Goal: Task Accomplishment & Management: Complete application form

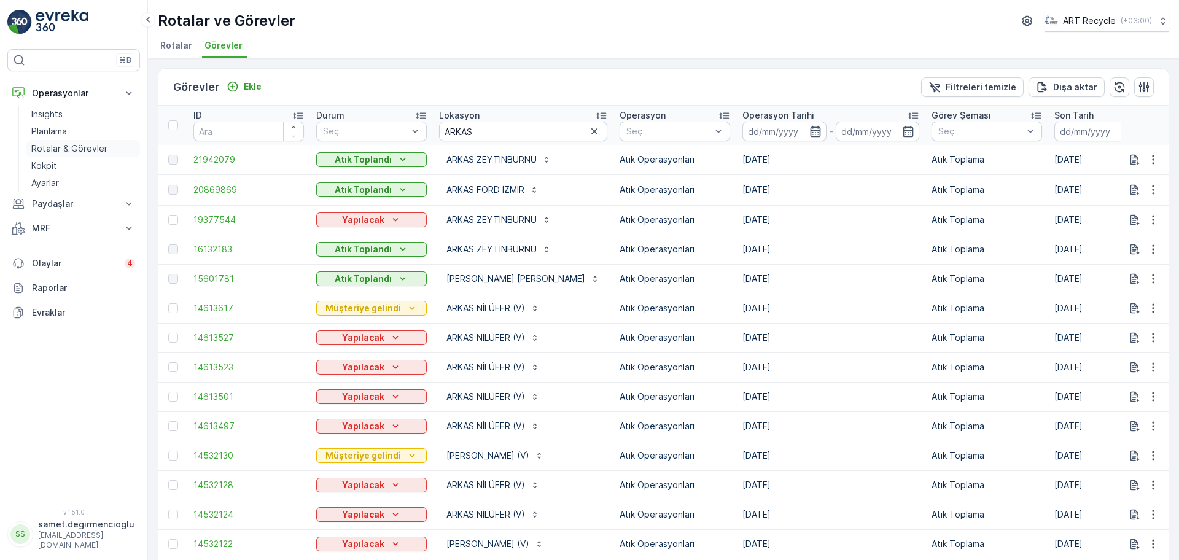
click at [80, 145] on p "Rotalar & Görevler" at bounding box center [69, 148] width 76 height 12
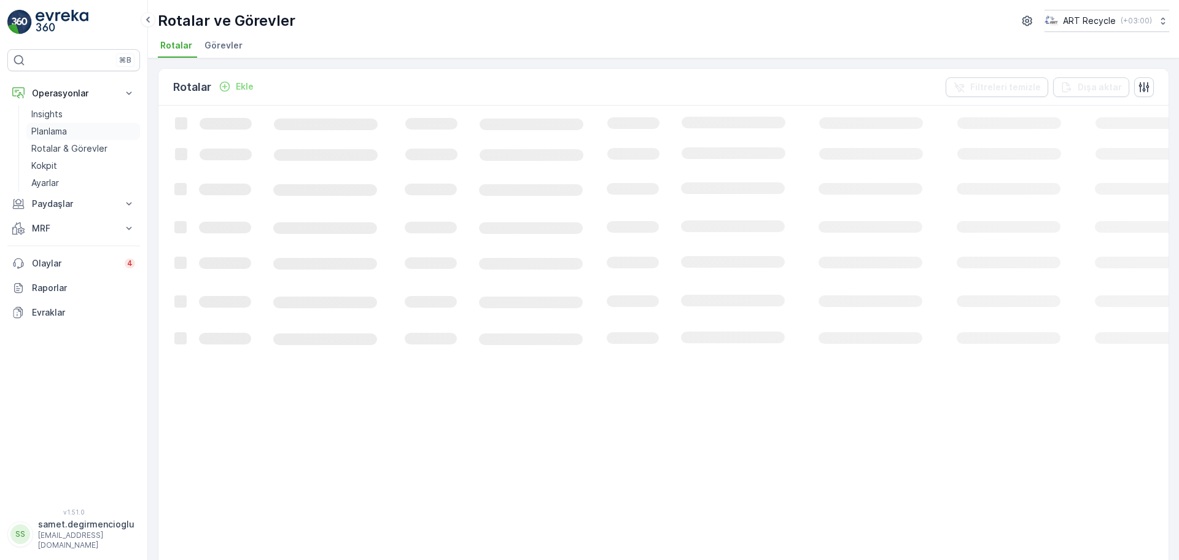
click at [62, 130] on p "Planlama" at bounding box center [49, 131] width 36 height 12
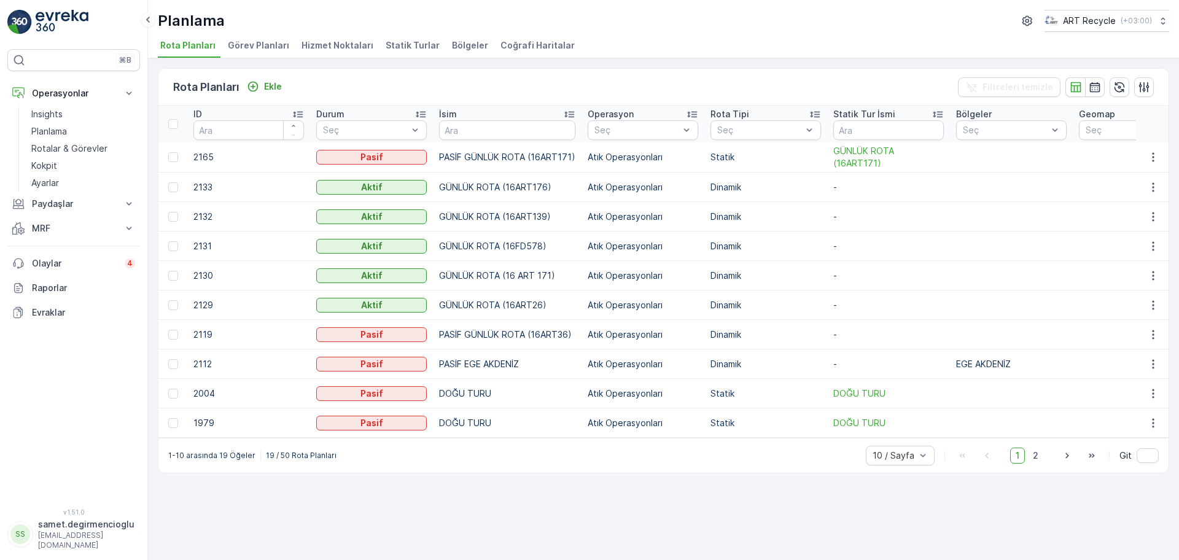
click at [349, 38] on li "Hizmet Noktaları" at bounding box center [338, 47] width 79 height 21
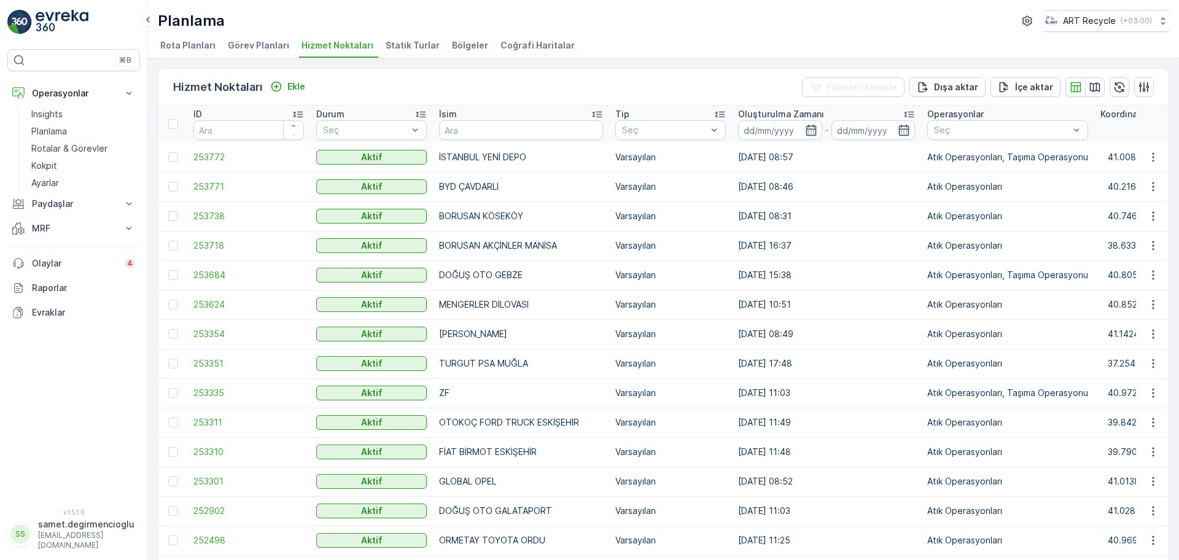
click at [477, 141] on th "İsim" at bounding box center [521, 124] width 176 height 37
click at [476, 136] on input "text" at bounding box center [521, 130] width 164 height 20
type input "bpo"
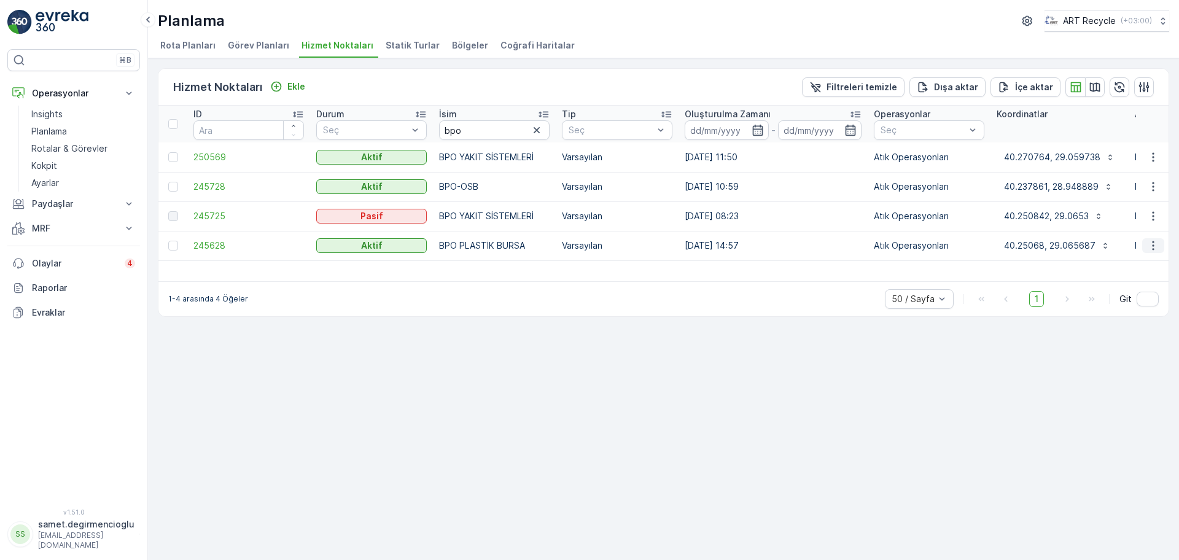
click at [1152, 238] on button "button" at bounding box center [1153, 245] width 22 height 15
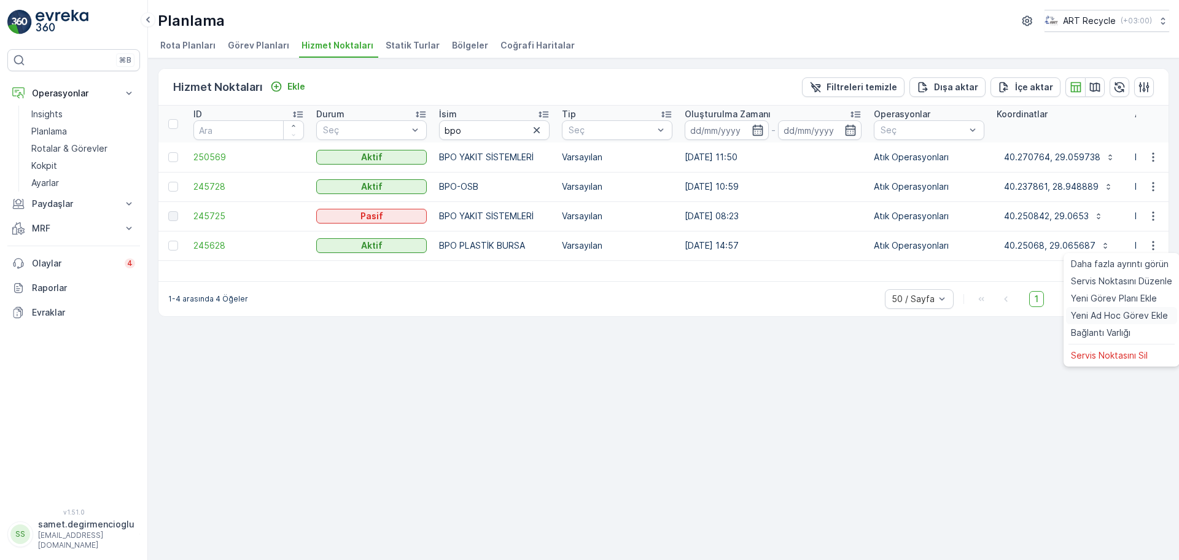
click at [1149, 309] on span "Yeni Ad Hoc Görev Ekle" at bounding box center [1119, 315] width 97 height 12
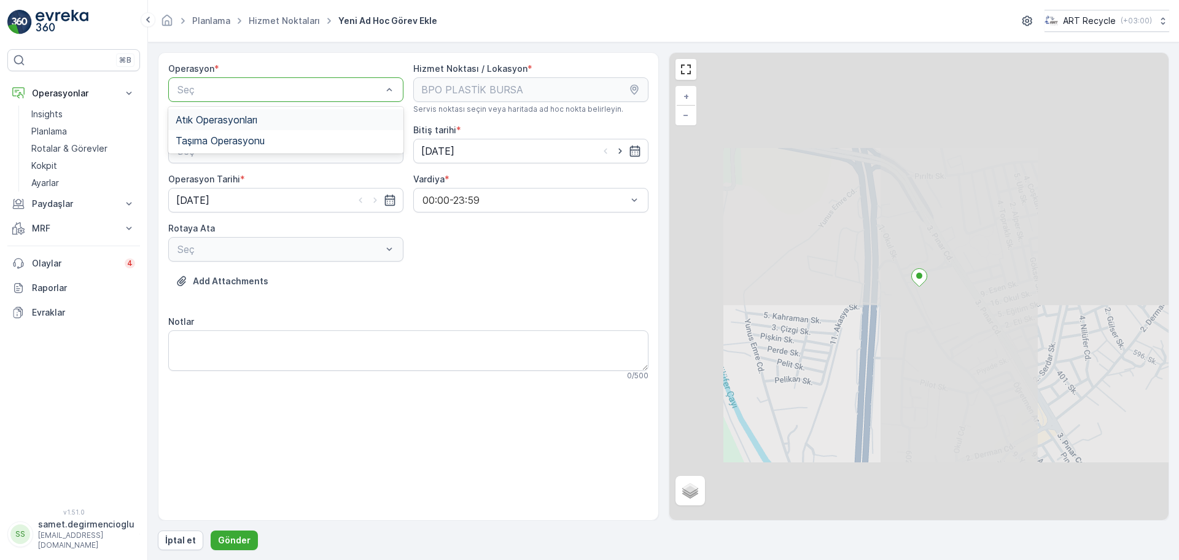
click at [307, 114] on div "Atık Operasyonları" at bounding box center [286, 119] width 220 height 11
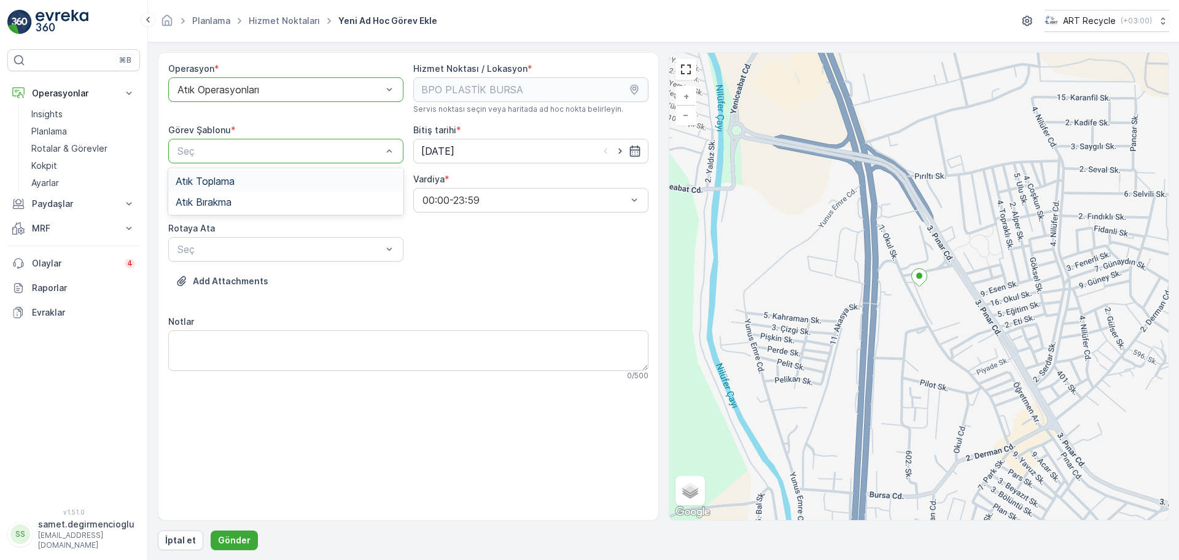
click at [301, 184] on div "Atık Toplama" at bounding box center [286, 181] width 220 height 11
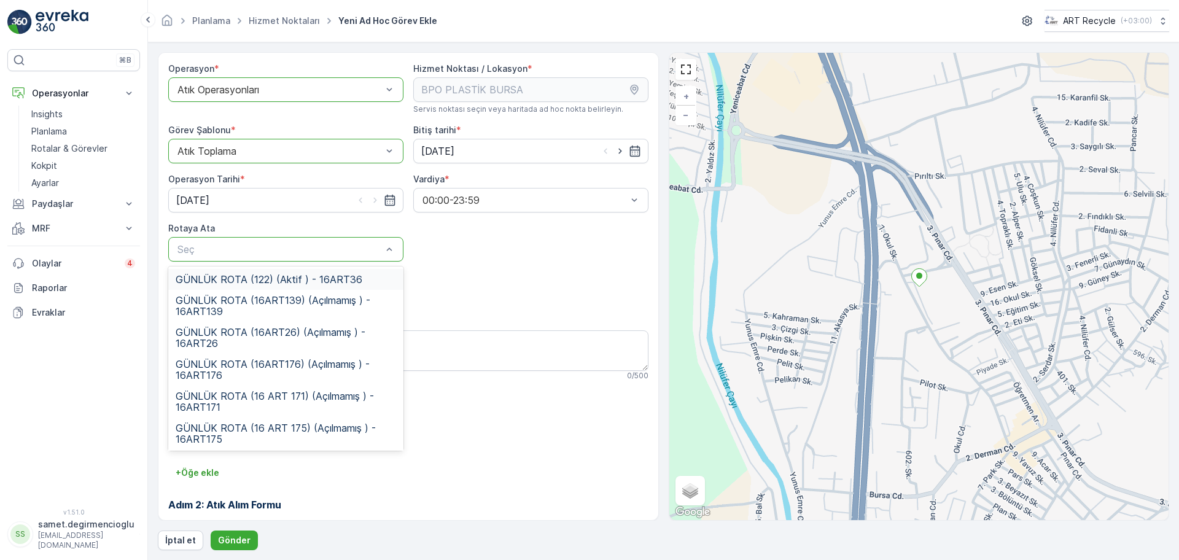
click at [360, 239] on div "Seç" at bounding box center [285, 249] width 235 height 25
click at [291, 390] on span "GÜNLÜK ROTA (16 ART 175) (Açılmamış ) - 16ART175" at bounding box center [286, 400] width 220 height 22
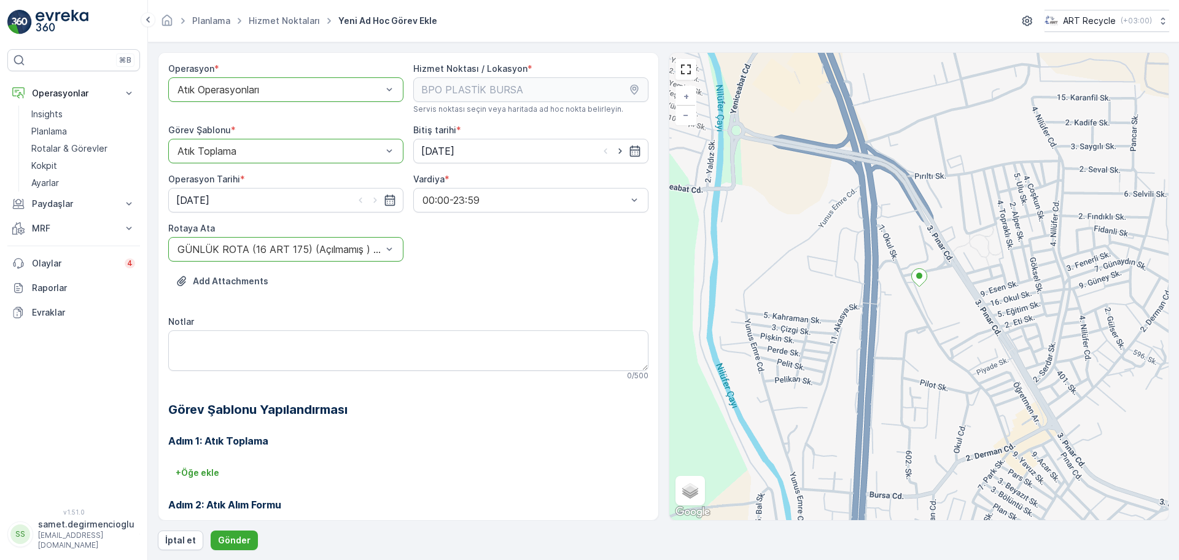
scroll to position [105, 0]
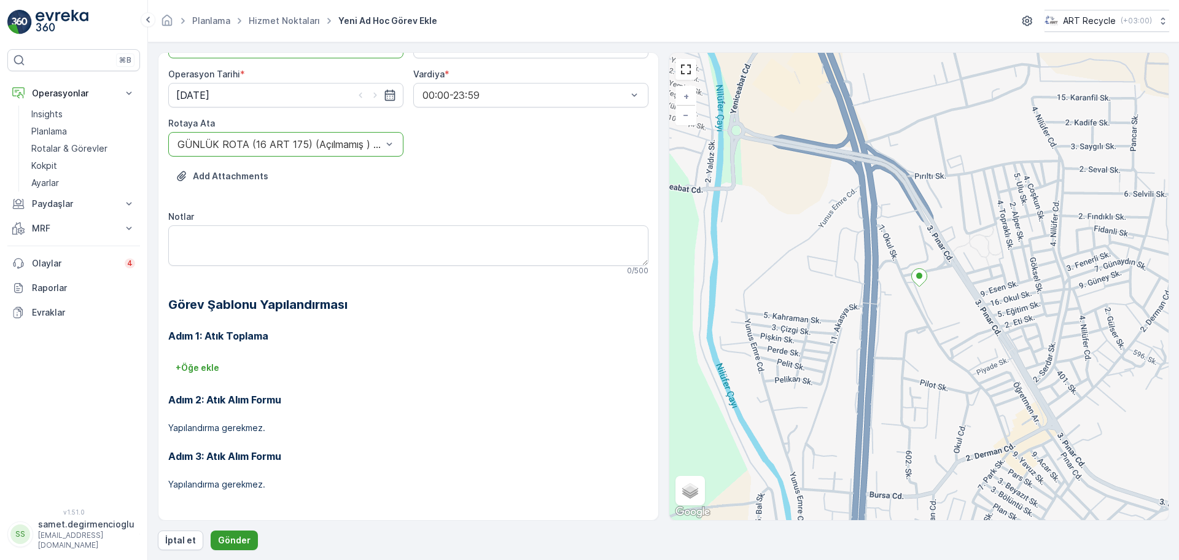
click at [241, 537] on p "Gönder" at bounding box center [234, 540] width 33 height 12
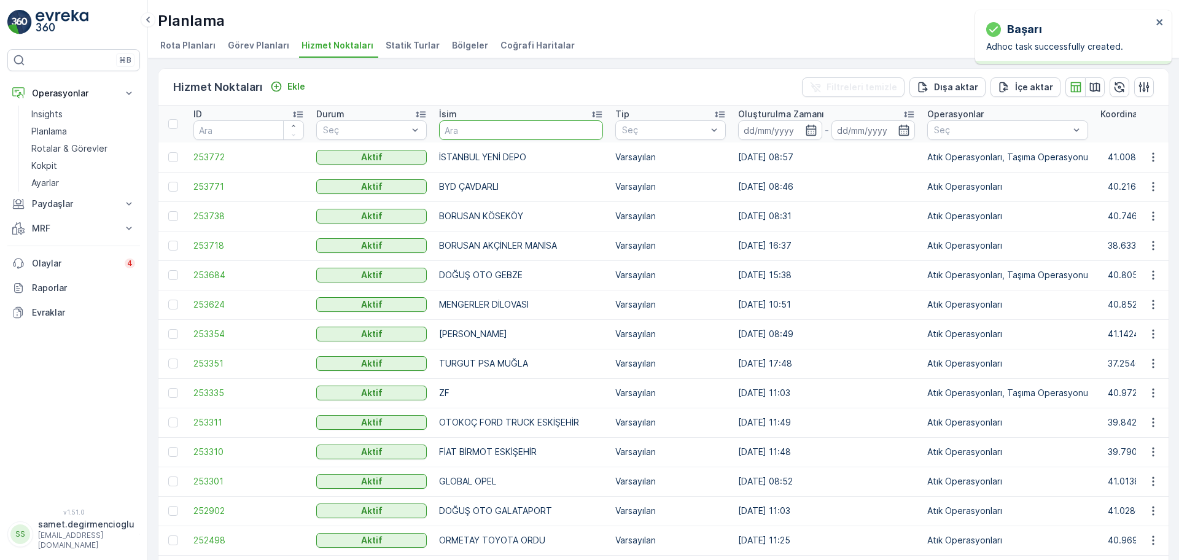
click at [494, 125] on input "text" at bounding box center [521, 130] width 164 height 20
type input "bp"
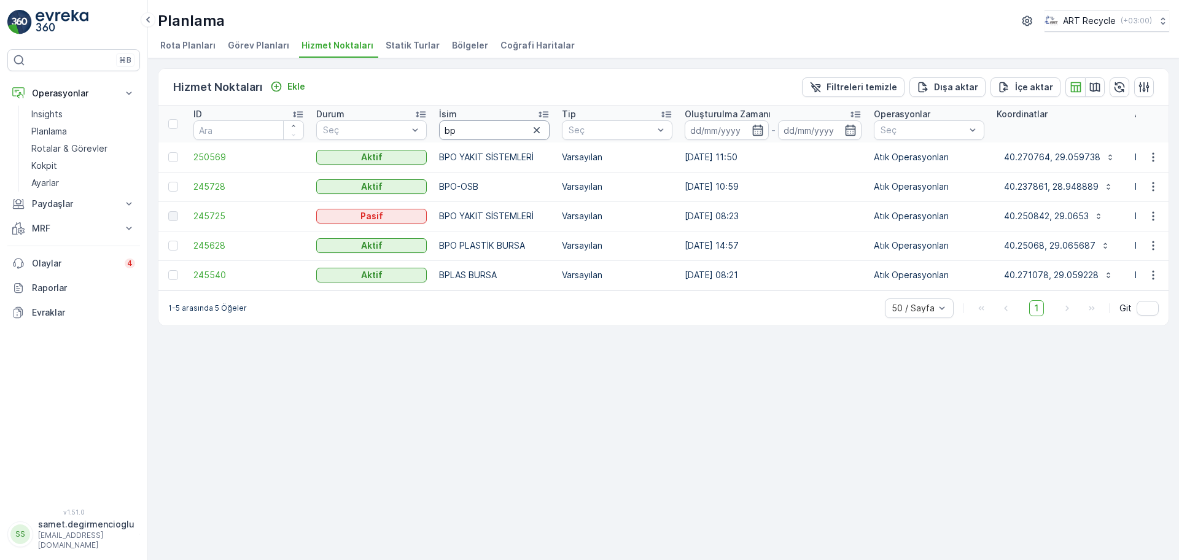
click at [535, 138] on input "bp" at bounding box center [494, 130] width 111 height 20
click at [535, 131] on icon "button" at bounding box center [536, 130] width 6 height 6
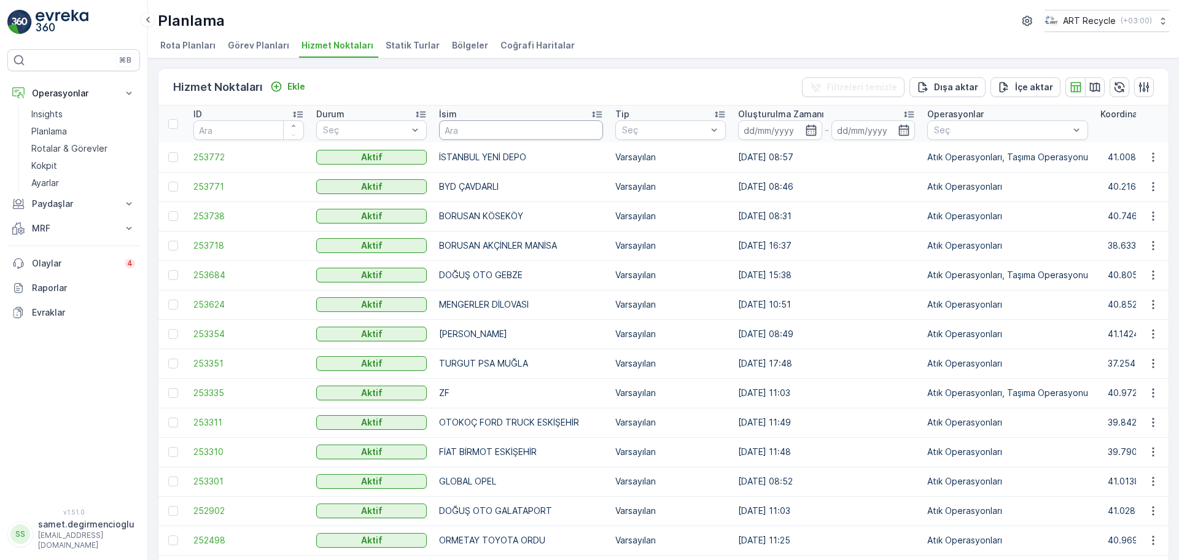
click at [535, 131] on input "text" at bounding box center [521, 130] width 164 height 20
type input "kent"
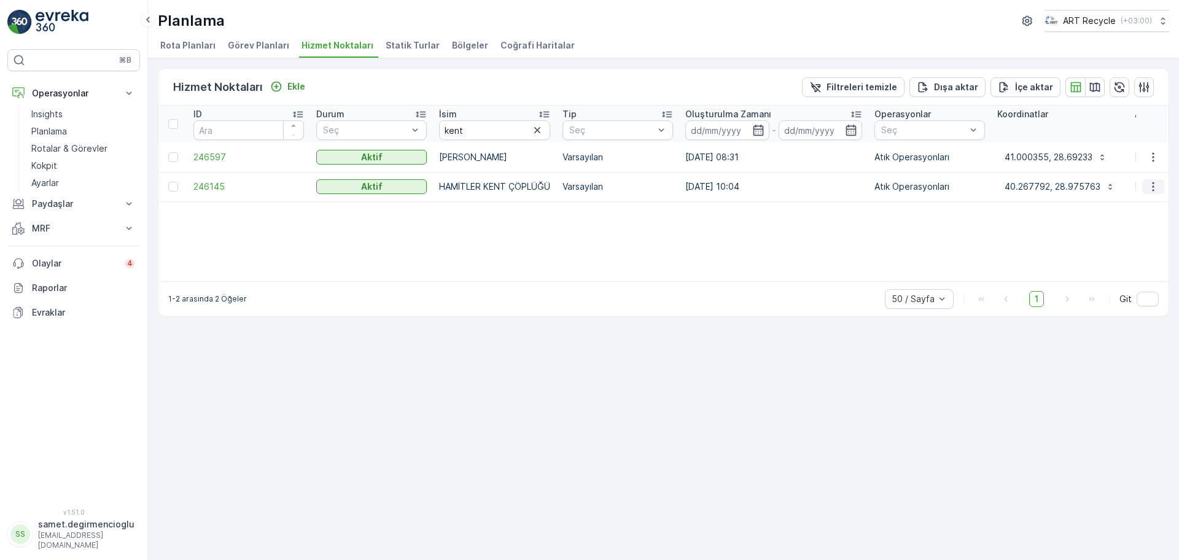
click at [1159, 187] on button "button" at bounding box center [1153, 186] width 22 height 15
click at [1126, 254] on span "Yeni Ad Hoc Görev Ekle" at bounding box center [1119, 256] width 97 height 12
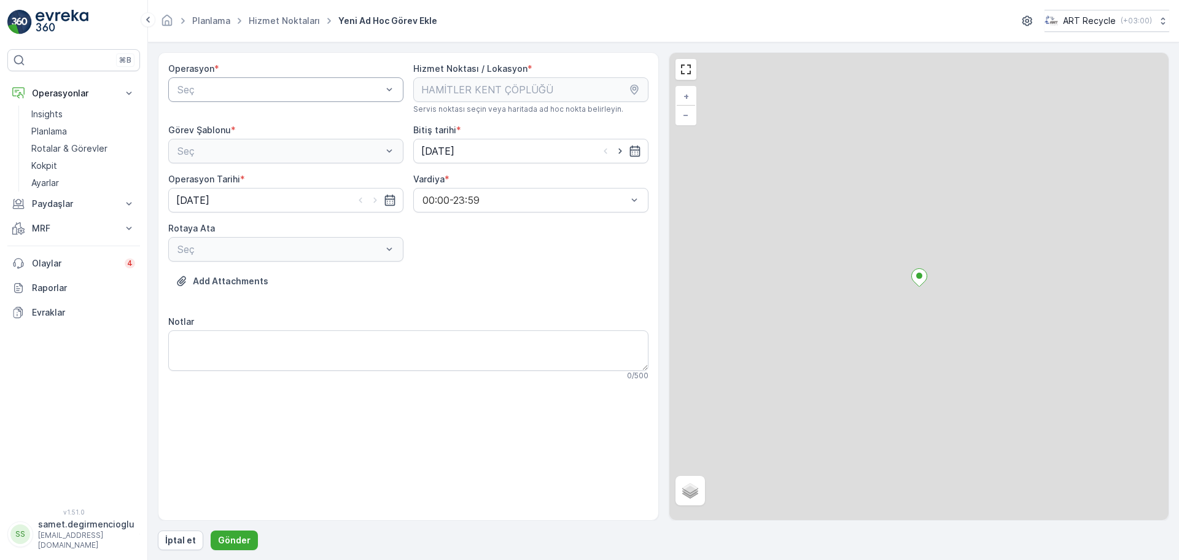
click at [344, 99] on div "Seç" at bounding box center [285, 89] width 235 height 25
click at [298, 123] on div "Atık Operasyonları" at bounding box center [286, 119] width 220 height 11
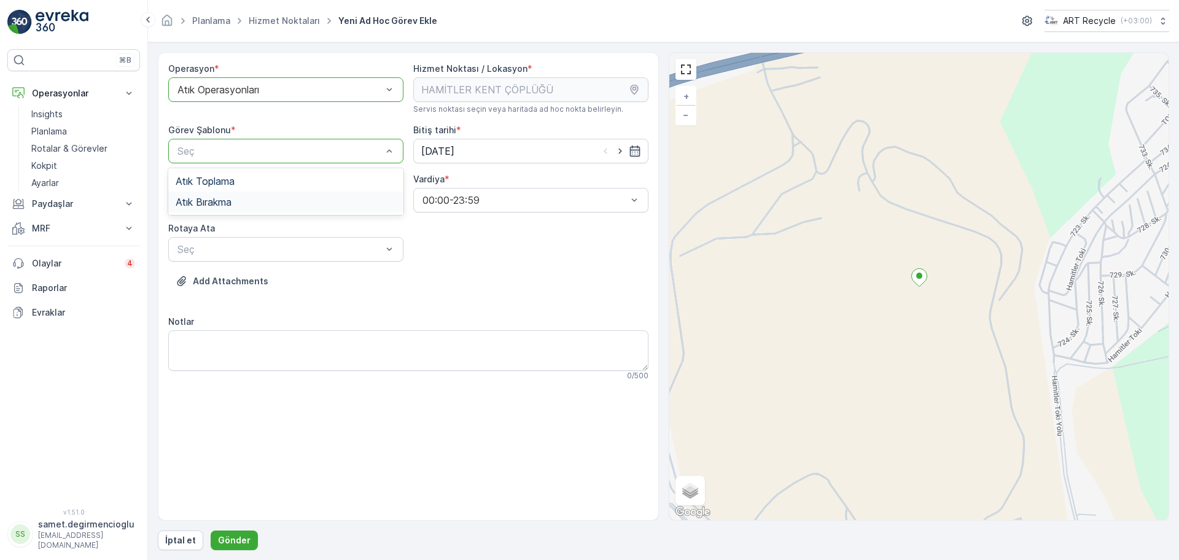
click at [288, 203] on div "Atık Bırakma" at bounding box center [286, 201] width 220 height 11
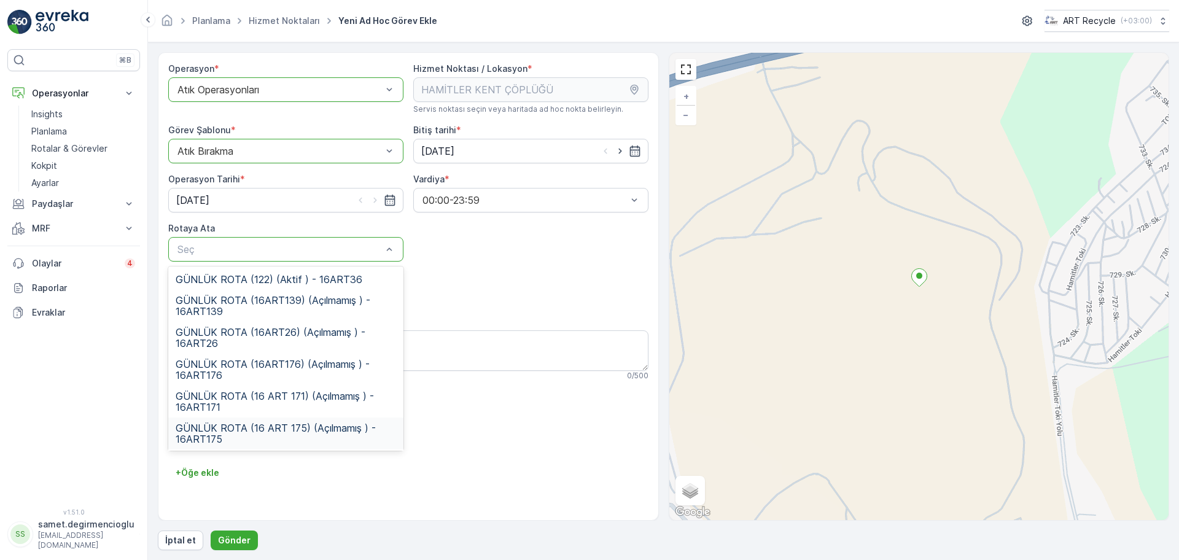
click at [263, 431] on span "GÜNLÜK ROTA (16 ART 175) (Açılmamış ) - 16ART175" at bounding box center [286, 433] width 220 height 22
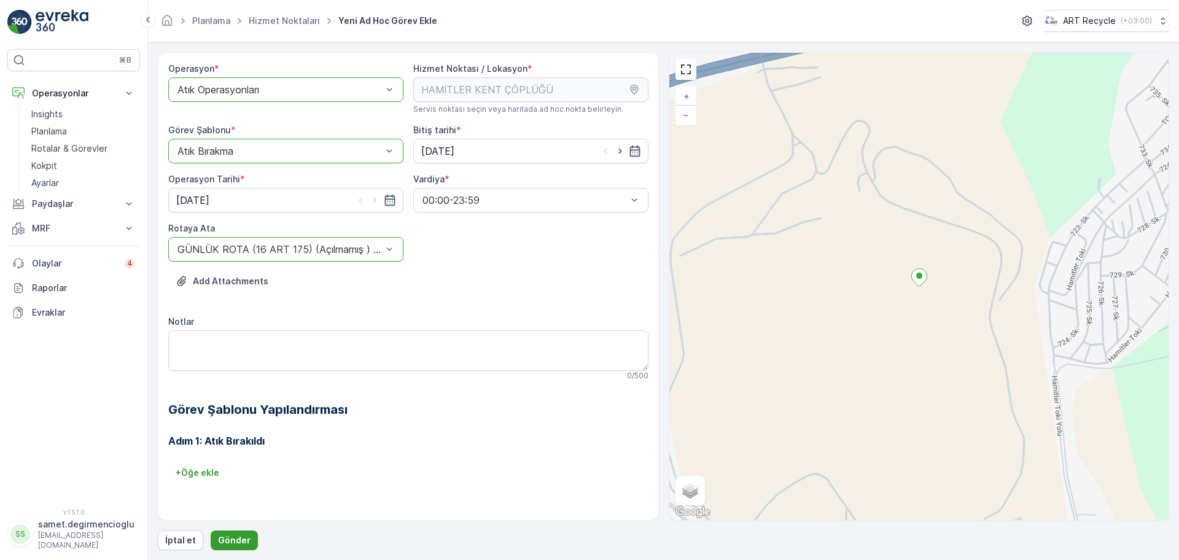
click at [231, 530] on button "Gönder" at bounding box center [234, 540] width 47 height 20
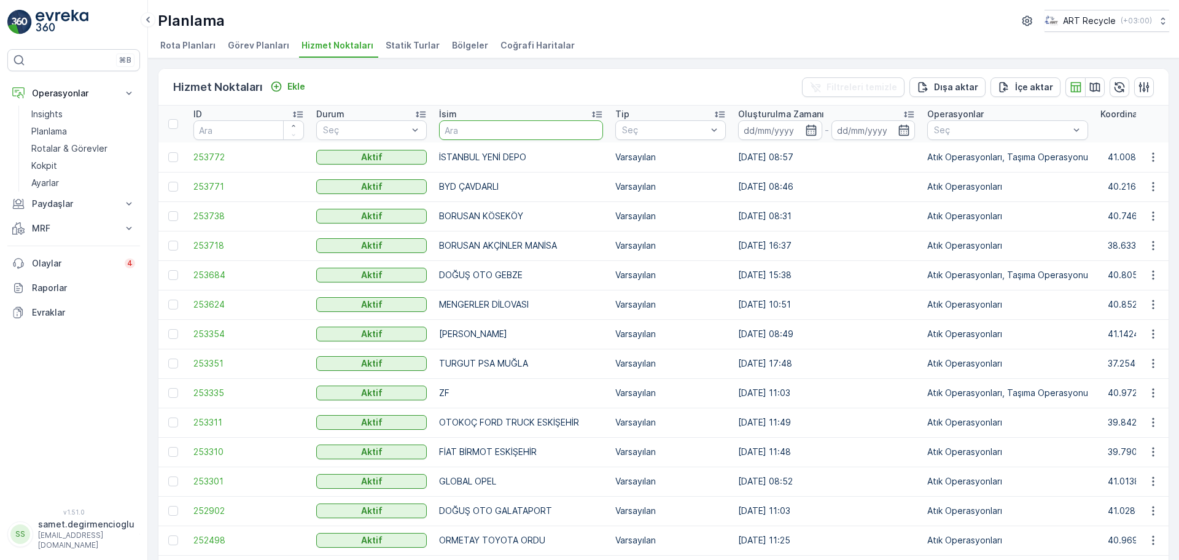
click at [476, 128] on input "text" at bounding box center [521, 130] width 164 height 20
type input "bpo"
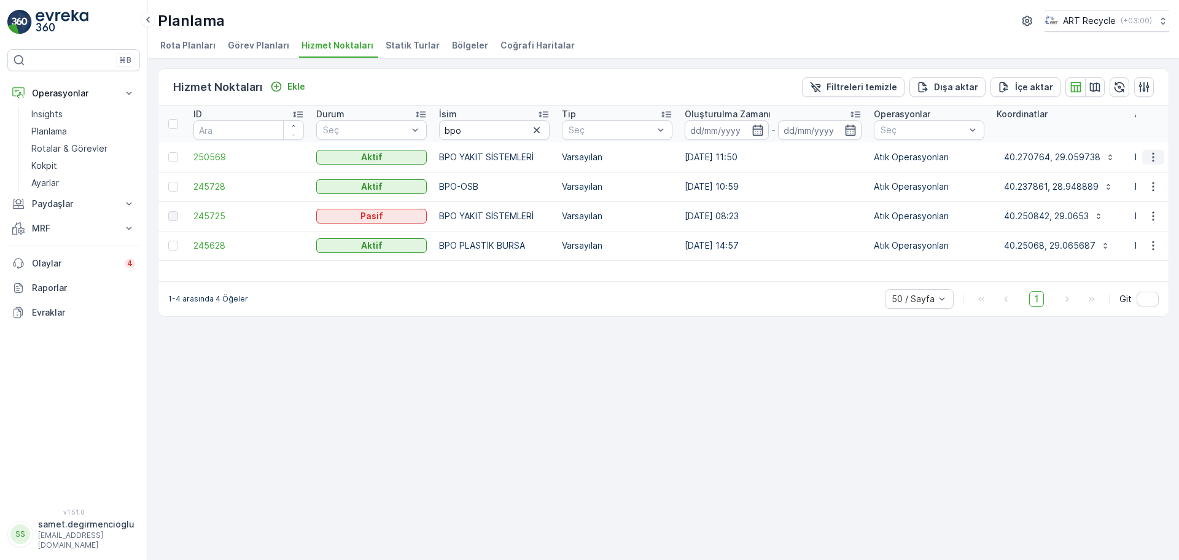
click at [1152, 158] on icon "button" at bounding box center [1153, 157] width 12 height 12
click at [1150, 227] on span "Yeni Ad Hoc Görev Ekle" at bounding box center [1119, 227] width 97 height 12
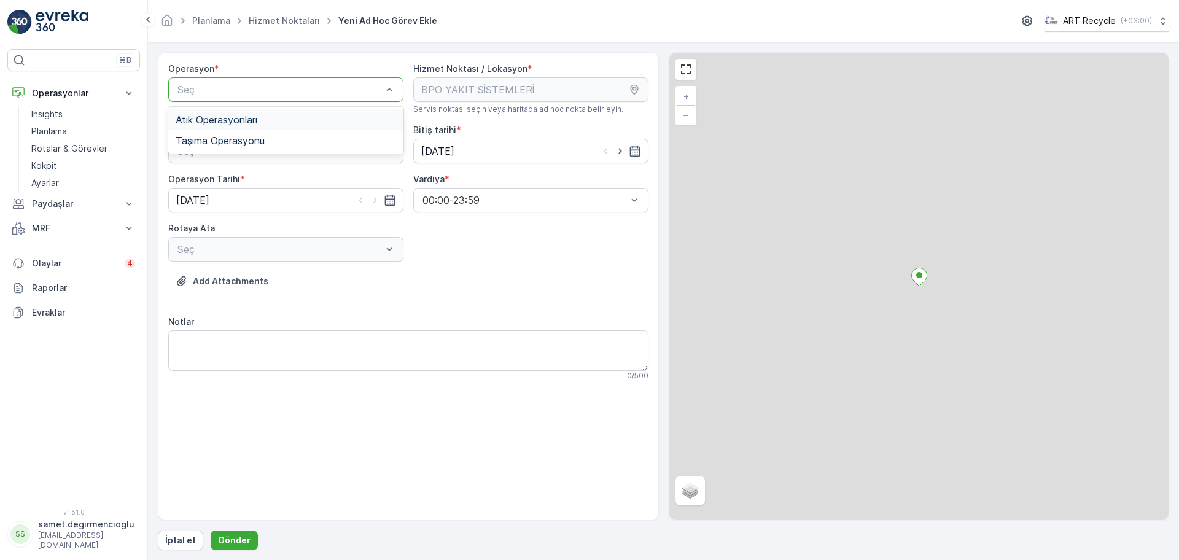
click at [355, 77] on div "Seç" at bounding box center [285, 89] width 235 height 25
click at [346, 115] on div "Atık Operasyonları" at bounding box center [286, 119] width 220 height 11
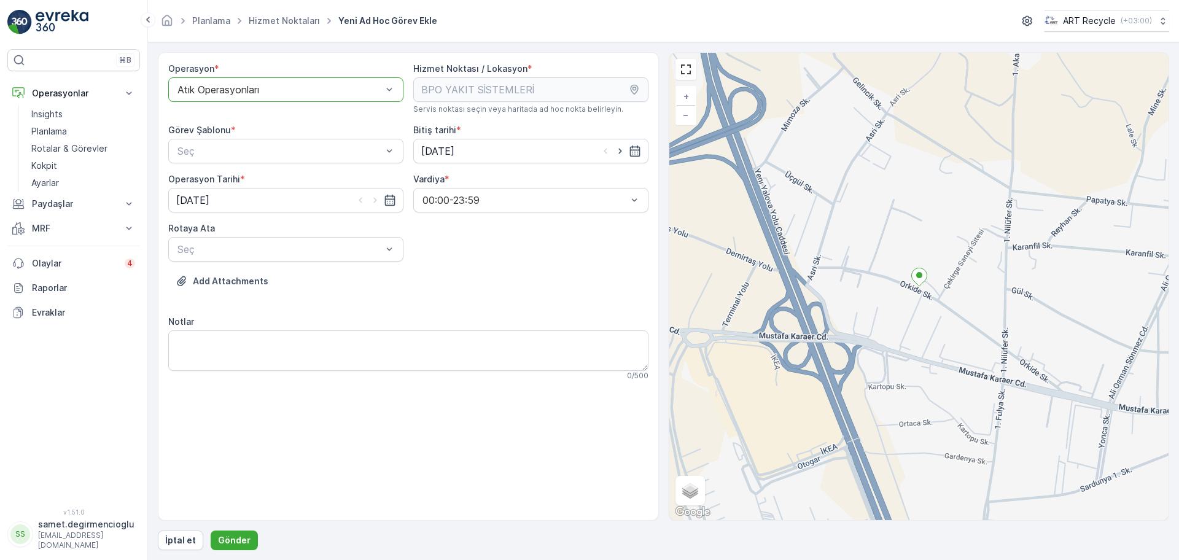
click at [346, 136] on div "Görev Şablonu *" at bounding box center [285, 130] width 235 height 12
click at [344, 138] on div "Görev Şablonu * Seç" at bounding box center [285, 143] width 235 height 39
click at [344, 139] on div "Görev Şablonu * Seç" at bounding box center [285, 143] width 235 height 39
click at [309, 171] on div "Atık Toplama" at bounding box center [285, 181] width 235 height 21
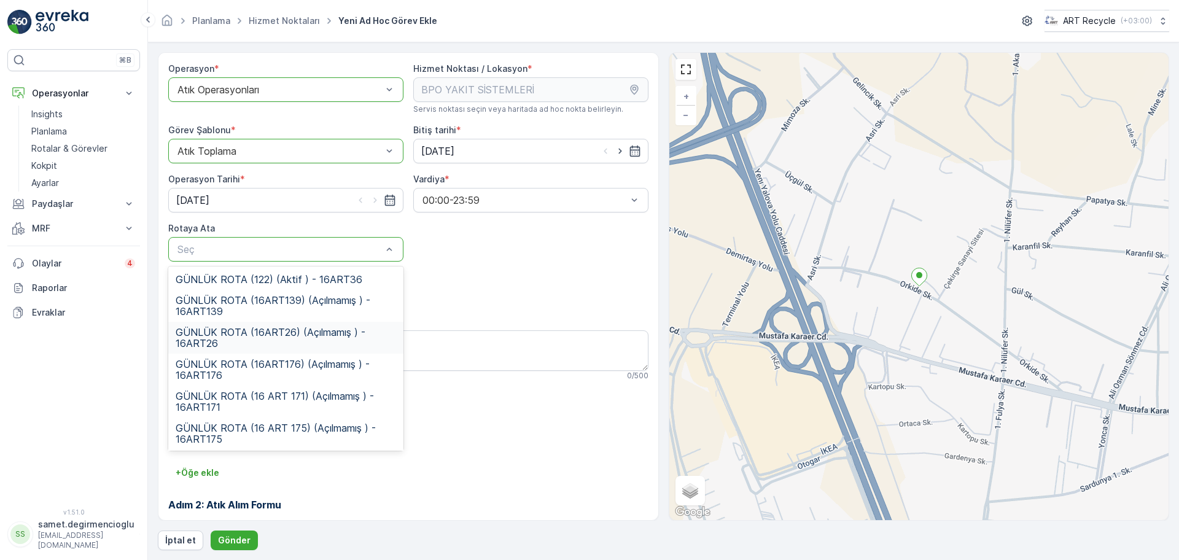
click at [303, 327] on span "GÜNLÜK ROTA (16ART26) (Açılmamış ) - 16ART26" at bounding box center [286, 338] width 220 height 22
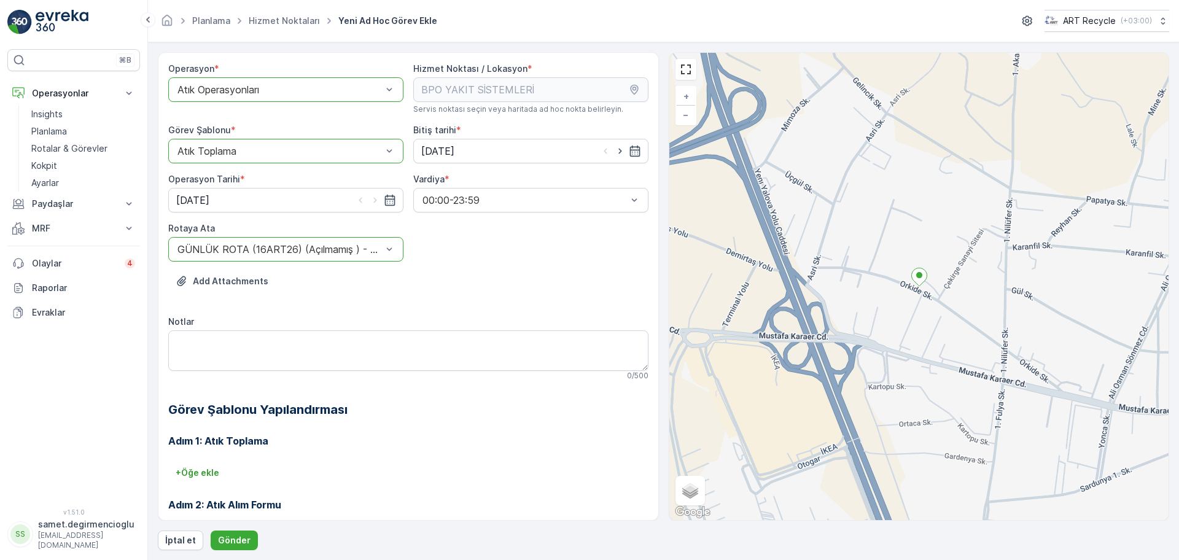
scroll to position [105, 0]
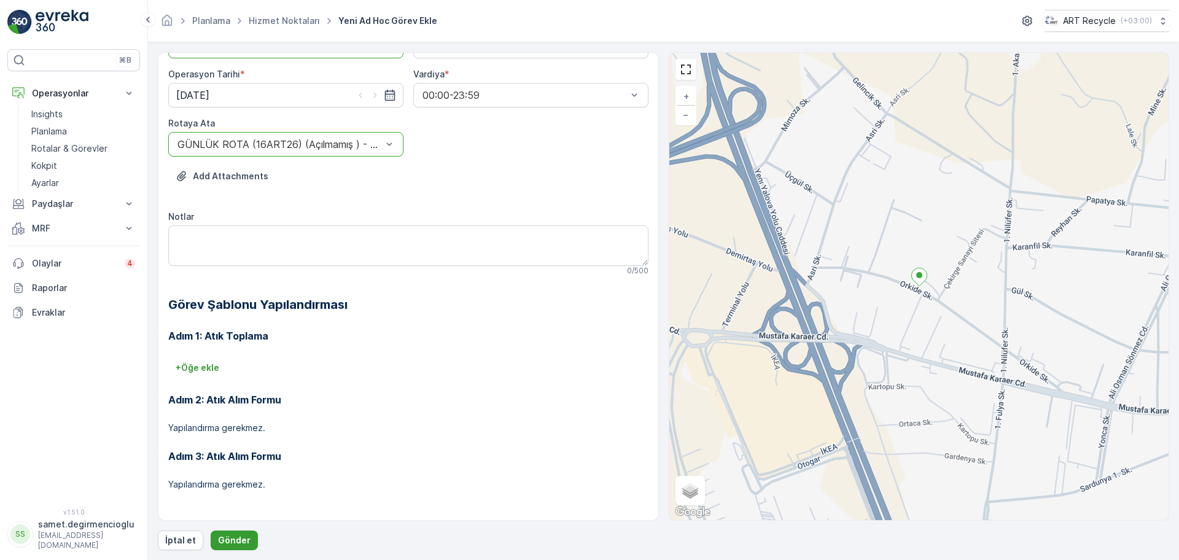
click at [227, 535] on p "Gönder" at bounding box center [234, 540] width 33 height 12
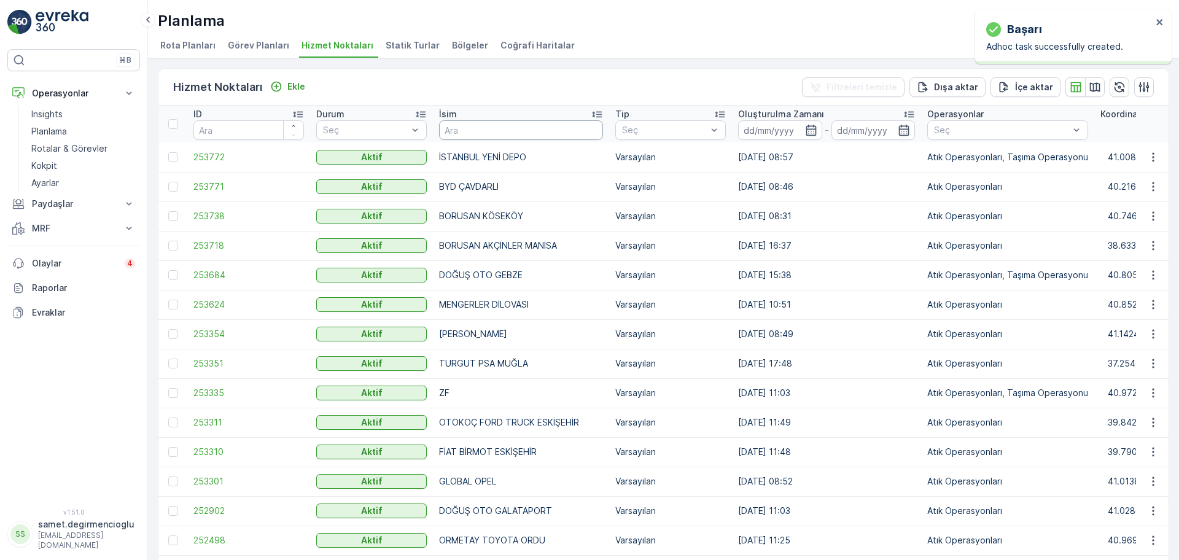
click at [477, 137] on input "text" at bounding box center [521, 130] width 164 height 20
type input "bpo"
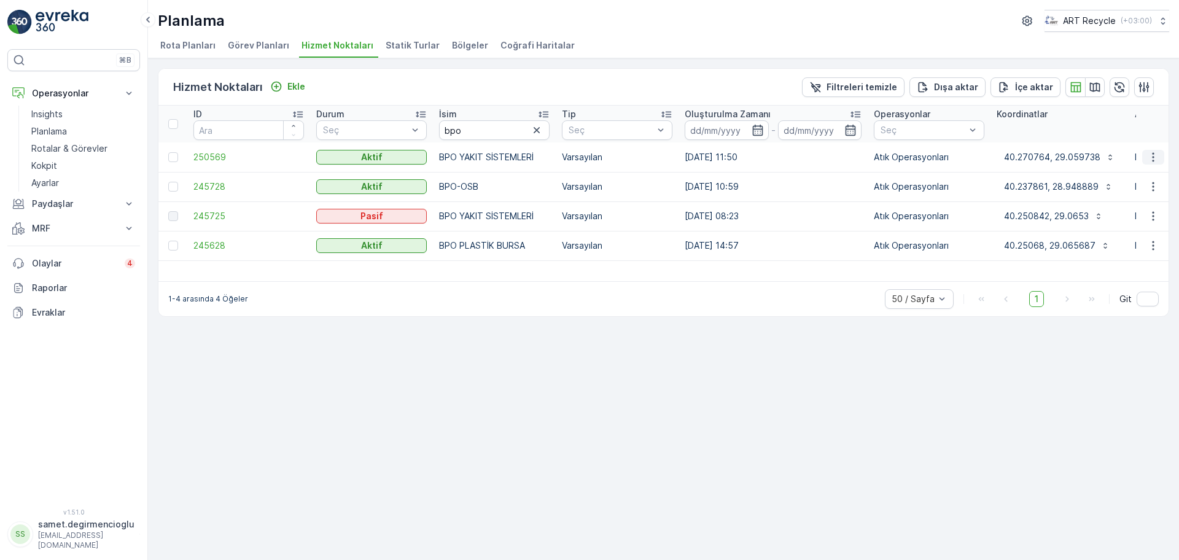
click at [1150, 160] on icon "button" at bounding box center [1153, 157] width 12 height 12
click at [1141, 216] on div "Yeni Görev Planı Ekle" at bounding box center [1121, 209] width 111 height 17
click at [1154, 157] on icon "button" at bounding box center [1153, 156] width 2 height 9
click at [1150, 223] on span "Yeni Ad Hoc Görev Ekle" at bounding box center [1119, 227] width 97 height 12
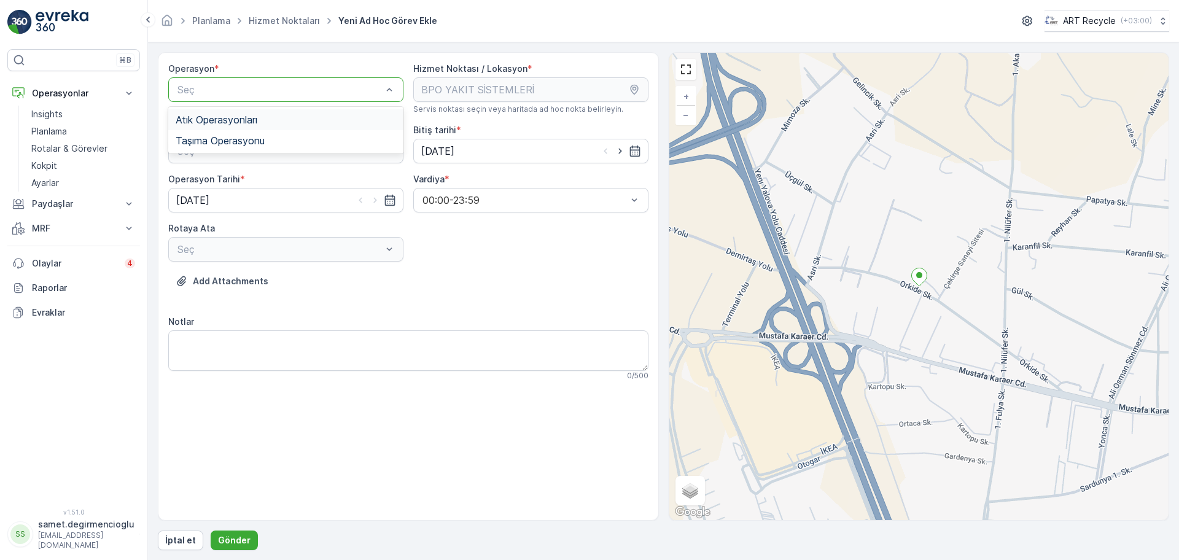
click at [273, 118] on div "Atık Operasyonları" at bounding box center [286, 119] width 220 height 11
click at [287, 185] on div "Atık Toplama" at bounding box center [286, 181] width 220 height 11
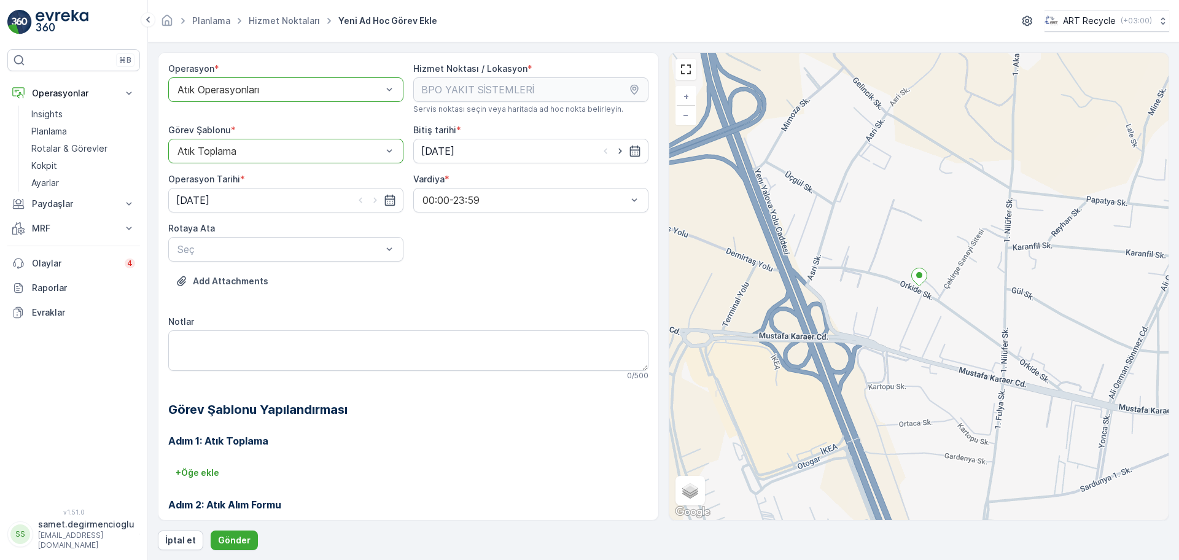
click at [242, 263] on div "Operasyon * option Atık Operasyonları, selected. Atık Operasyonları Hizmet Nokt…" at bounding box center [408, 339] width 480 height 553
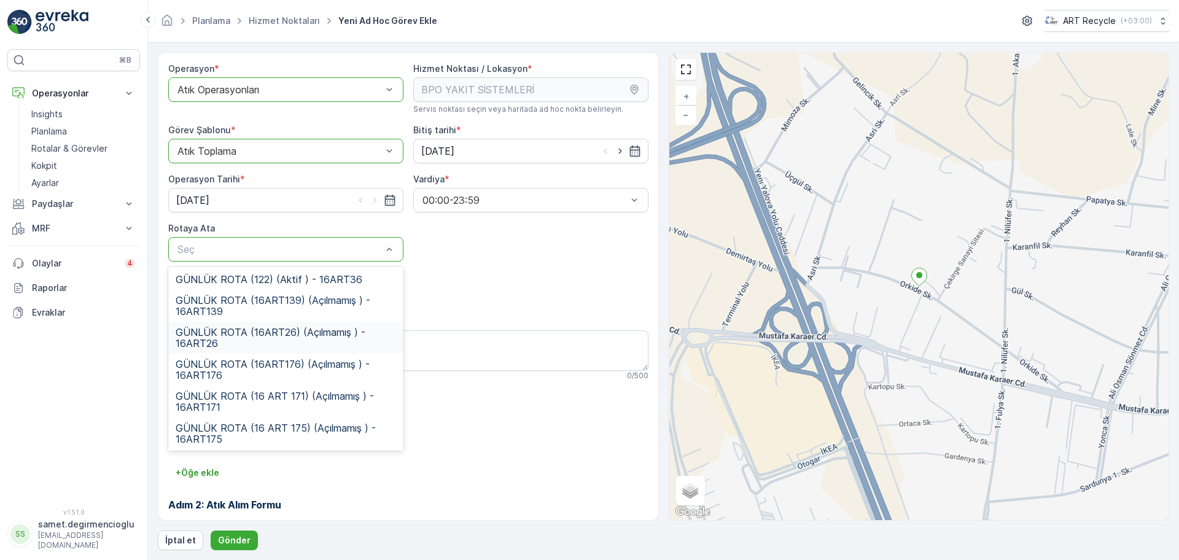
click at [232, 347] on span "GÜNLÜK ROTA (16ART26) (Açılmamış ) - 16ART26" at bounding box center [286, 338] width 220 height 22
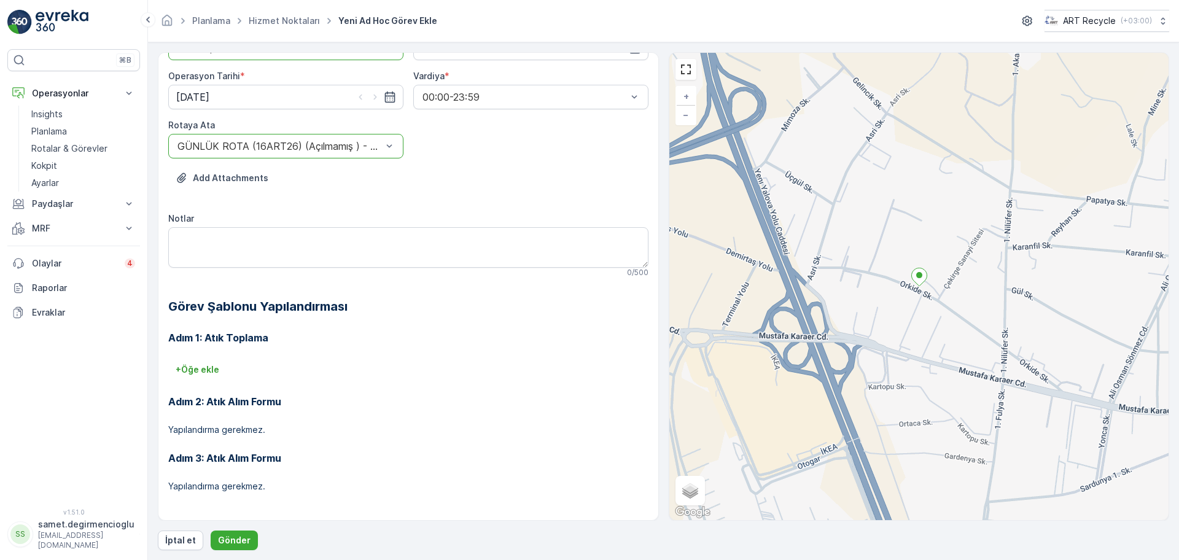
scroll to position [105, 0]
click at [238, 529] on div "Operasyon * option Atık Operasyonları, selected. Atık Operasyonları Hizmet Nokt…" at bounding box center [663, 301] width 1011 height 498
click at [241, 537] on p "Gönder" at bounding box center [234, 540] width 33 height 12
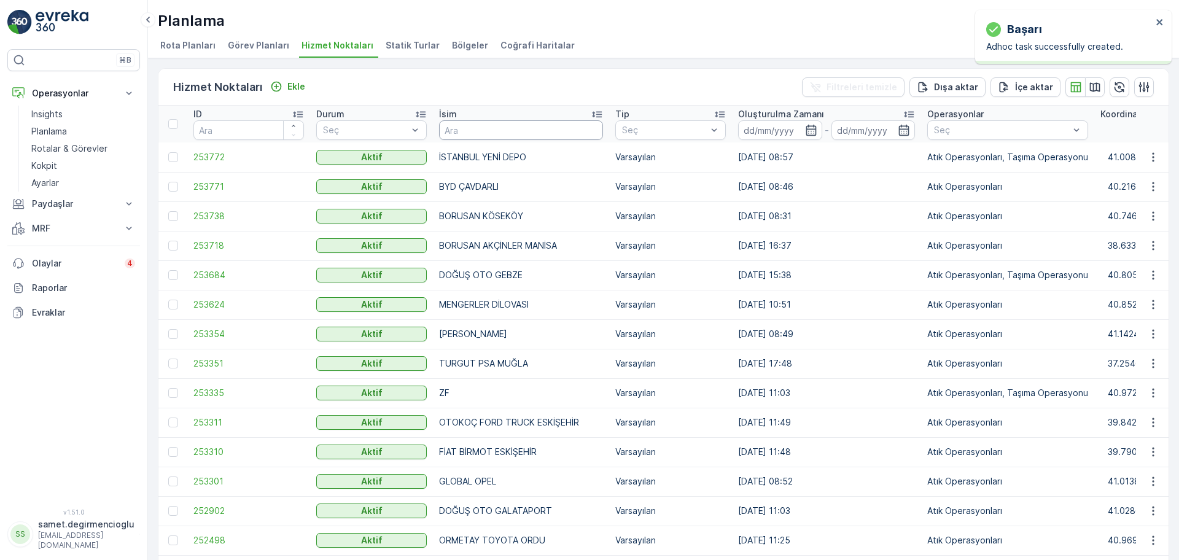
click at [477, 131] on input "text" at bounding box center [521, 130] width 164 height 20
type input "bp"
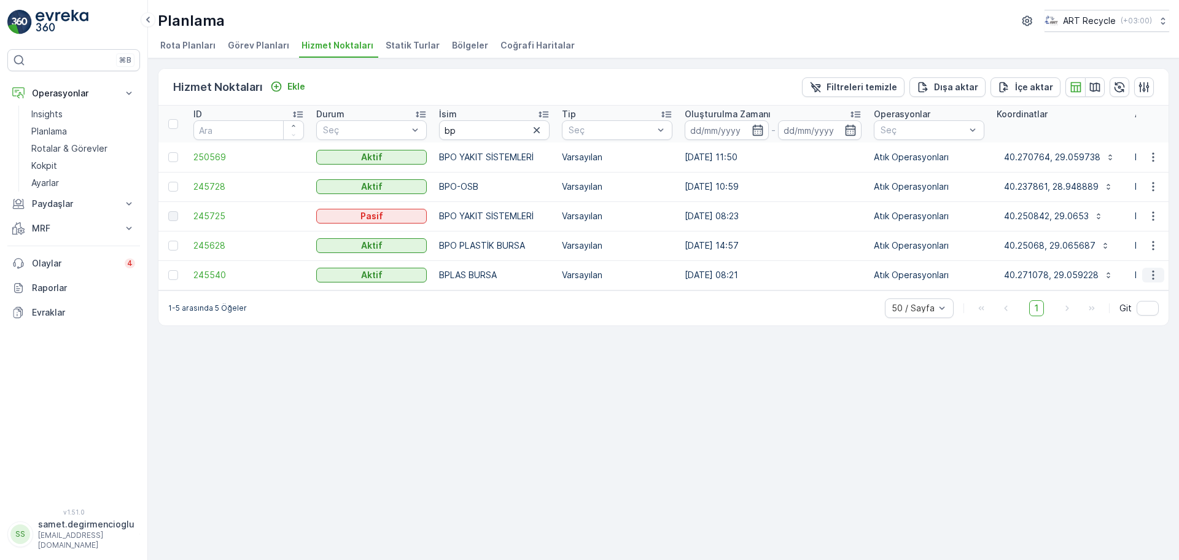
click at [1158, 268] on button "button" at bounding box center [1153, 275] width 22 height 15
click at [1157, 346] on span "Yeni Ad Hoc Görev Ekle" at bounding box center [1119, 345] width 97 height 12
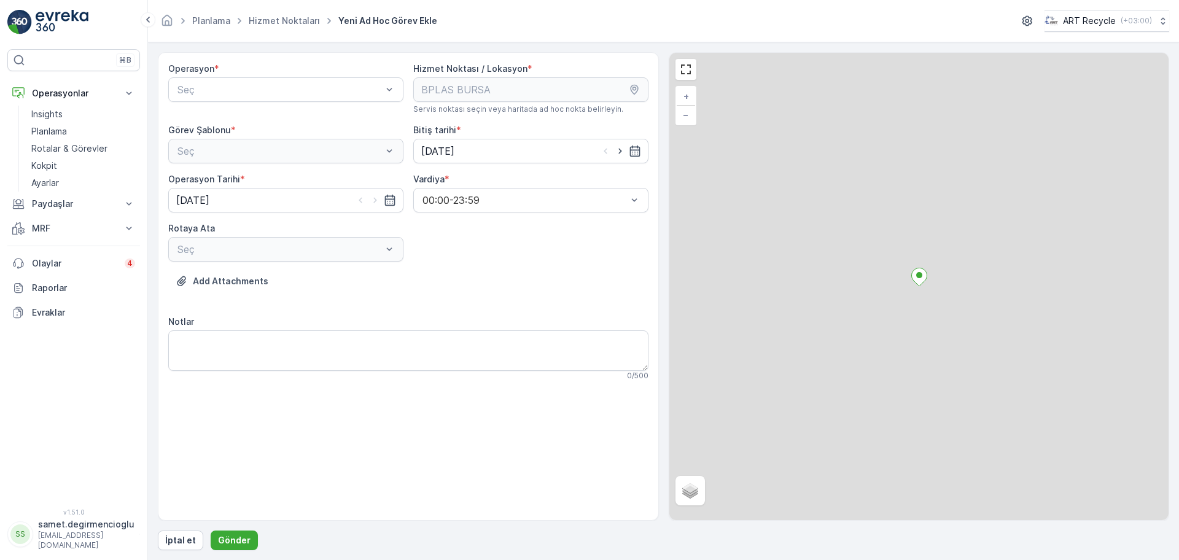
drag, startPoint x: 293, startPoint y: 69, endPoint x: 297, endPoint y: 76, distance: 8.2
click at [295, 69] on div "Operasyon *" at bounding box center [285, 69] width 235 height 12
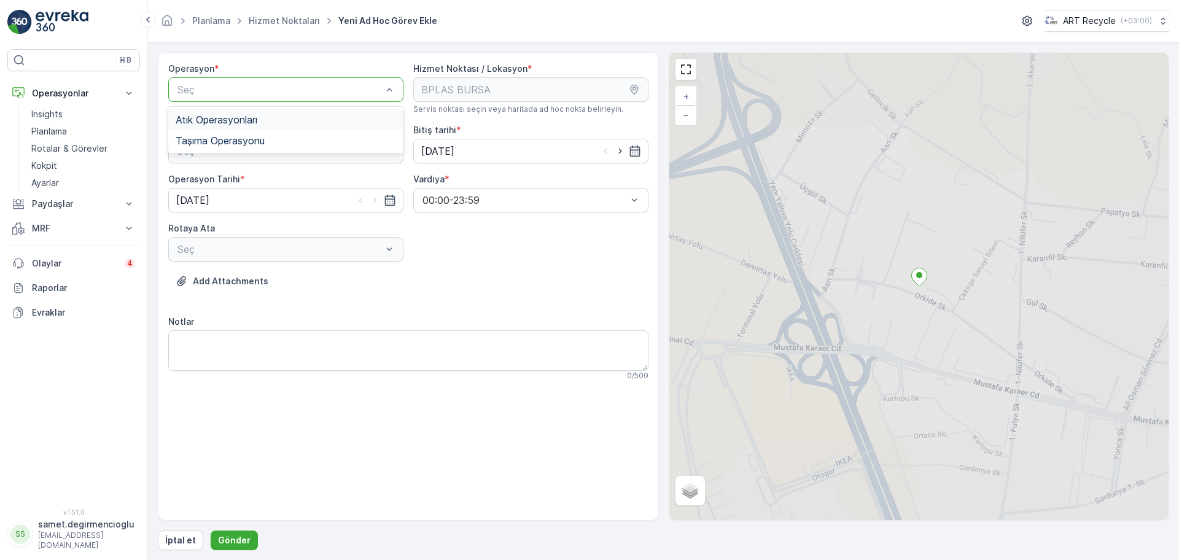
click at [298, 81] on div "Seç" at bounding box center [285, 89] width 235 height 25
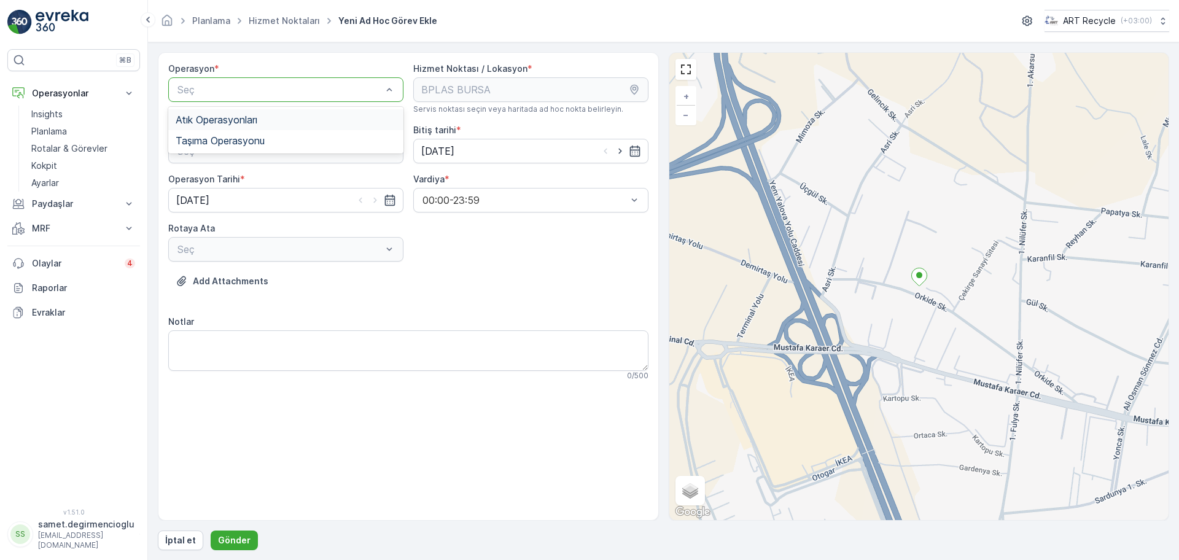
click at [290, 122] on div "Atık Operasyonları" at bounding box center [286, 119] width 220 height 11
click at [252, 180] on div "Atık Toplama" at bounding box center [286, 181] width 220 height 11
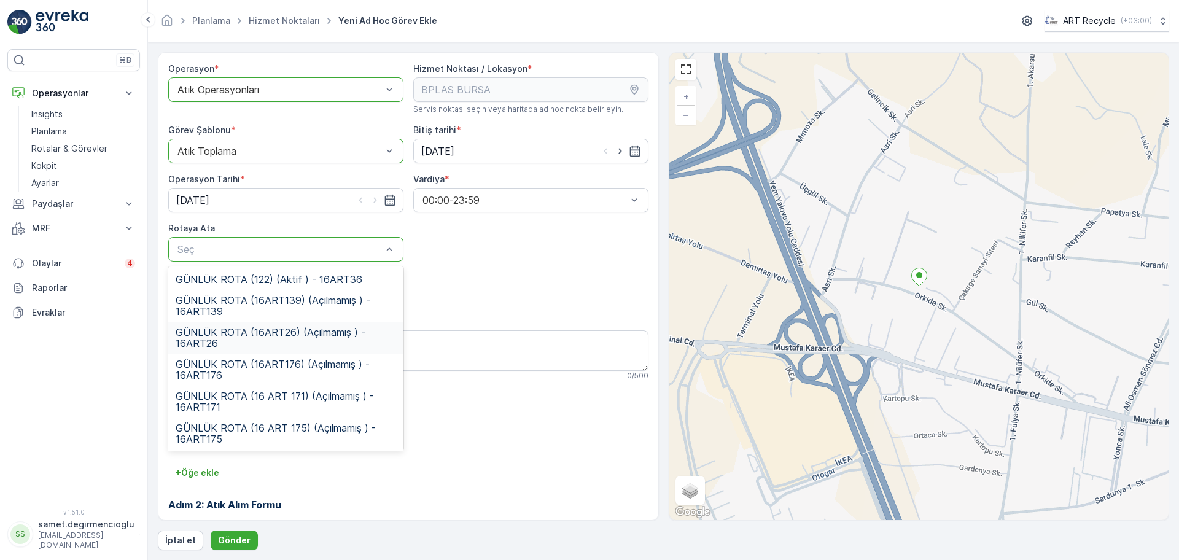
click at [282, 338] on span "GÜNLÜK ROTA (16ART26) (Açılmamış ) - 16ART26" at bounding box center [286, 338] width 220 height 22
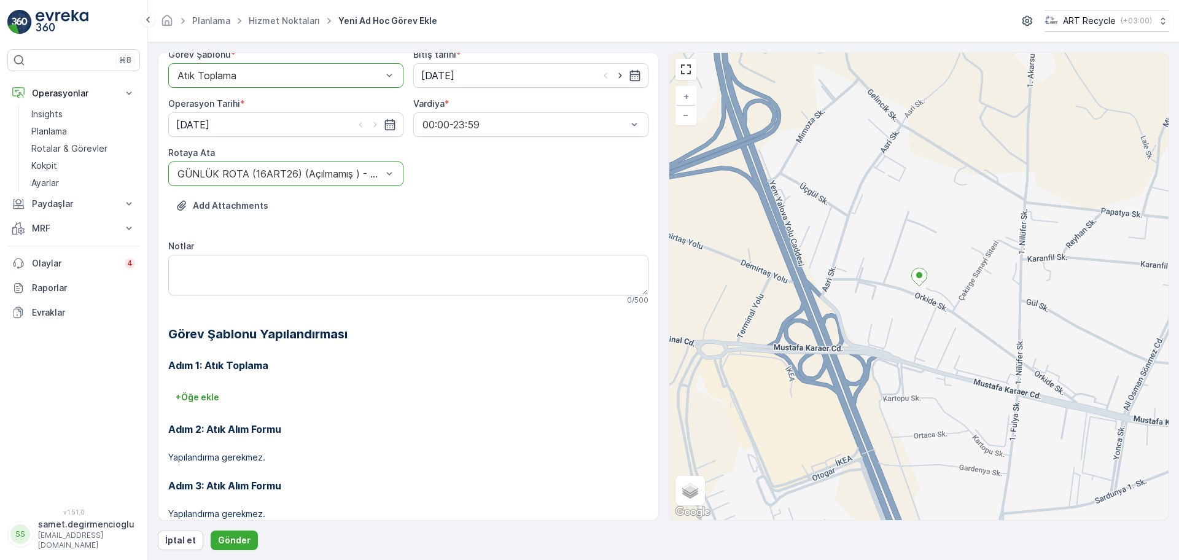
scroll to position [105, 0]
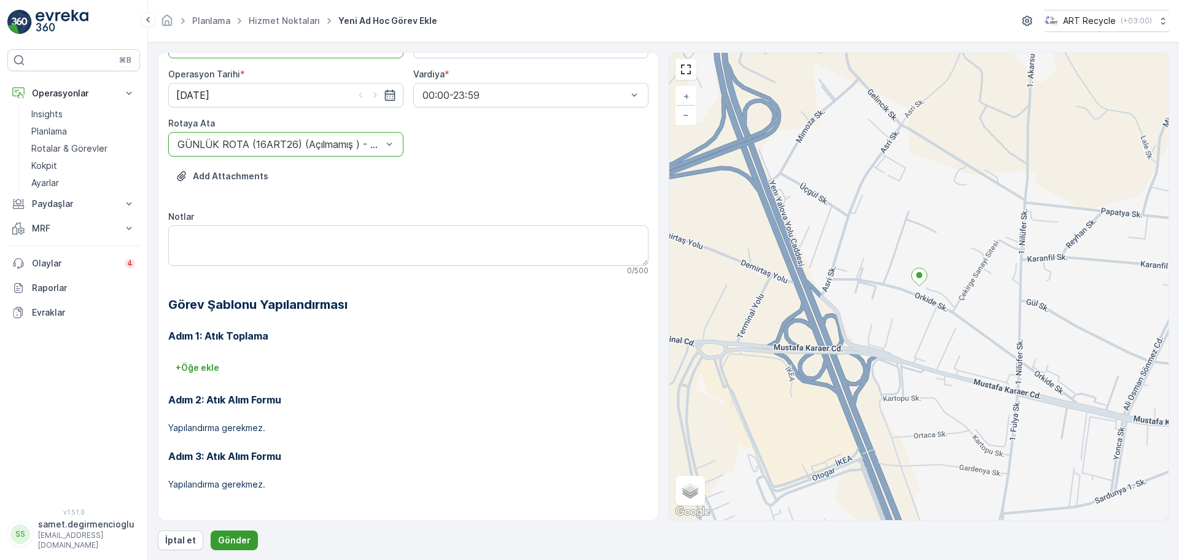
click at [234, 541] on p "Gönder" at bounding box center [234, 540] width 33 height 12
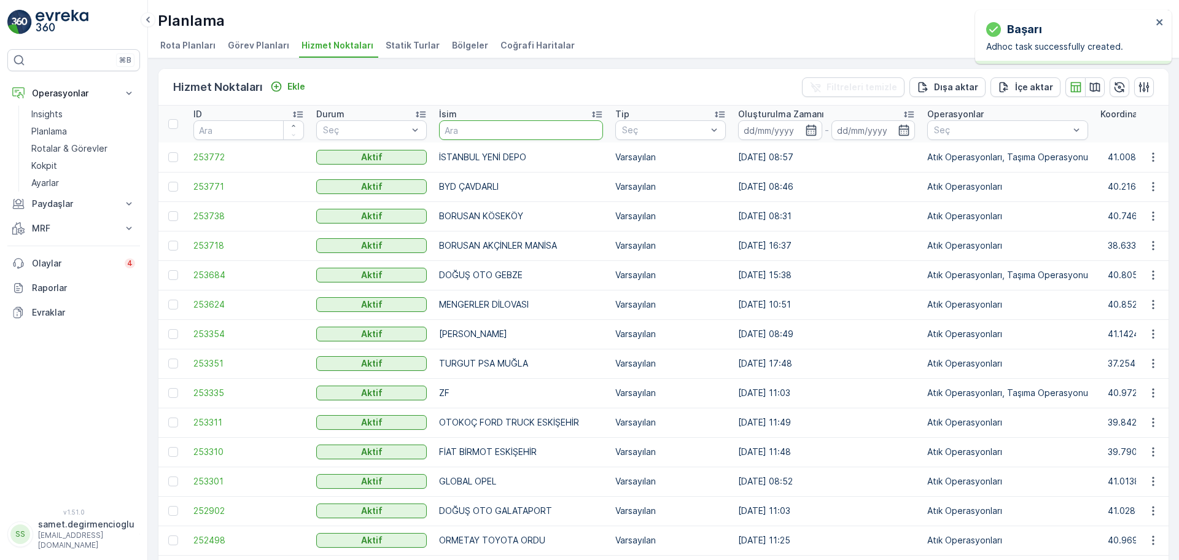
click at [505, 129] on input "text" at bounding box center [521, 130] width 164 height 20
type input "bp"
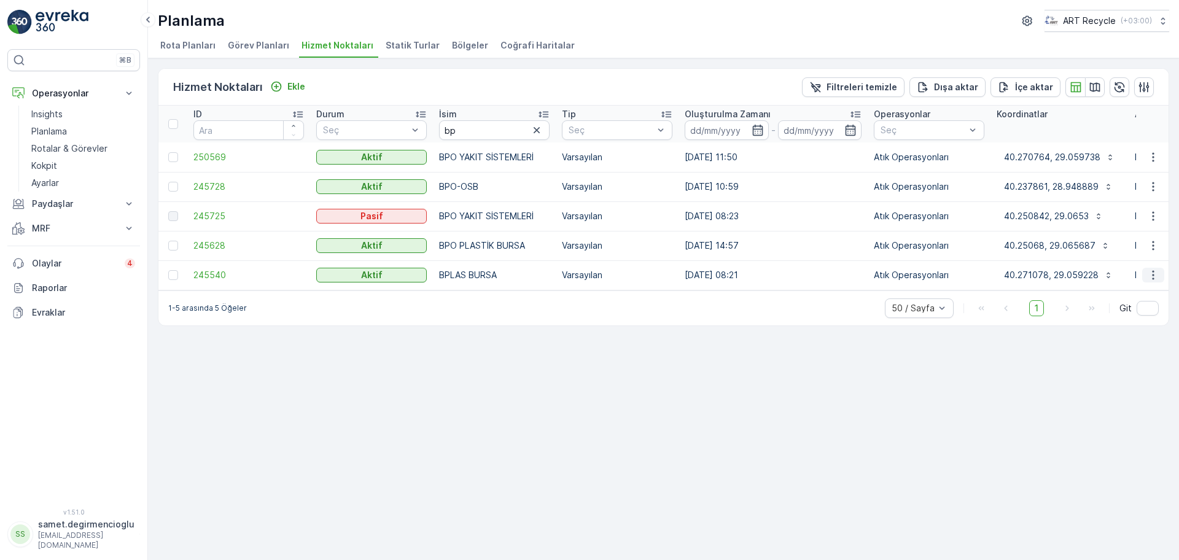
click at [1160, 274] on button "button" at bounding box center [1153, 275] width 22 height 15
click at [1134, 341] on span "Yeni Ad Hoc Görev Ekle" at bounding box center [1119, 345] width 97 height 12
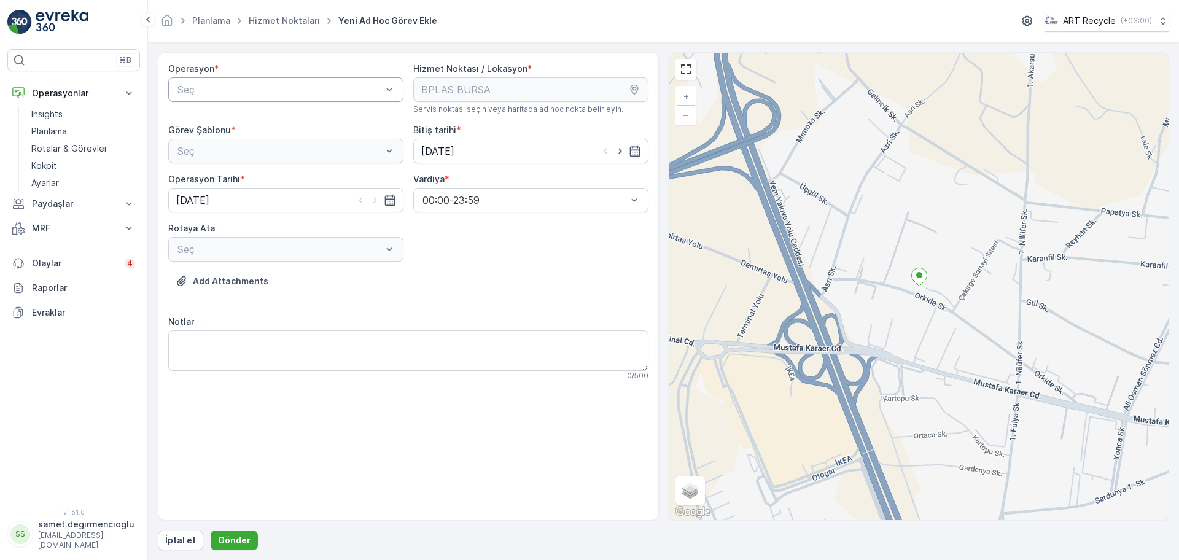
click at [252, 79] on div "Seç" at bounding box center [285, 89] width 235 height 25
click at [255, 114] on span "Atık Operasyonları" at bounding box center [217, 119] width 82 height 11
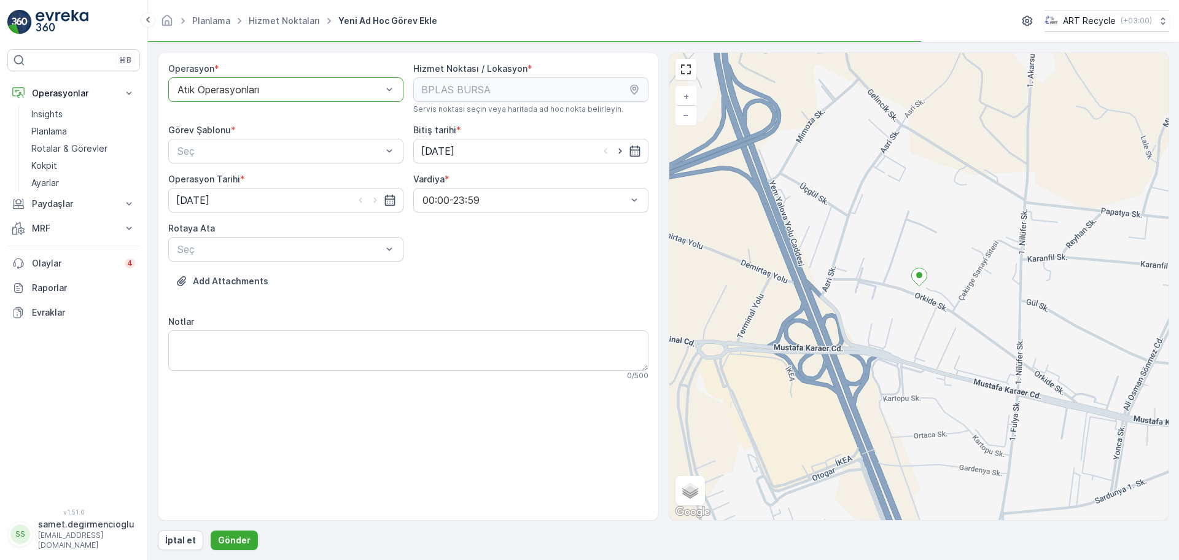
click at [247, 134] on div "Görev Şablonu *" at bounding box center [285, 130] width 235 height 12
click at [246, 136] on div "Görev Şablonu * Seç" at bounding box center [285, 143] width 235 height 39
click at [244, 141] on div "Seç" at bounding box center [285, 151] width 235 height 25
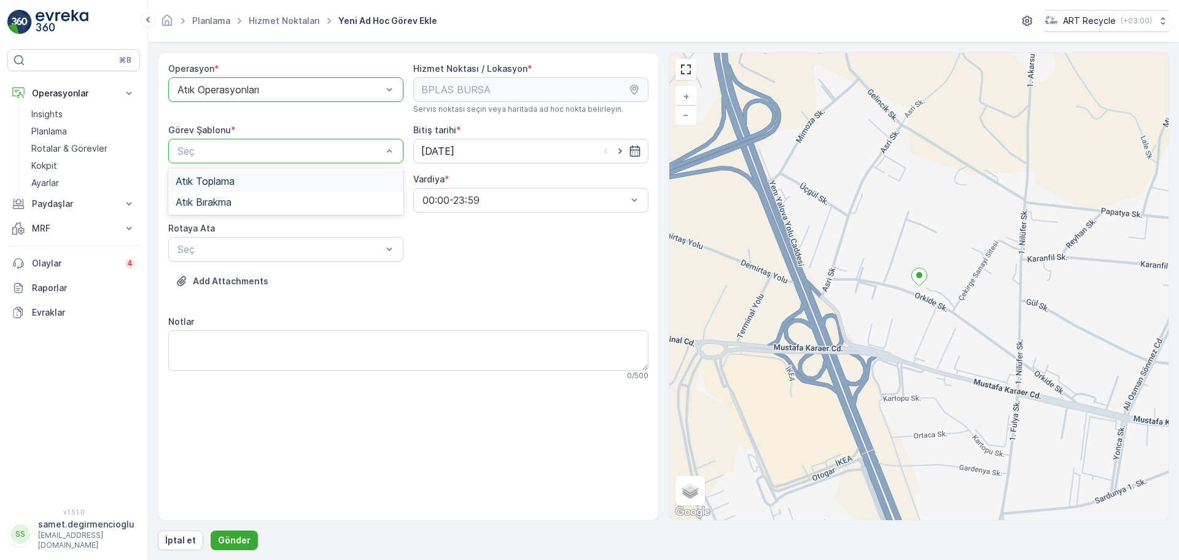
click at [236, 182] on div "Atık Toplama" at bounding box center [286, 181] width 220 height 11
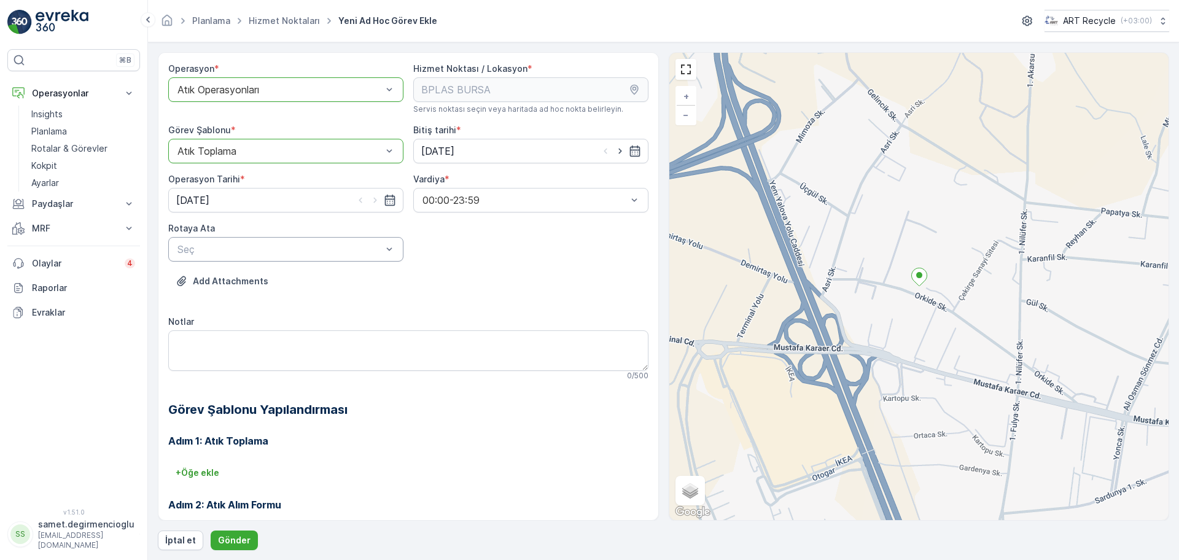
click at [377, 241] on div "Seç" at bounding box center [285, 249] width 235 height 25
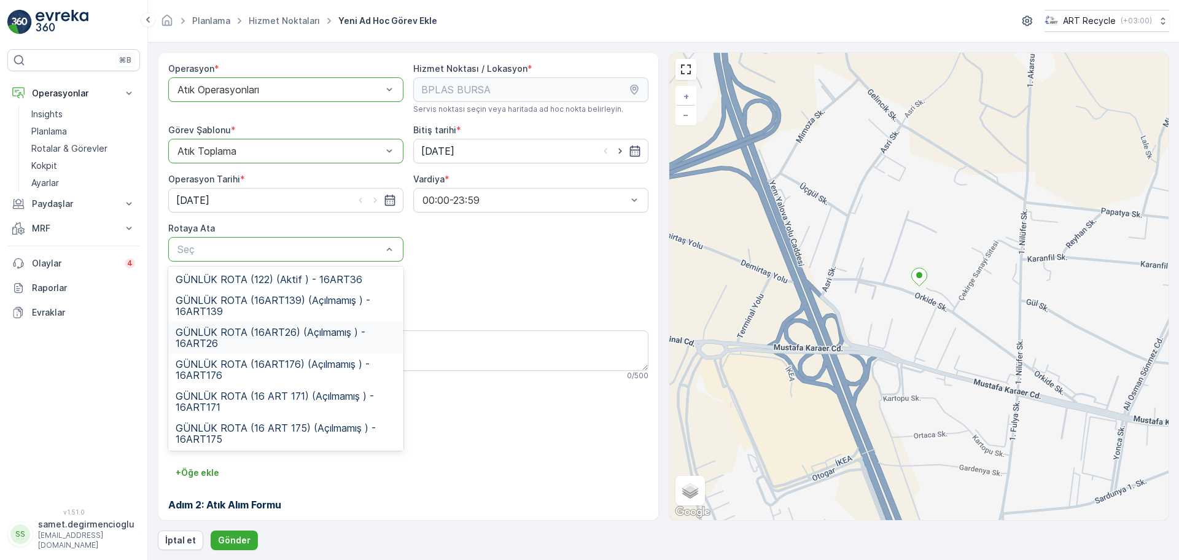
click at [332, 328] on span "GÜNLÜK ROTA (16ART26) (Açılmamış ) - 16ART26" at bounding box center [286, 338] width 220 height 22
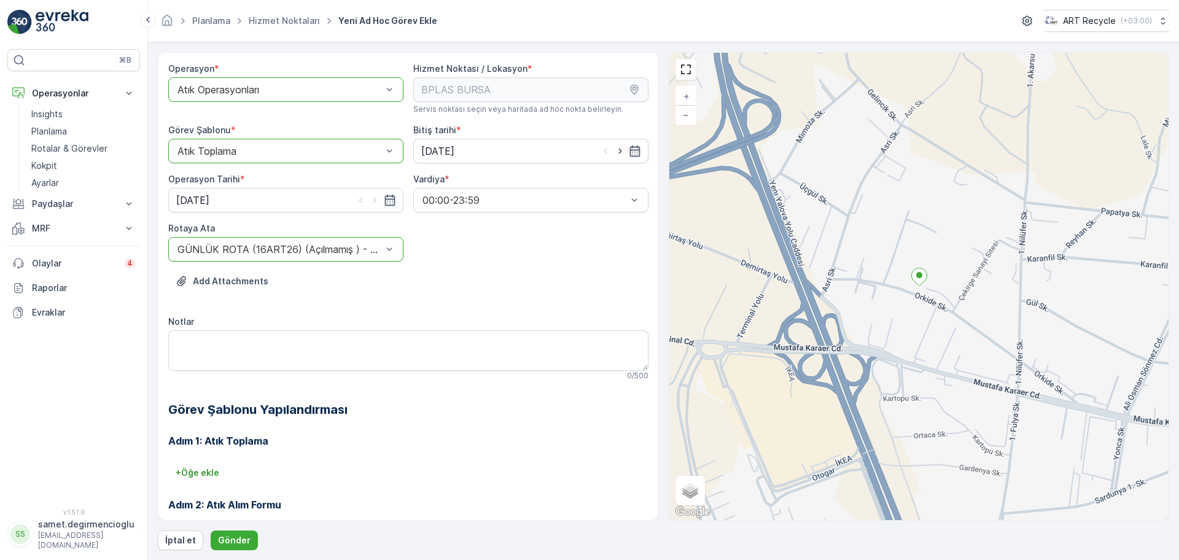
scroll to position [105, 0]
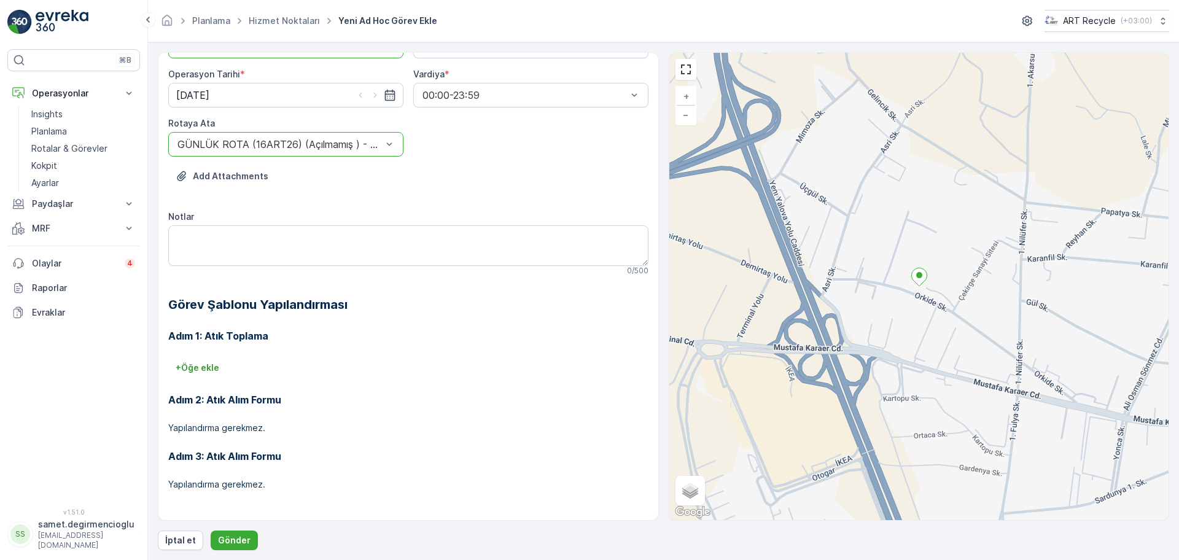
click at [227, 525] on div "Operasyon * option Atık Operasyonları, selected. Atık Operasyonları Hizmet Nokt…" at bounding box center [663, 301] width 1011 height 498
click at [227, 527] on div "Operasyon * option Atık Operasyonları, selected. Atık Operasyonları Hizmet Nokt…" at bounding box center [663, 301] width 1011 height 498
drag, startPoint x: 227, startPoint y: 527, endPoint x: 227, endPoint y: 536, distance: 8.6
click at [227, 536] on p "Gönder" at bounding box center [234, 540] width 33 height 12
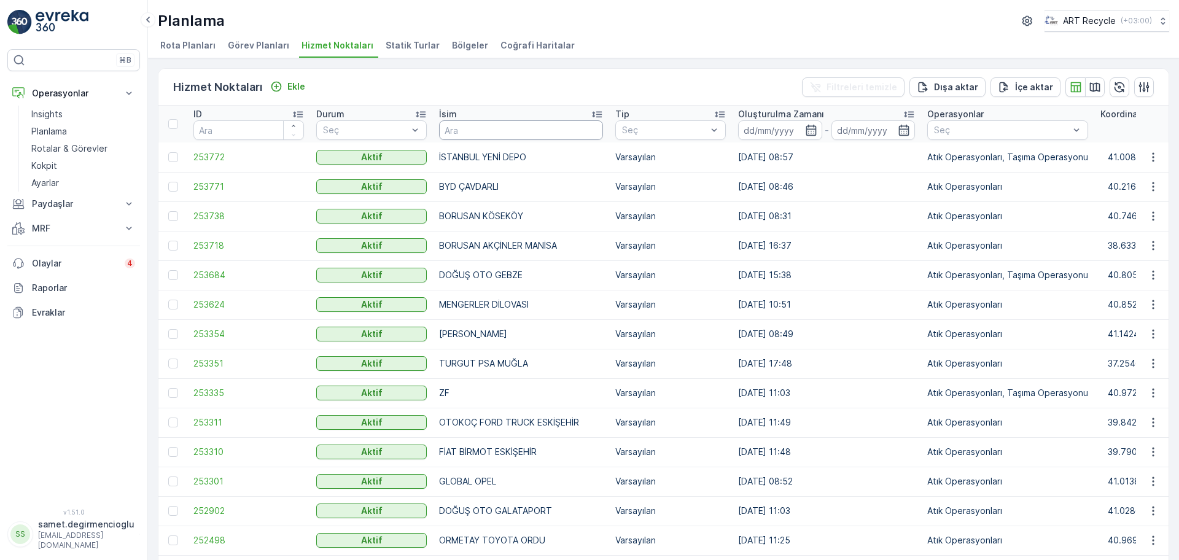
click at [533, 137] on input "text" at bounding box center [521, 130] width 164 height 20
type input "oto"
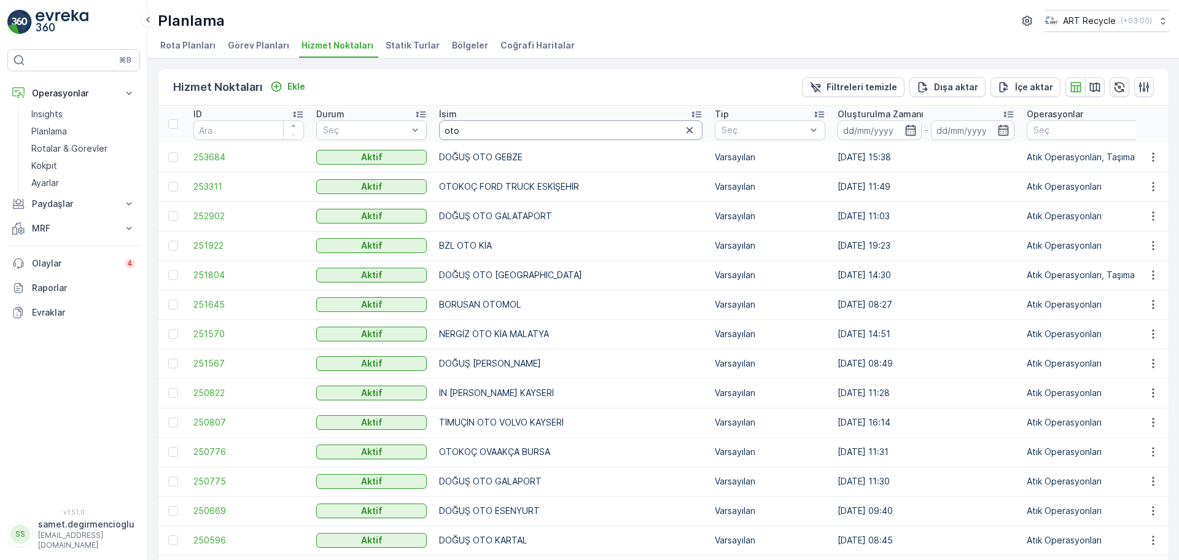
click at [533, 137] on input "oto" at bounding box center [570, 130] width 263 height 20
type input "otomol"
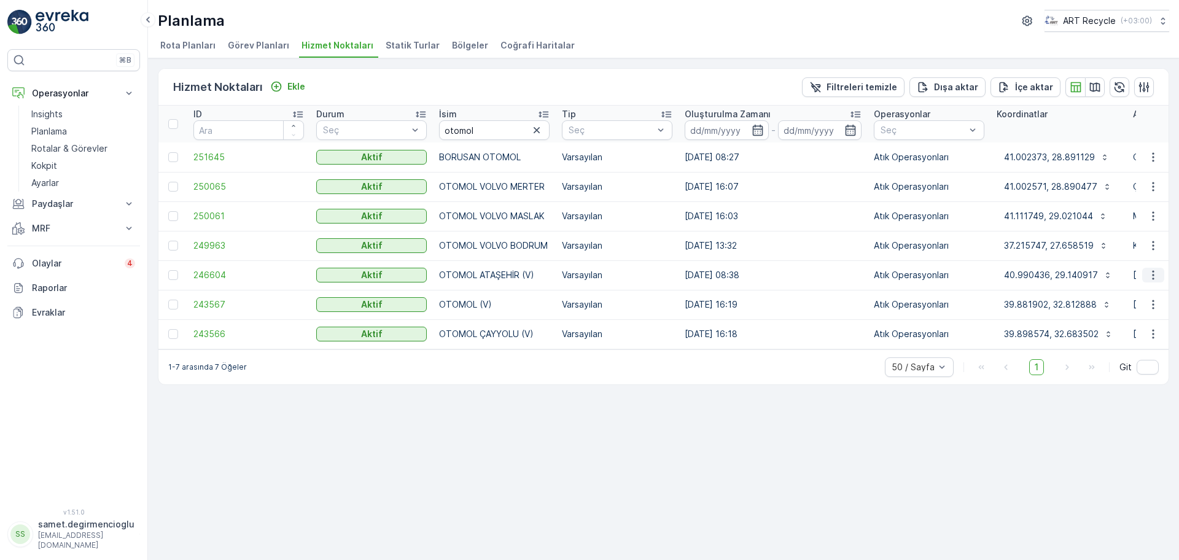
click at [1160, 271] on button "button" at bounding box center [1153, 275] width 22 height 15
click at [590, 371] on div "1-7 arasında 7 Öğeler 50 / Sayfa 1 Git" at bounding box center [663, 366] width 1010 height 35
click at [285, 85] on div "Ekle" at bounding box center [287, 86] width 35 height 12
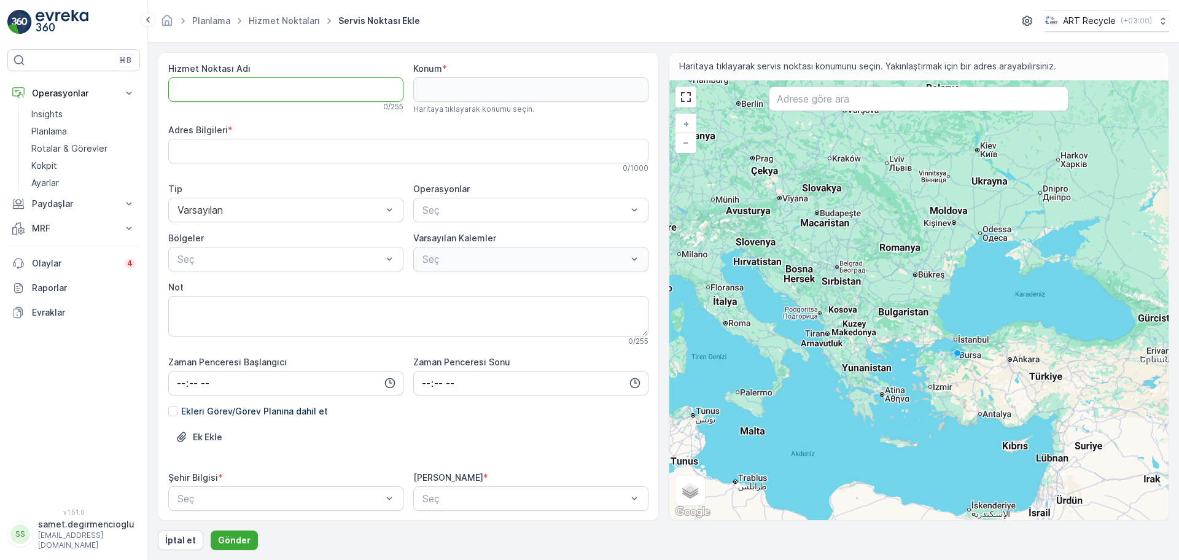
click at [268, 85] on Adı "Hizmet Noktası Adı" at bounding box center [285, 89] width 235 height 25
type Adı "O"
type Adı "BORUSAN OTOMOL ATAŞEHİR"
click at [279, 154] on Bilgileri "Adres Bilgileri" at bounding box center [408, 151] width 480 height 25
click at [432, 76] on div "Konum * Haritaya tıklayarak konumu seçin." at bounding box center [530, 89] width 235 height 52
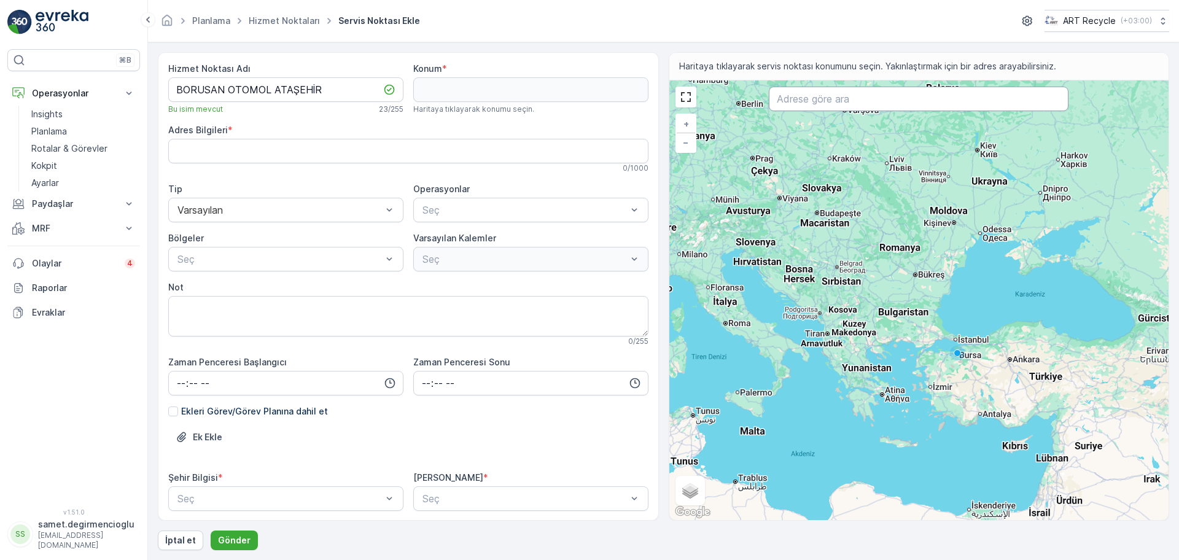
click at [856, 100] on input "text" at bounding box center [919, 99] width 300 height 25
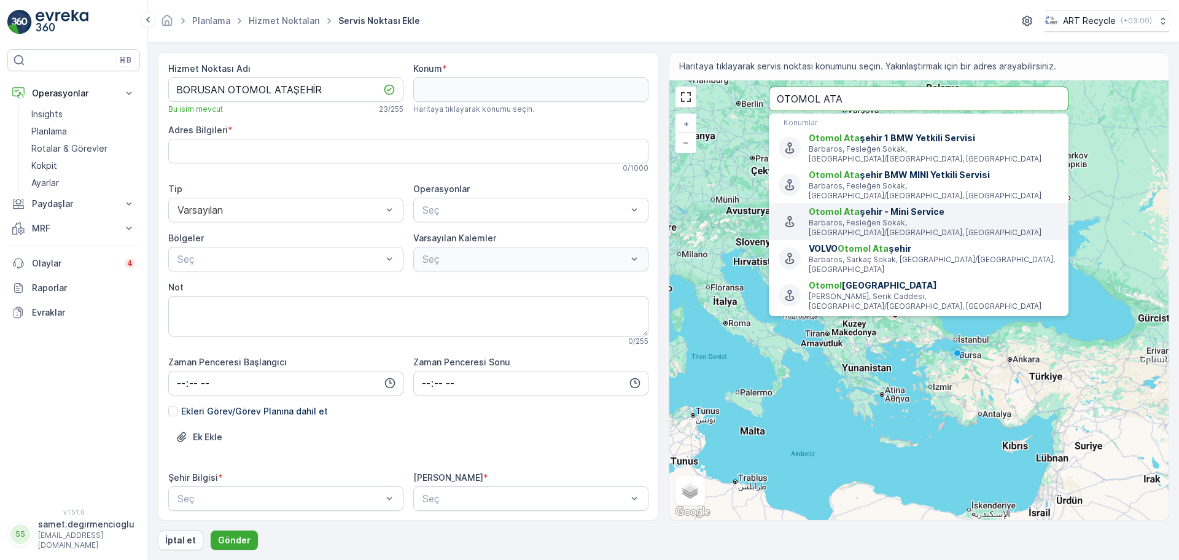
type input "OTOMOL ATA"
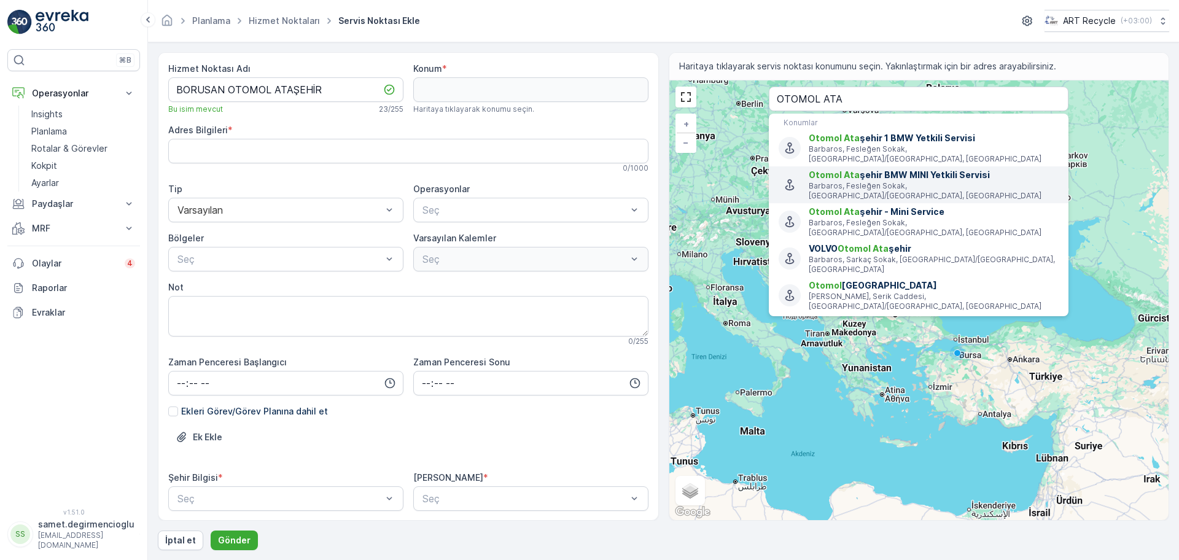
click at [939, 181] on p "Barbaros, Fesleğen Sokak, [GEOGRAPHIC_DATA]/[GEOGRAPHIC_DATA], [GEOGRAPHIC_DATA]" at bounding box center [933, 191] width 250 height 20
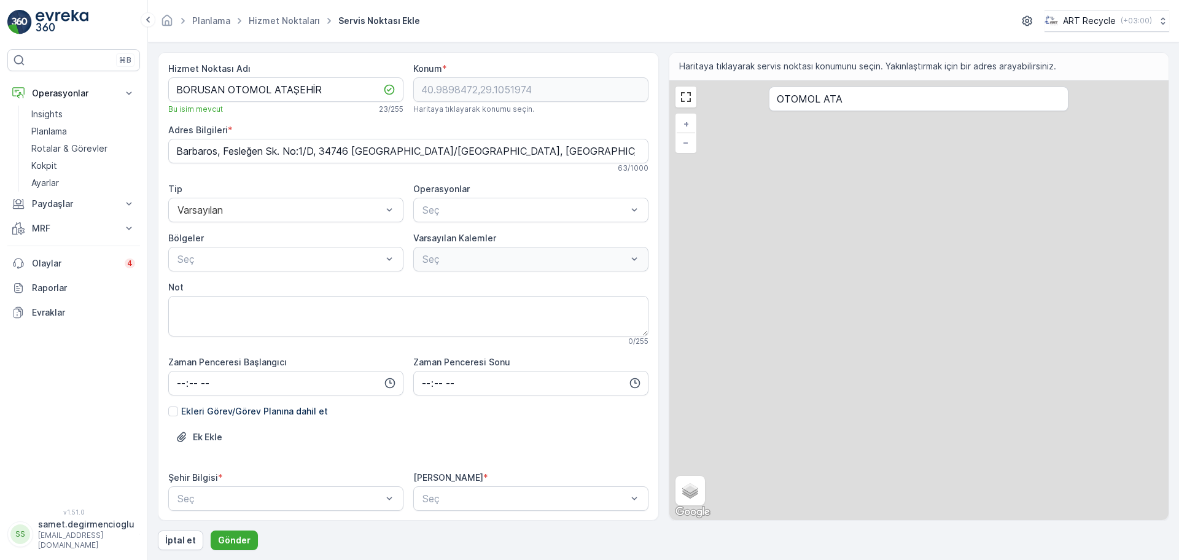
type input "40.9898472,29.1051974"
type Bilgileri "Barbaros, Fesleğen Sk. No:1/D, 34746 [GEOGRAPHIC_DATA]/[GEOGRAPHIC_DATA], [GEOG…"
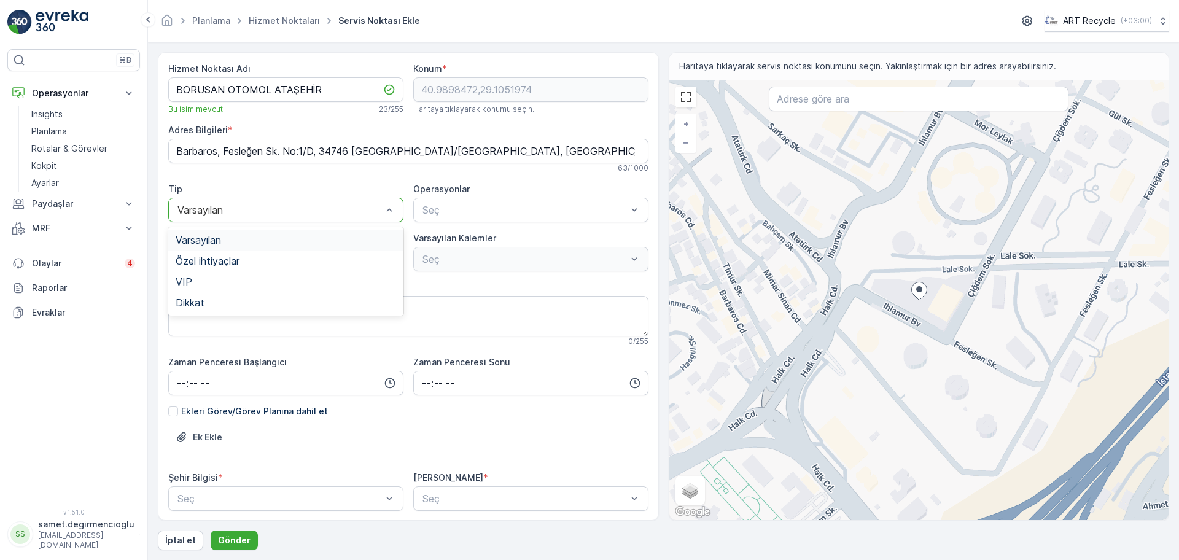
click at [298, 203] on div "Varsayılan" at bounding box center [285, 210] width 235 height 25
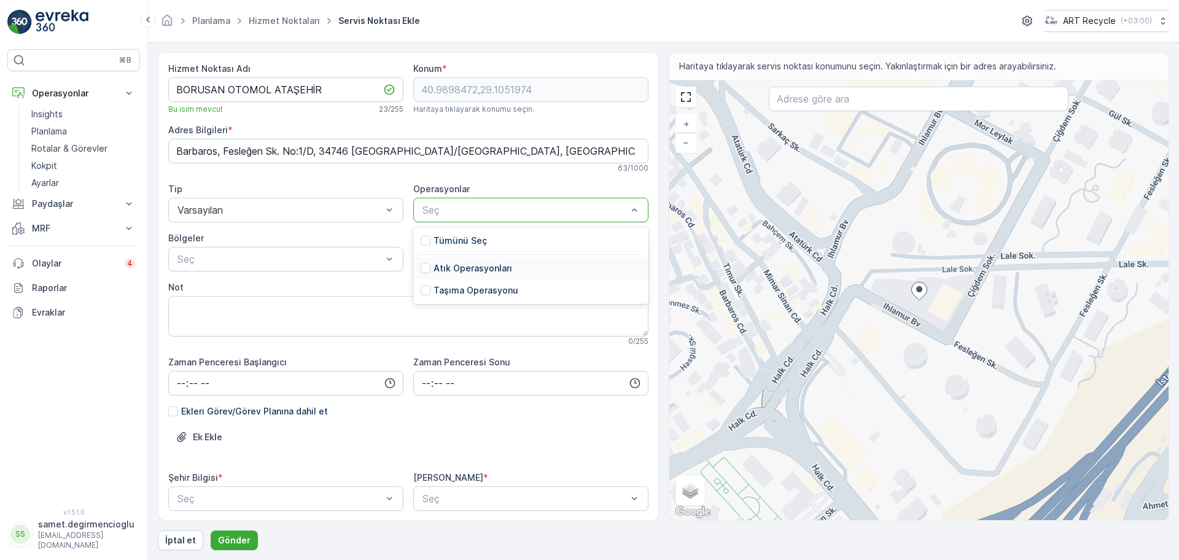
click at [425, 261] on div "Atık Operasyonları" at bounding box center [530, 268] width 235 height 22
click at [624, 211] on div at bounding box center [524, 209] width 207 height 11
click at [423, 242] on div at bounding box center [426, 241] width 10 height 10
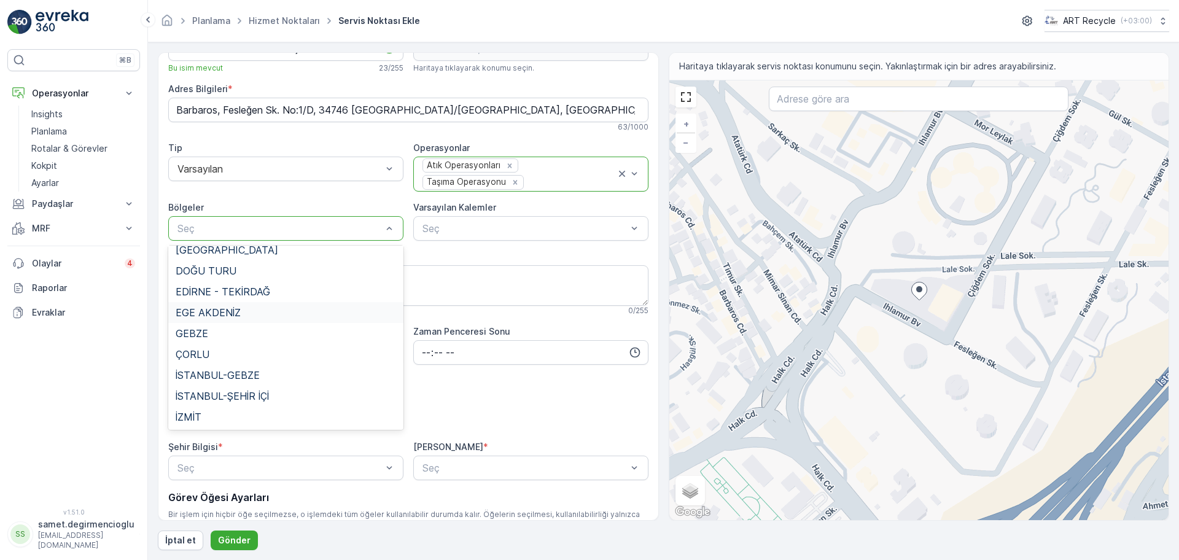
scroll to position [77, 0]
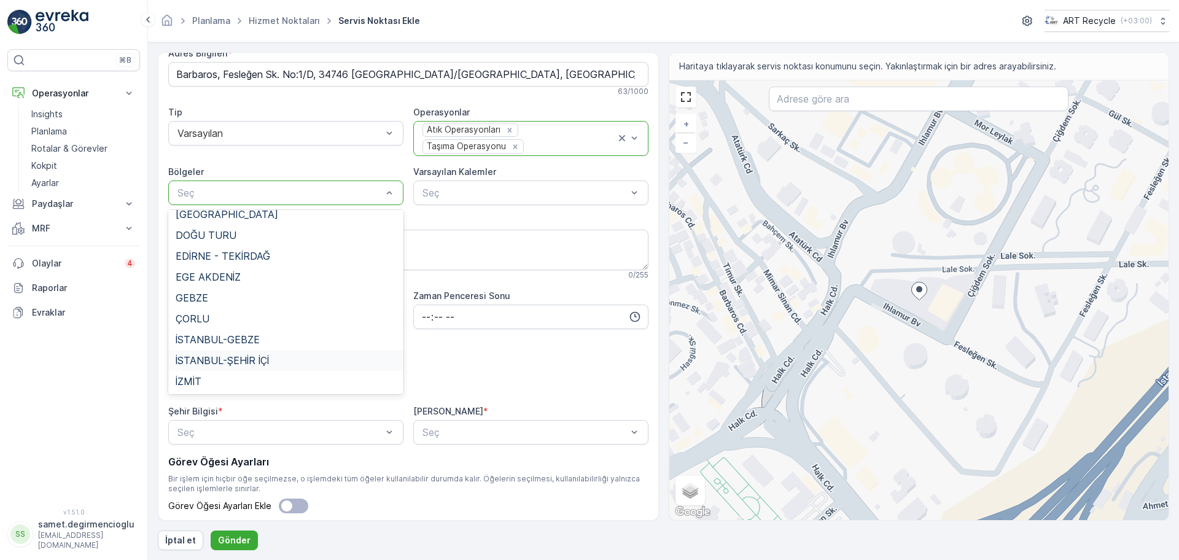
click at [260, 362] on span "İSTANBUL-ŞEHİR İÇİ" at bounding box center [222, 360] width 93 height 11
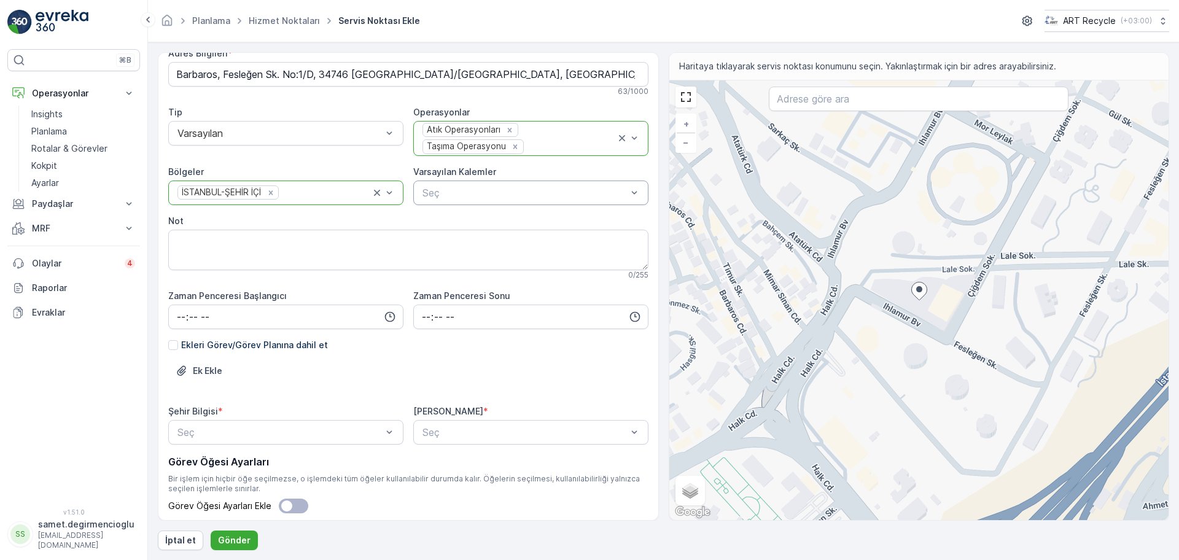
click at [370, 219] on div "Not" at bounding box center [408, 221] width 480 height 12
click at [297, 232] on textarea "Not" at bounding box center [408, 250] width 480 height 41
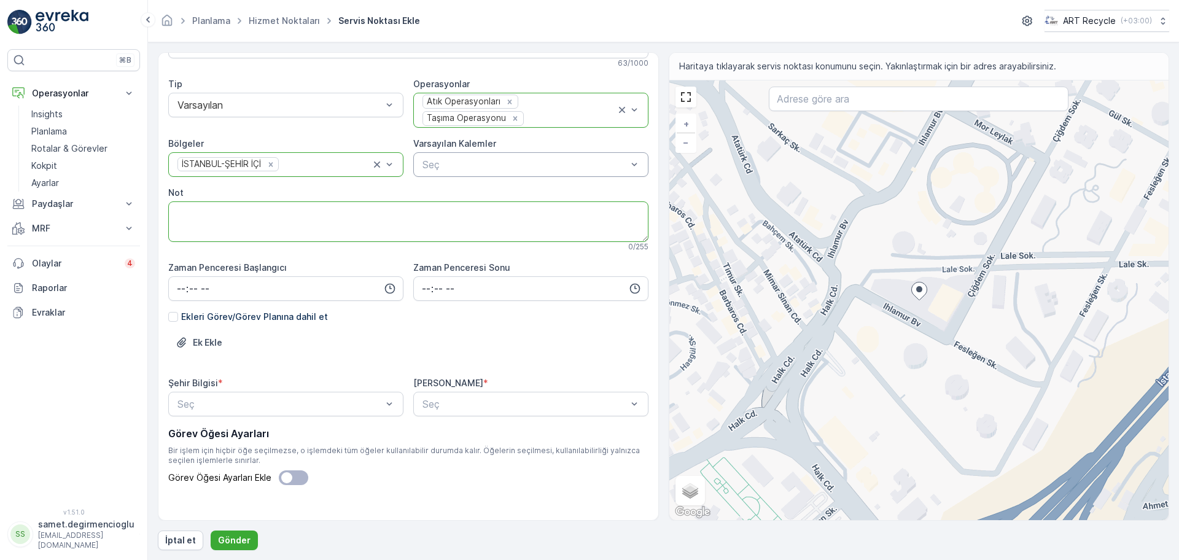
scroll to position [119, 0]
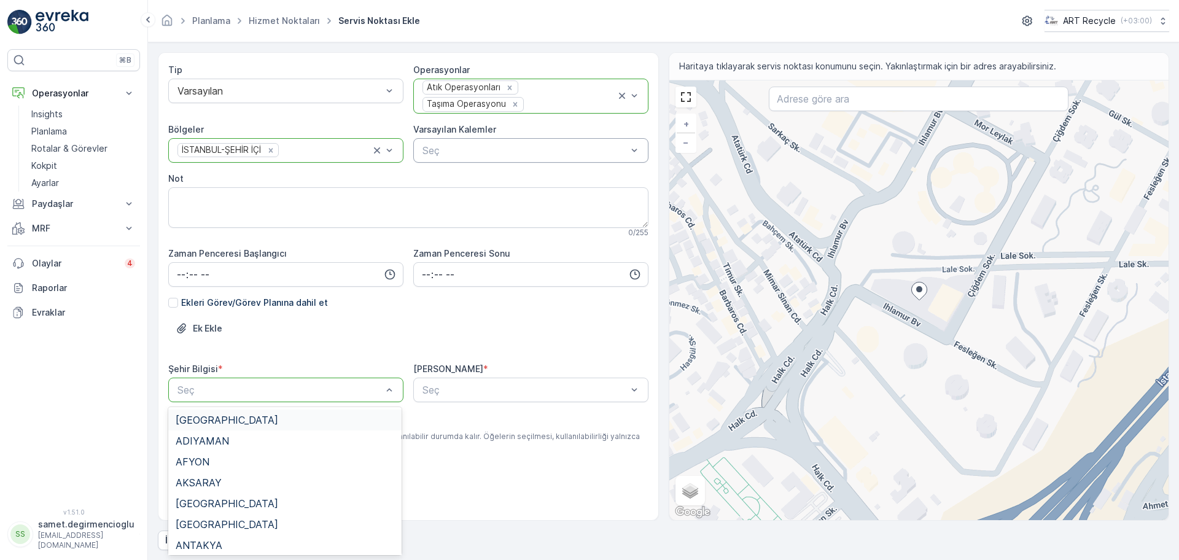
click at [375, 398] on div "Seç" at bounding box center [285, 390] width 235 height 25
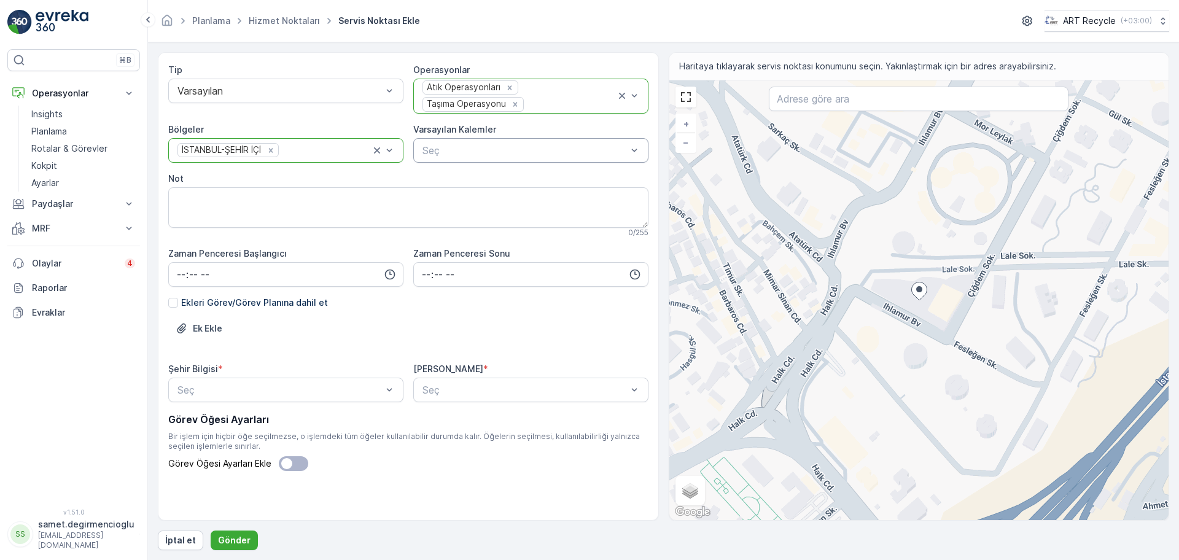
click at [526, 443] on span "Bir işlem için hiçbir öğe seçilmezse, o işlemdeki tüm öğeler kullanılabilir dur…" at bounding box center [408, 442] width 480 height 20
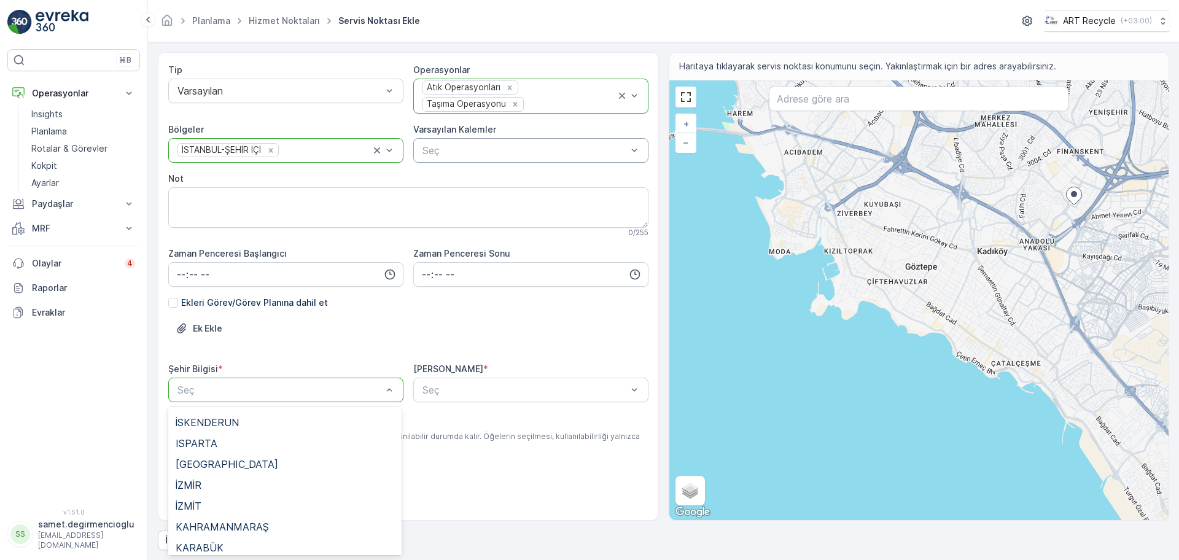
scroll to position [627, 0]
click at [216, 455] on span "[GEOGRAPHIC_DATA]" at bounding box center [227, 460] width 103 height 11
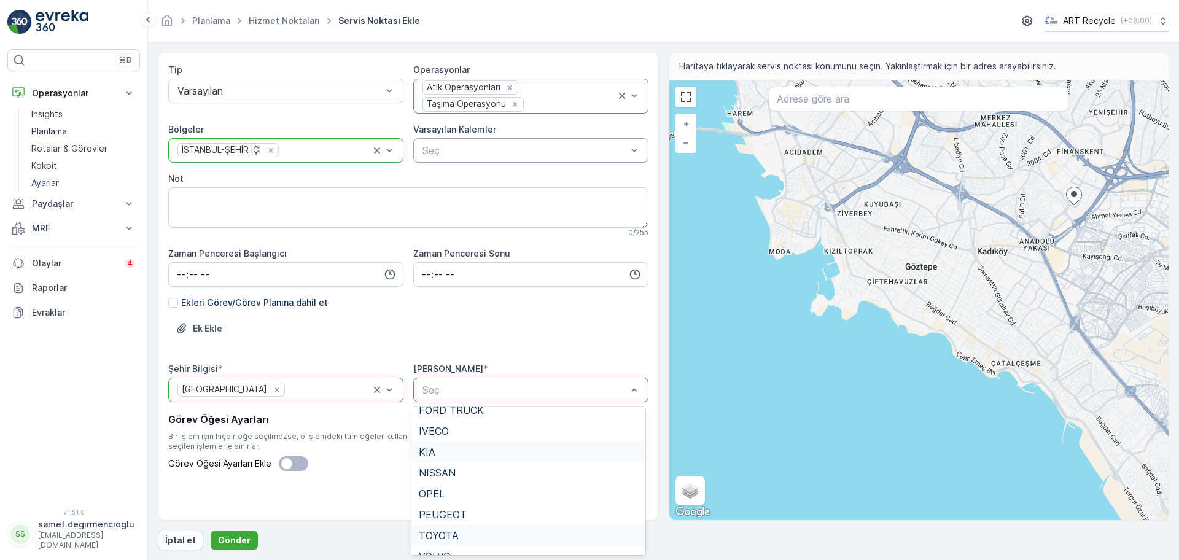
scroll to position [233, 0]
click at [467, 516] on div "BORUSAN" at bounding box center [528, 521] width 219 height 11
click at [218, 543] on p "Gönder" at bounding box center [234, 540] width 33 height 12
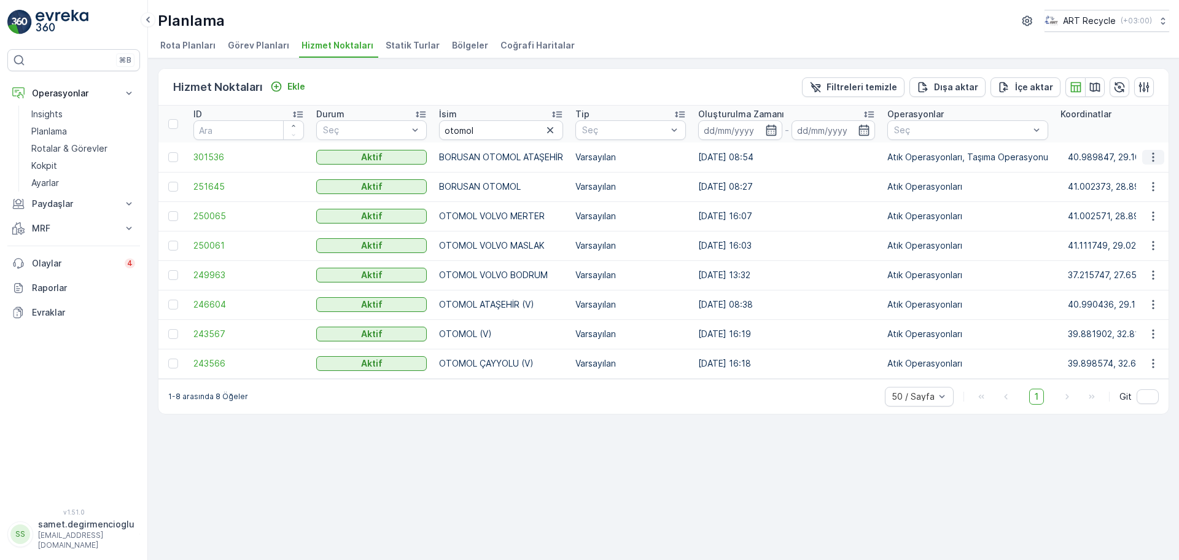
click at [1149, 151] on icon "button" at bounding box center [1153, 157] width 12 height 12
click at [1144, 230] on span "Yeni Ad Hoc Görev Ekle" at bounding box center [1119, 227] width 97 height 12
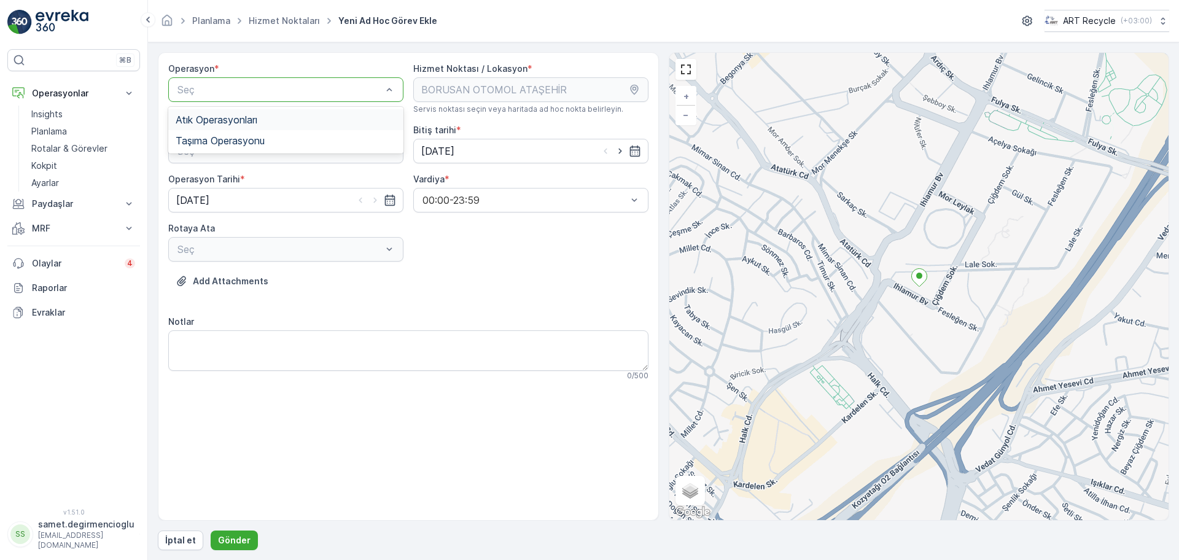
click at [255, 128] on div "Atık Operasyonları" at bounding box center [285, 119] width 235 height 21
click at [276, 160] on div "Seç" at bounding box center [285, 151] width 235 height 25
click at [264, 180] on div "Atık Toplama" at bounding box center [286, 181] width 220 height 11
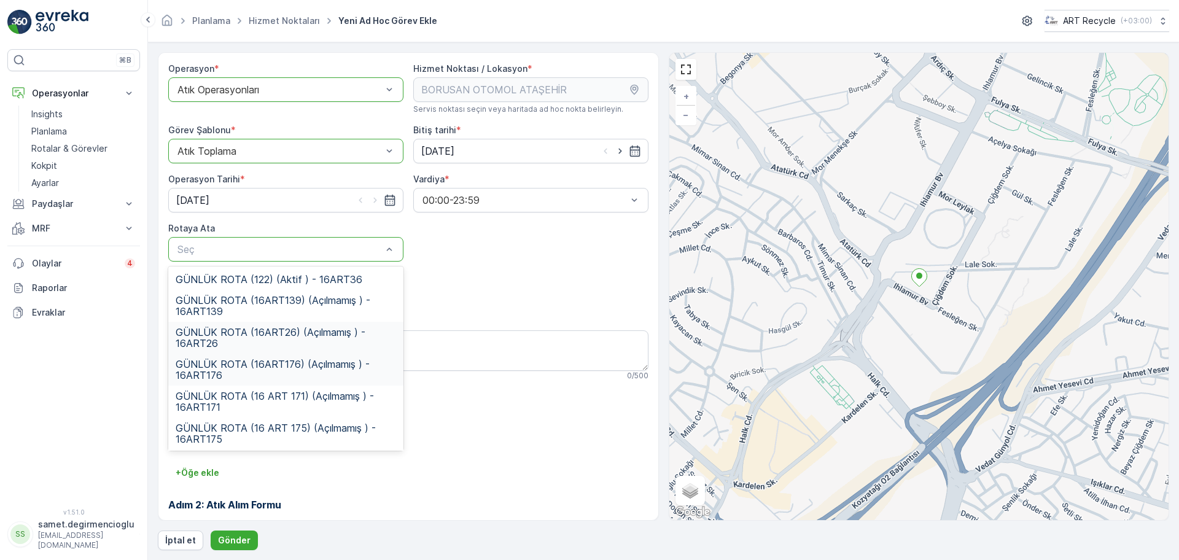
scroll to position [33, 0]
click at [293, 422] on span "GÜNLÜK ROTA (16FD578) (Açılmamış ) - 16FD578" at bounding box center [286, 432] width 220 height 22
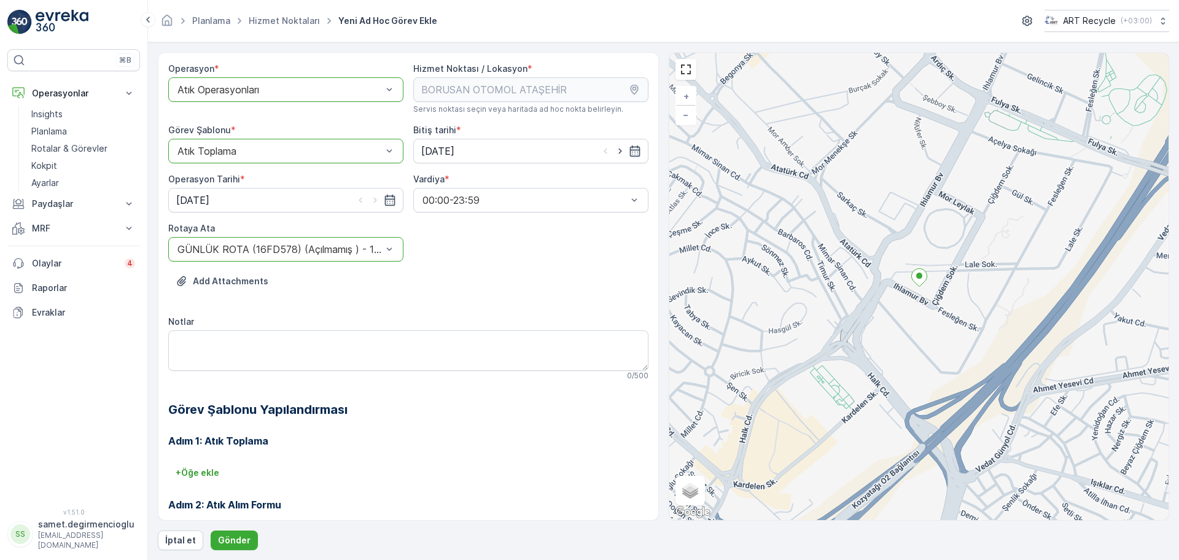
scroll to position [105, 0]
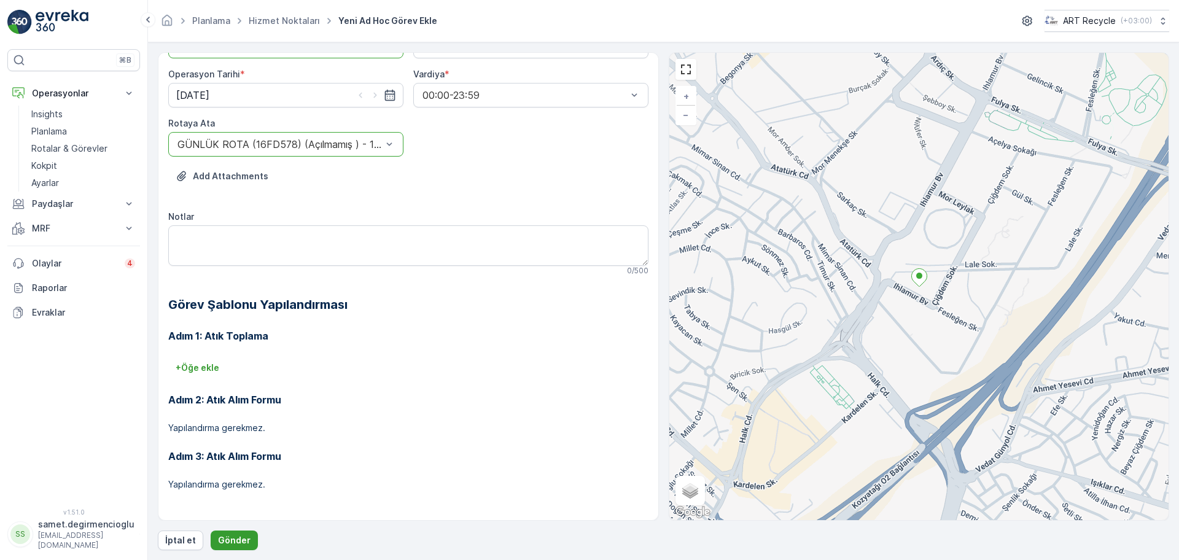
click at [232, 540] on p "Gönder" at bounding box center [234, 540] width 33 height 12
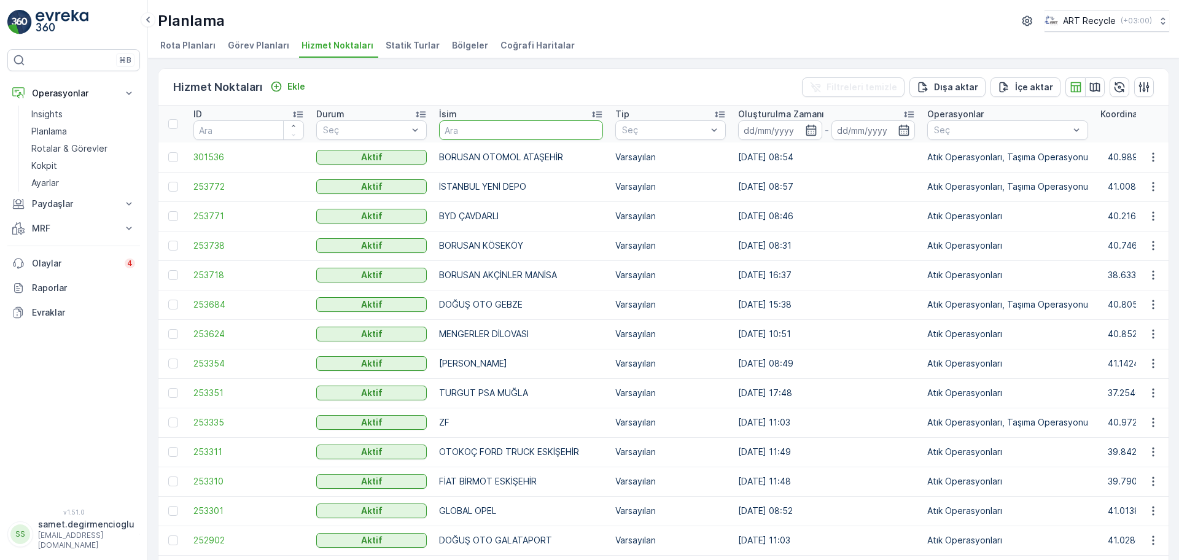
click at [513, 128] on input "text" at bounding box center [521, 130] width 164 height 20
type input "GÖR"
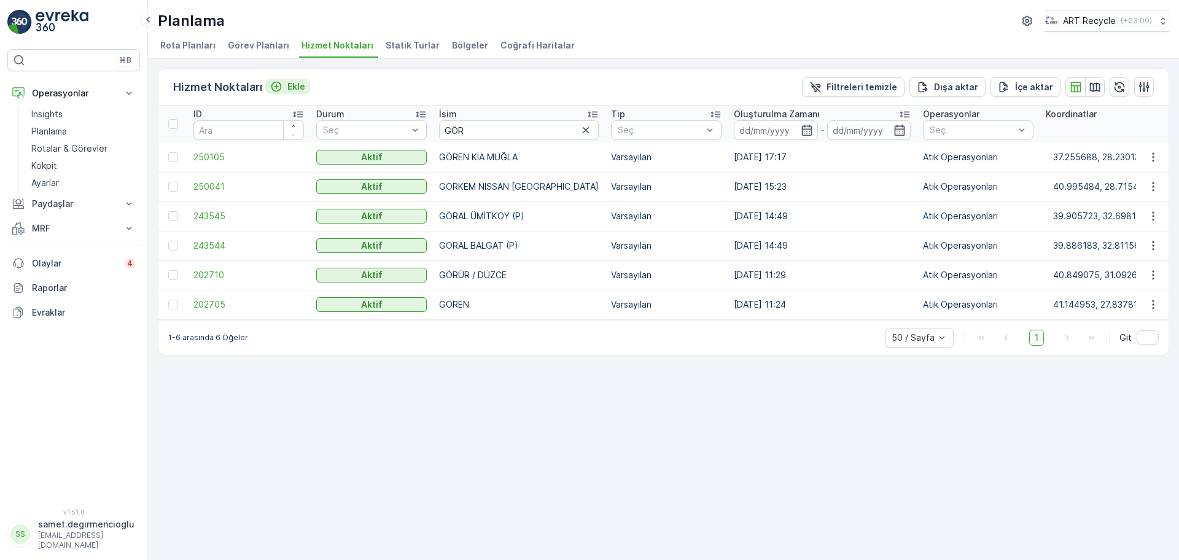
click at [280, 80] on icon "Ekle" at bounding box center [276, 86] width 12 height 12
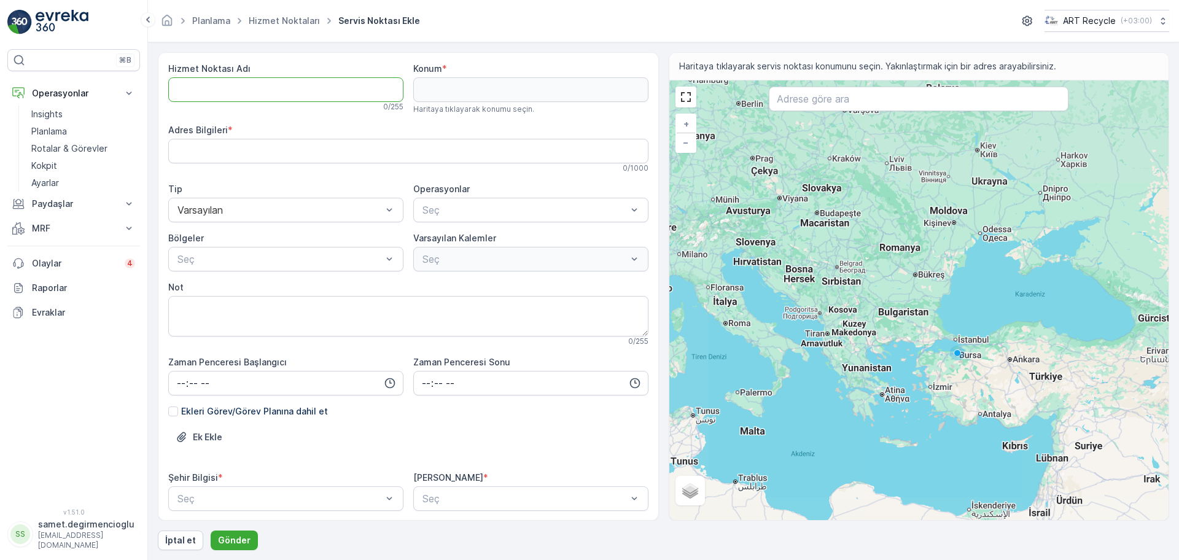
click at [311, 90] on Adı "Hizmet Noktası Adı" at bounding box center [285, 89] width 235 height 25
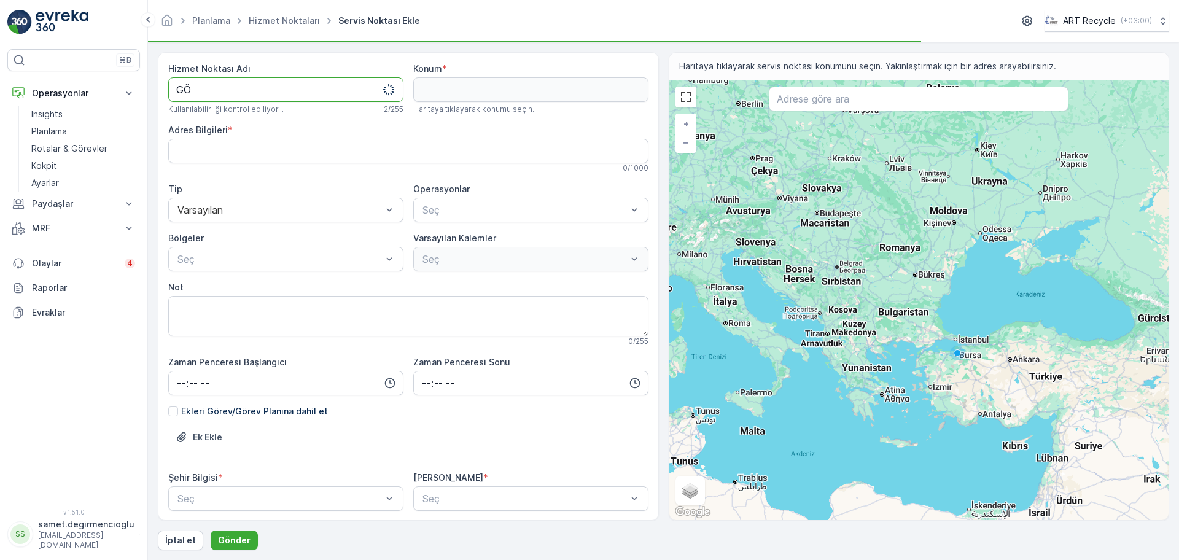
type Adı "G"
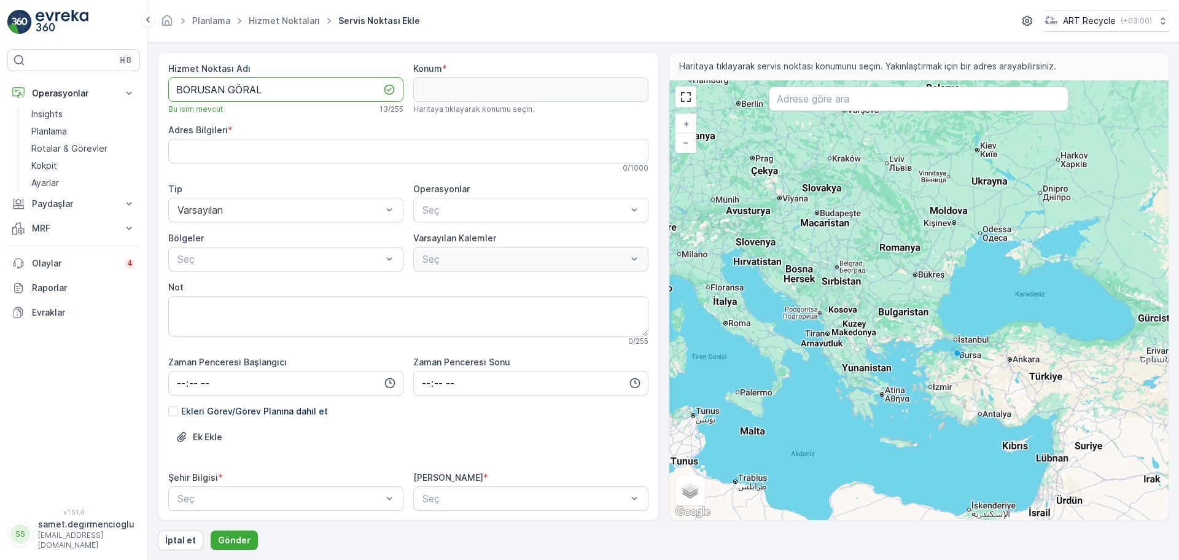
type Adı "BORUSAN GÖRAL"
click at [880, 109] on input "text" at bounding box center [919, 99] width 300 height 25
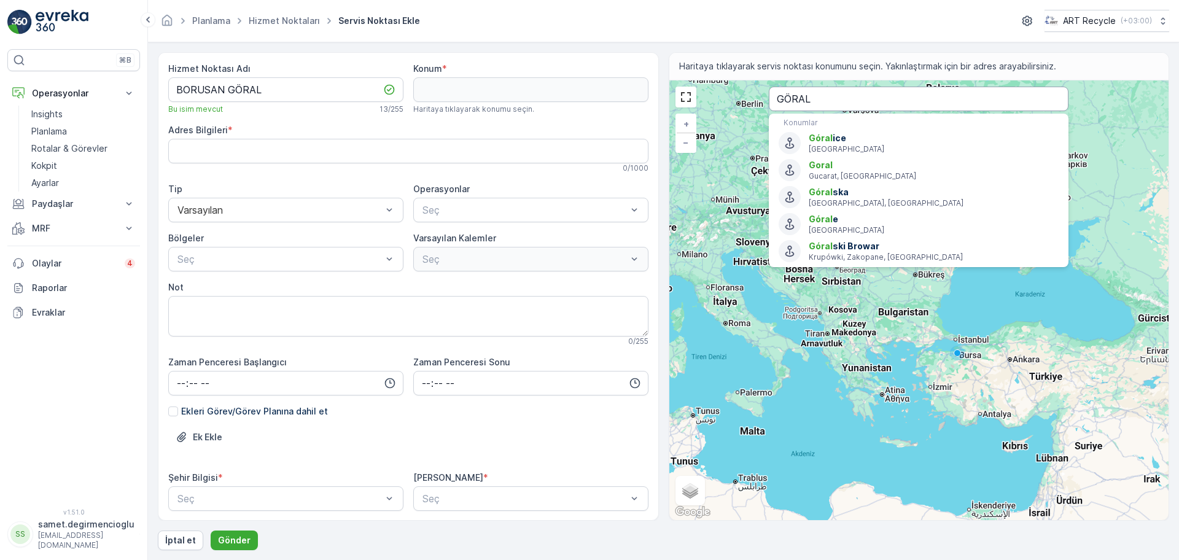
click at [821, 96] on input "GÖRAL" at bounding box center [919, 99] width 300 height 25
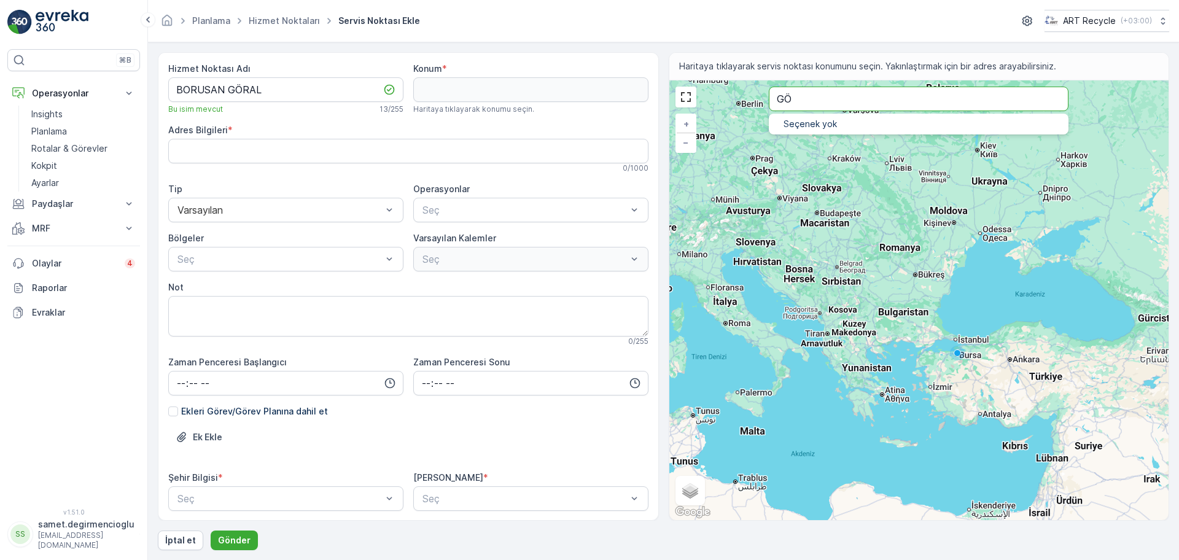
type input "G"
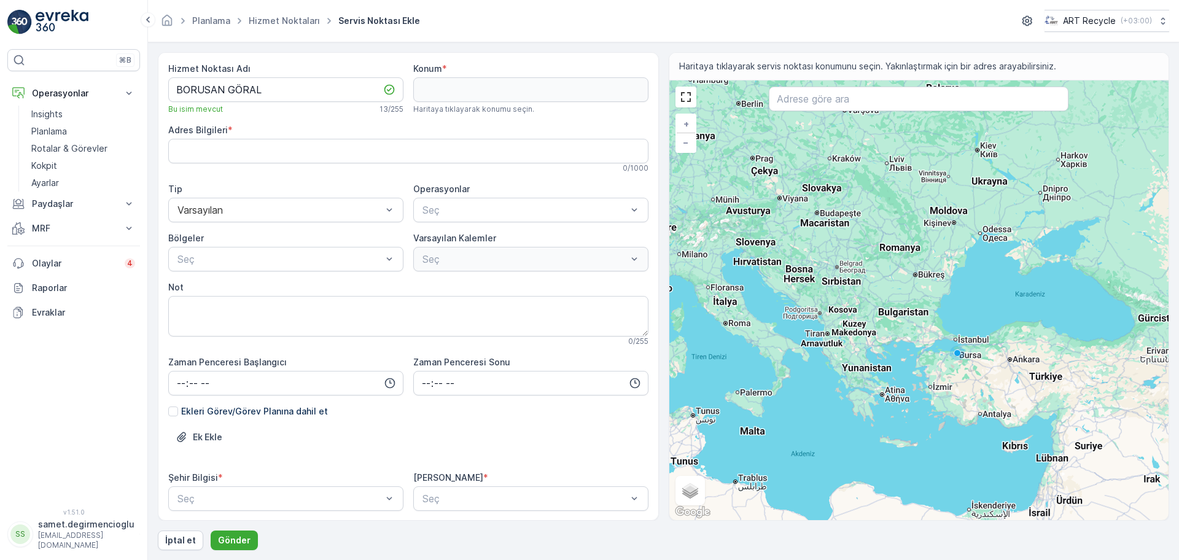
click at [255, 73] on div "Hizmet Noktası Adı" at bounding box center [285, 69] width 235 height 12
click at [256, 88] on Adı "BORUSAN GÖRAL" at bounding box center [285, 89] width 235 height 25
drag, startPoint x: 258, startPoint y: 88, endPoint x: 231, endPoint y: 107, distance: 33.9
click at [231, 107] on div "Hizmet Noktası Adı BORUSAN GÖRAL Bu isim mevcut 13 / 255" at bounding box center [285, 89] width 235 height 52
type Adı "BORUSAN GÜL-AL"
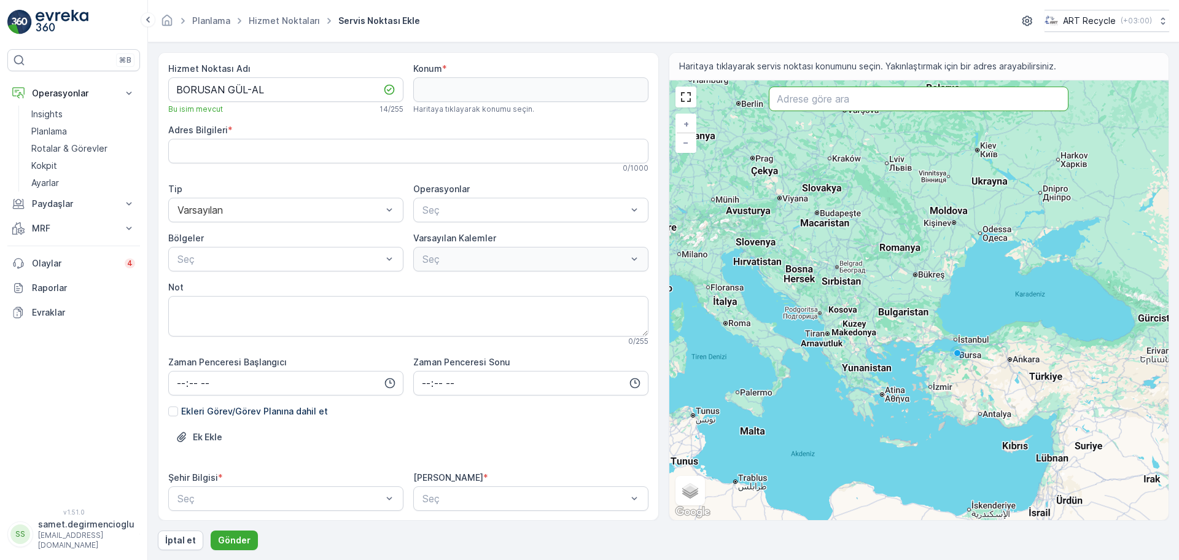
click at [899, 104] on input "text" at bounding box center [919, 99] width 300 height 25
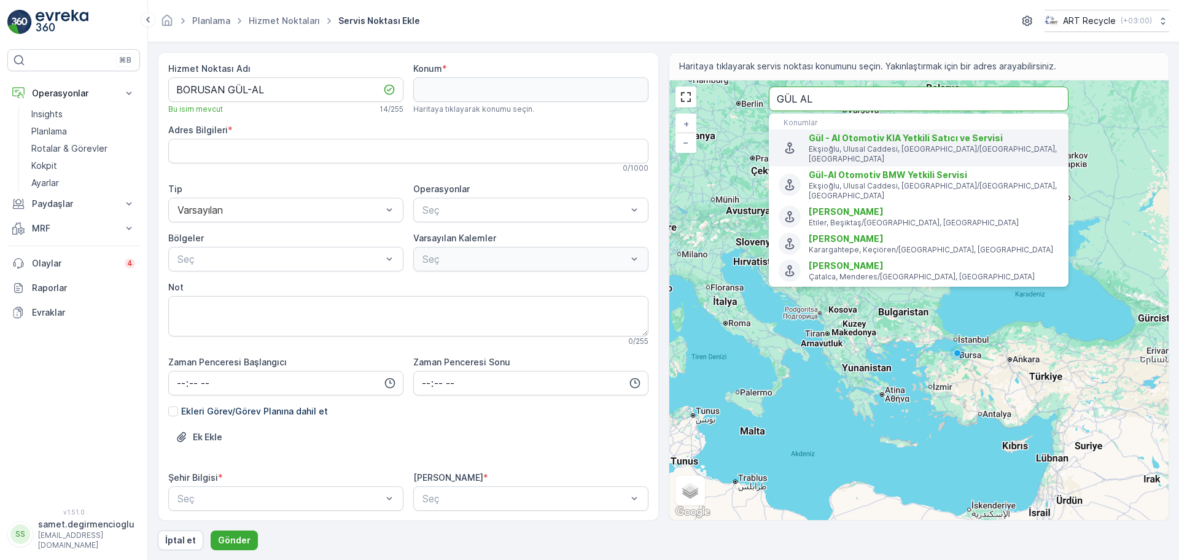
type input "GÜL AL"
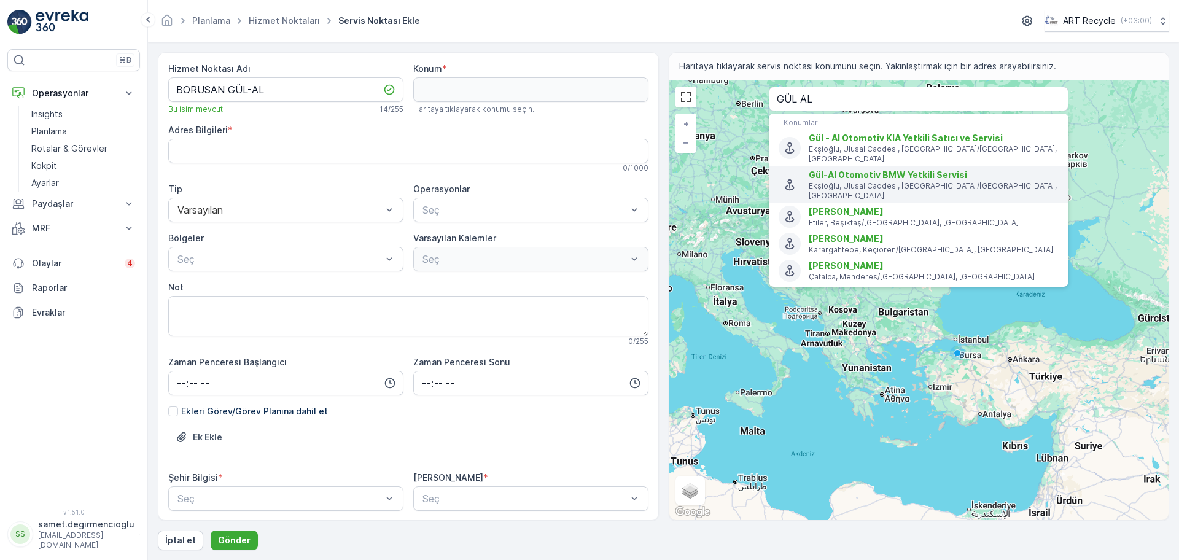
click at [929, 169] on span "Gül-Al Otomotiv BMW Yetkili Servisi" at bounding box center [887, 174] width 158 height 10
type input "41.0275227,29.2377171"
type Bilgileri "[PERSON_NAME], Ulusal Cd. [STREET_ADDRESS]"
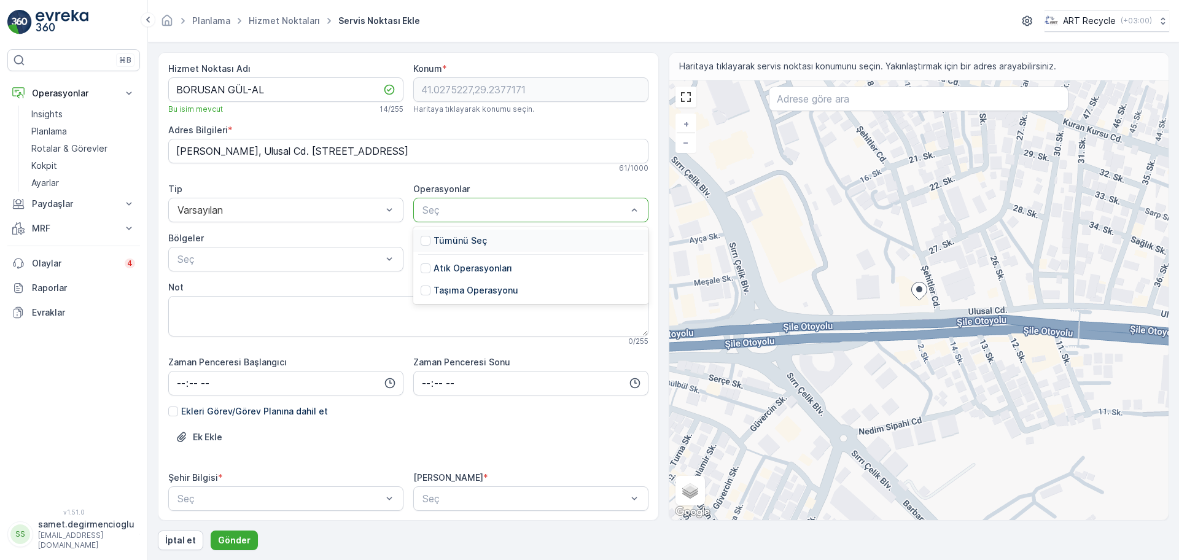
click at [522, 219] on div "Seç" at bounding box center [530, 210] width 235 height 25
click at [428, 244] on div "Tümünü Seç" at bounding box center [454, 241] width 66 height 12
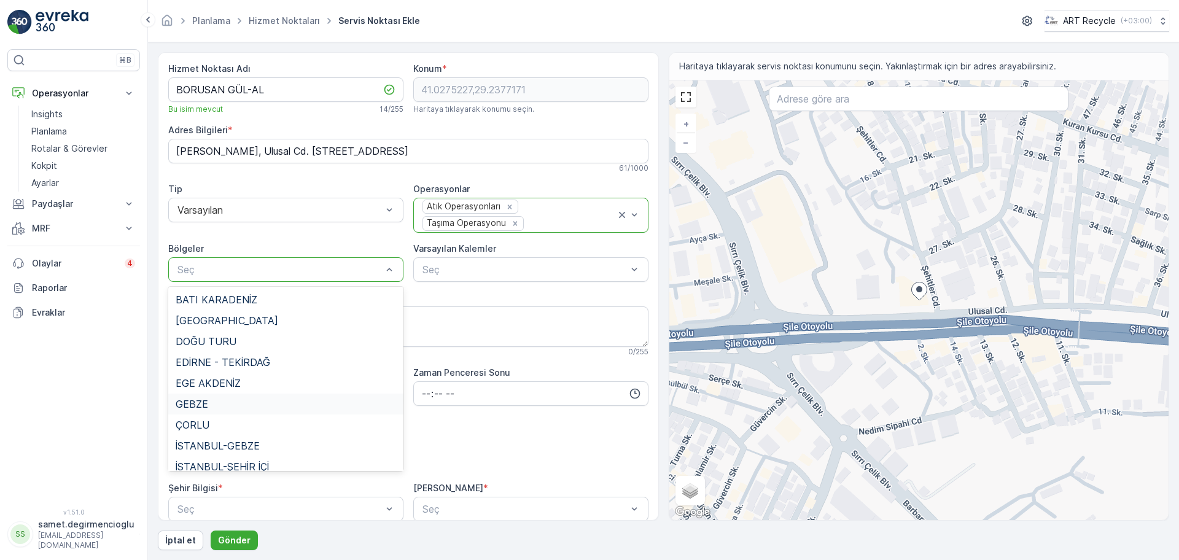
scroll to position [29, 0]
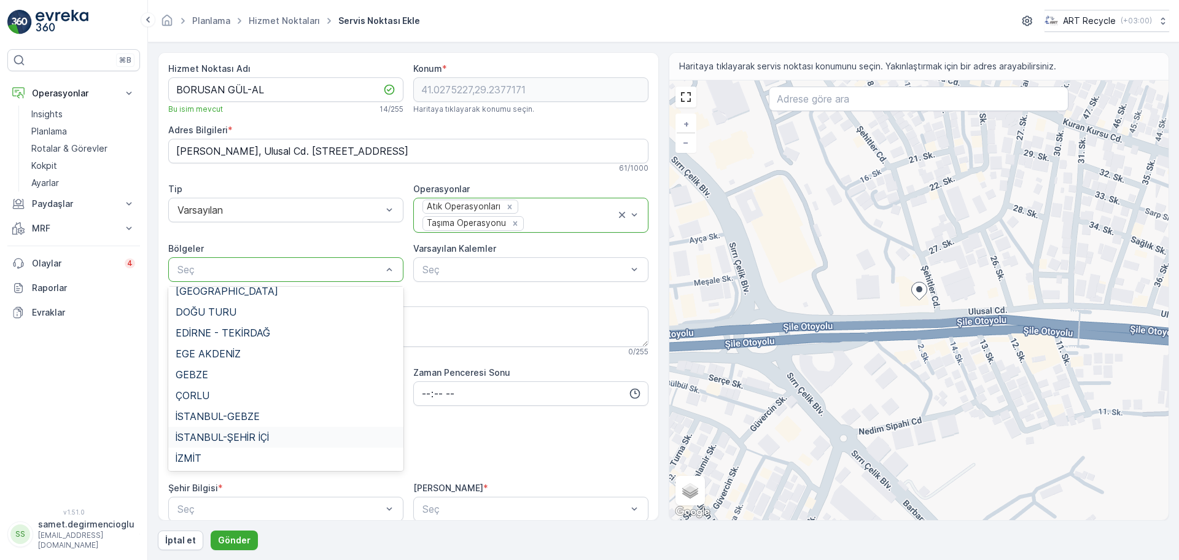
click at [232, 441] on span "İSTANBUL-ŞEHİR İÇİ" at bounding box center [222, 437] width 93 height 11
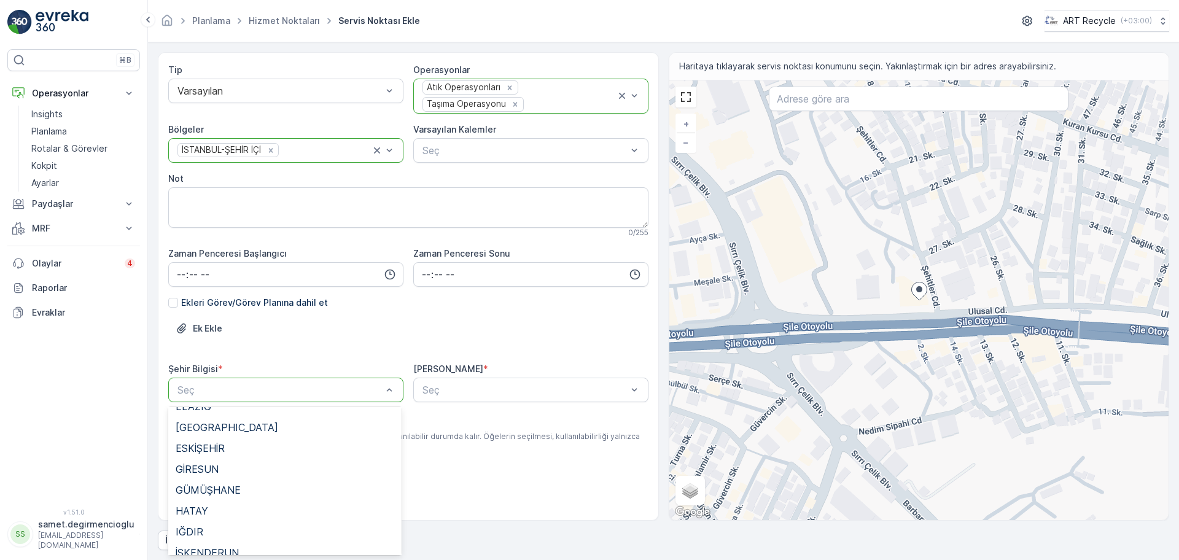
scroll to position [614, 0]
click at [225, 473] on div "[GEOGRAPHIC_DATA]" at bounding box center [285, 473] width 219 height 11
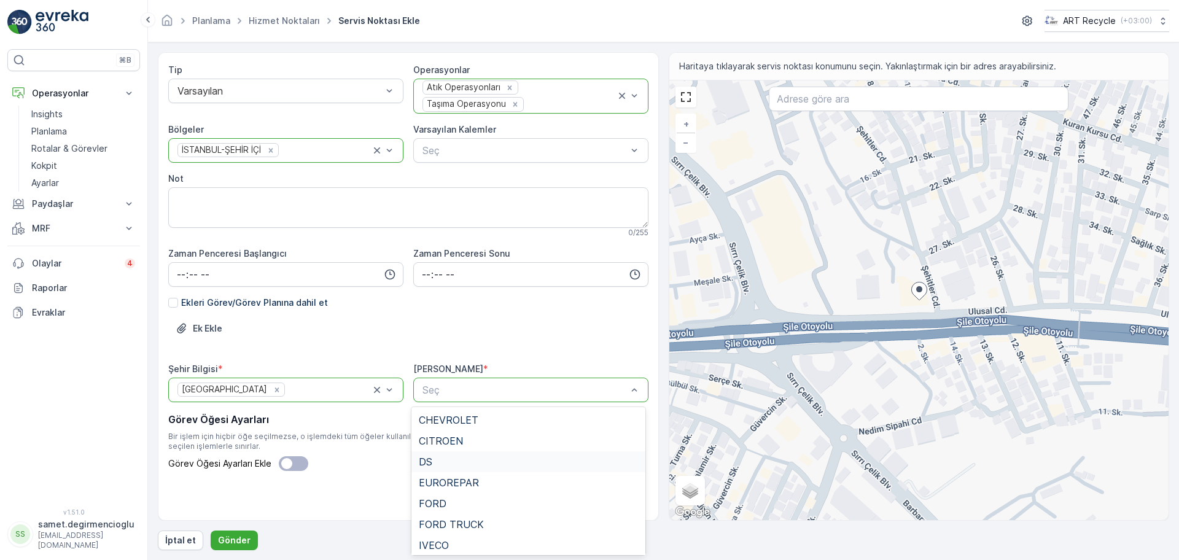
scroll to position [233, 0]
click at [483, 522] on div "BORUSAN" at bounding box center [528, 521] width 219 height 11
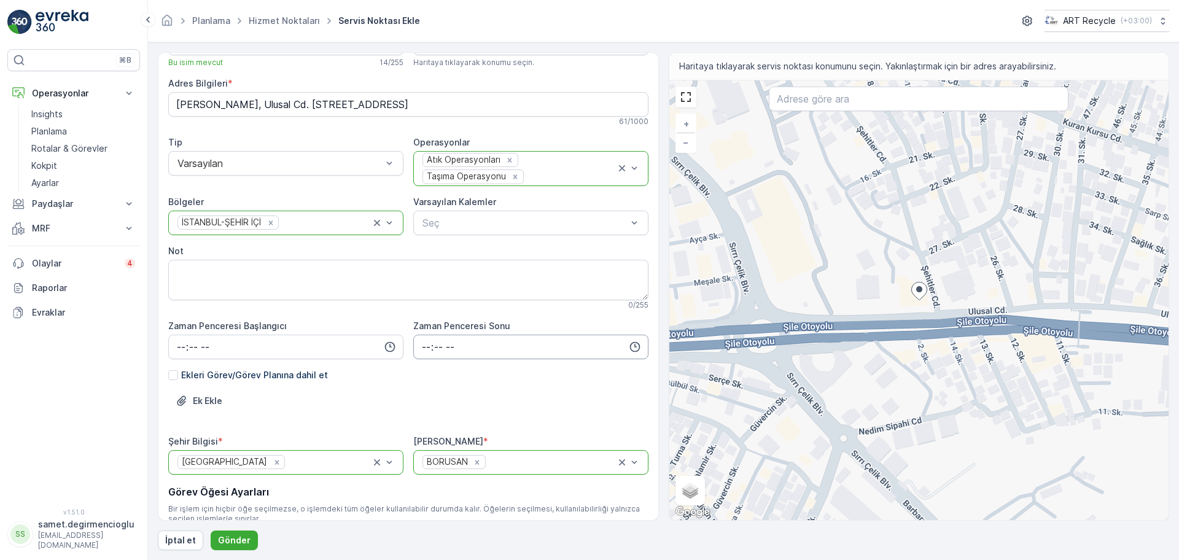
scroll to position [0, 0]
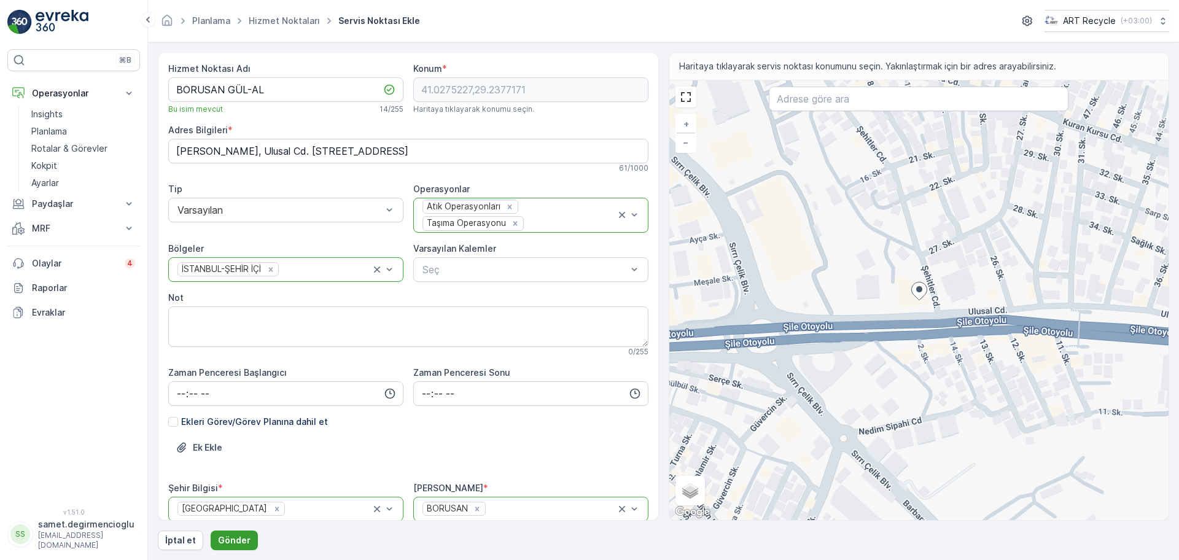
click at [236, 545] on button "Gönder" at bounding box center [234, 540] width 47 height 20
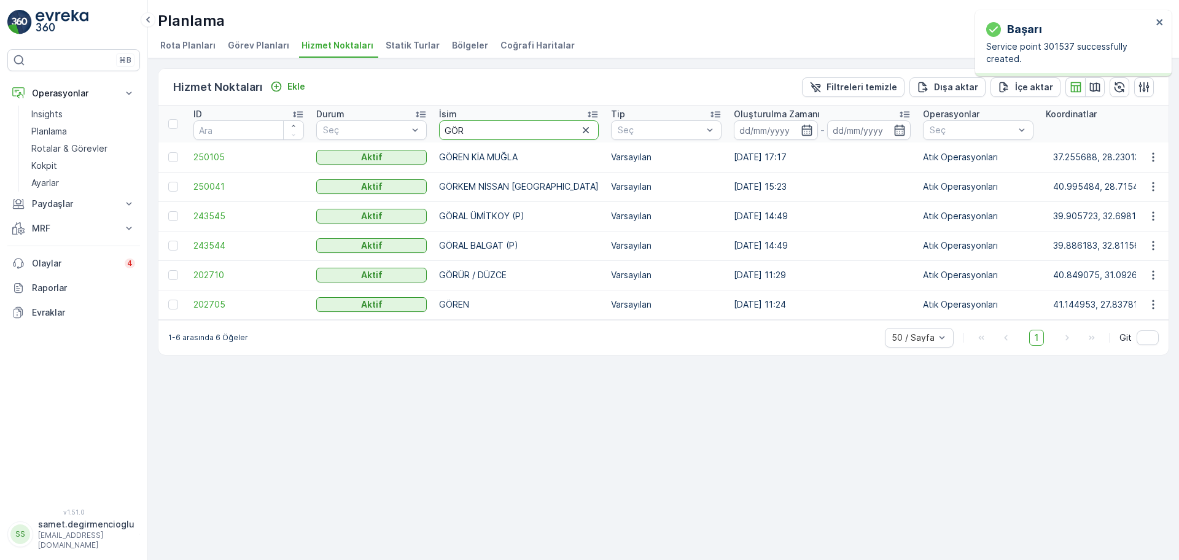
click at [493, 136] on input "GÖR" at bounding box center [519, 130] width 160 height 20
type input "GÜL"
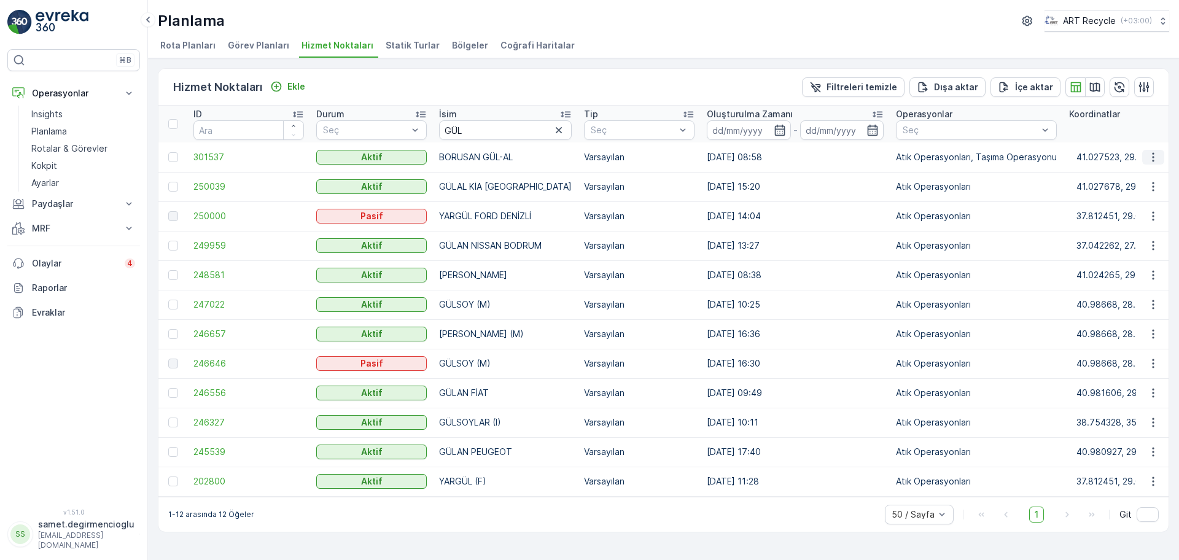
click at [1154, 158] on icon "button" at bounding box center [1153, 157] width 12 height 12
click at [1156, 221] on span "Yeni Ad Hoc Görev Ekle" at bounding box center [1119, 227] width 97 height 12
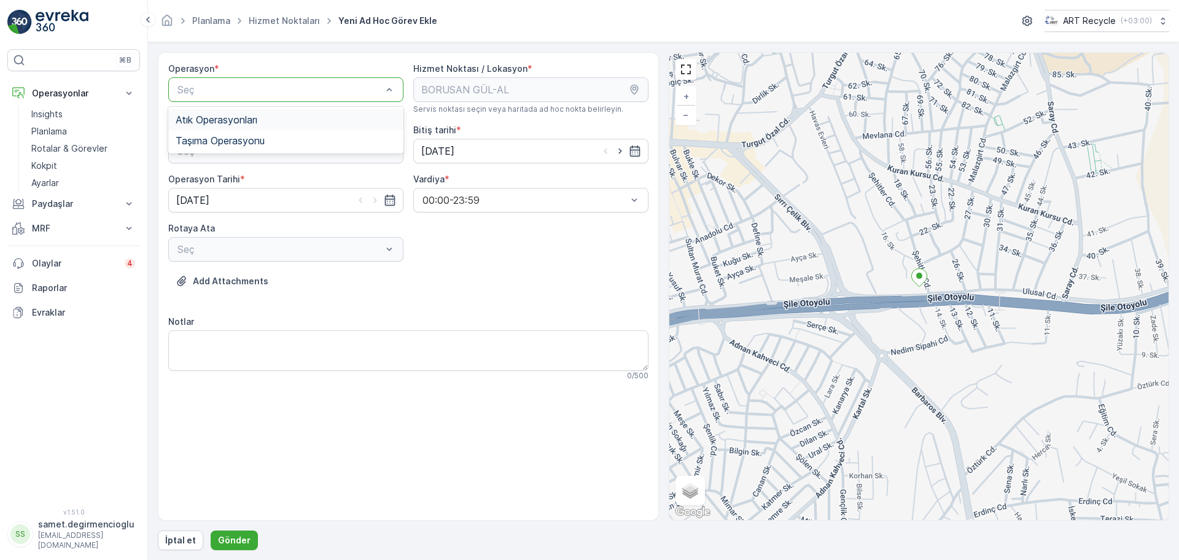
click at [272, 122] on div "Atık Operasyonları" at bounding box center [286, 119] width 220 height 11
click at [314, 167] on div "Operasyon * option Atık Operasyonları, selected. Atık Operasyonları Hizmet Nokt…" at bounding box center [408, 227] width 480 height 328
click at [314, 160] on div "Seç" at bounding box center [285, 151] width 235 height 25
click at [301, 180] on div "Atık Toplama" at bounding box center [286, 181] width 220 height 11
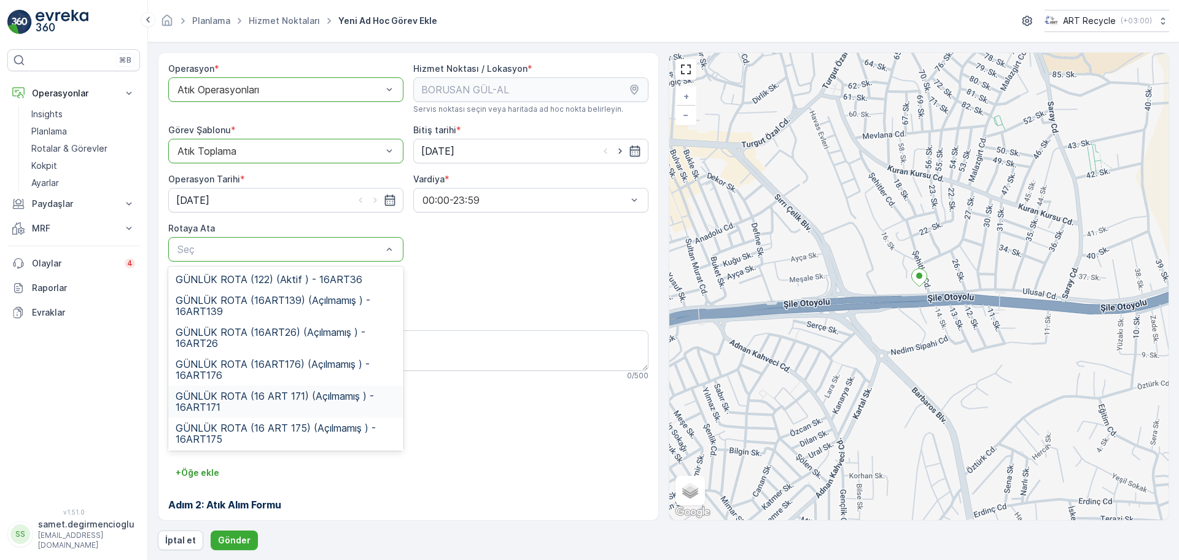
scroll to position [33, 0]
click at [321, 424] on span "GÜNLÜK ROTA (16FD578) (Açılmamış ) - 16FD578" at bounding box center [286, 432] width 220 height 22
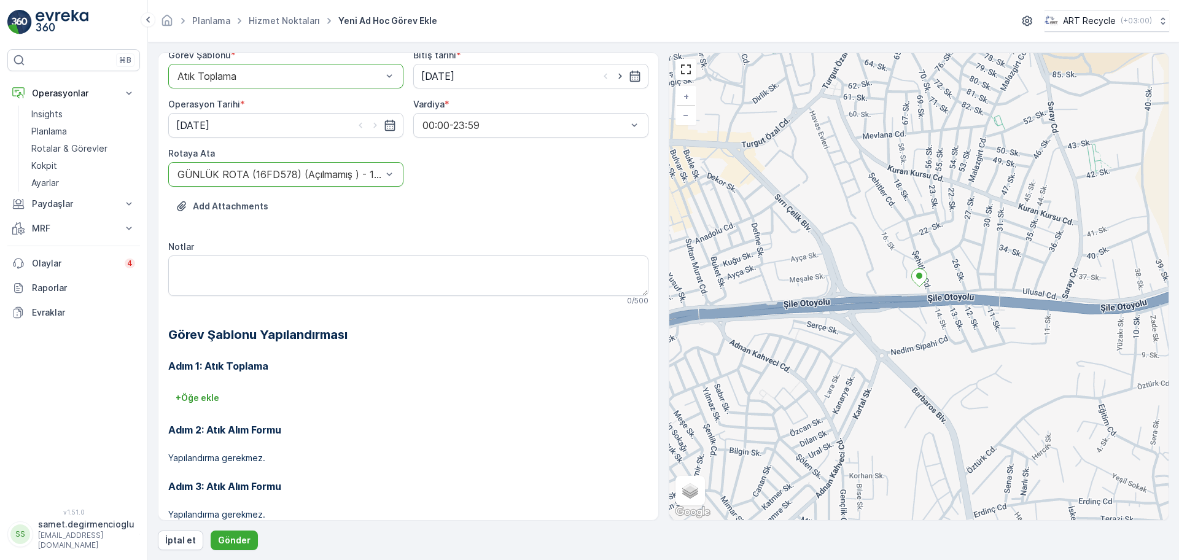
scroll to position [105, 0]
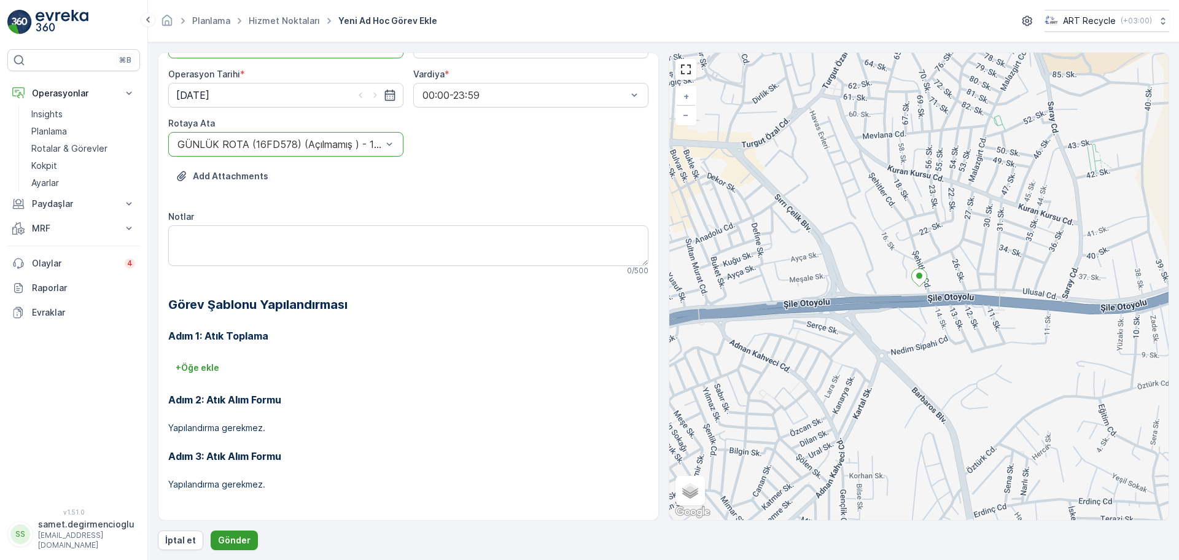
click at [226, 535] on p "Gönder" at bounding box center [234, 540] width 33 height 12
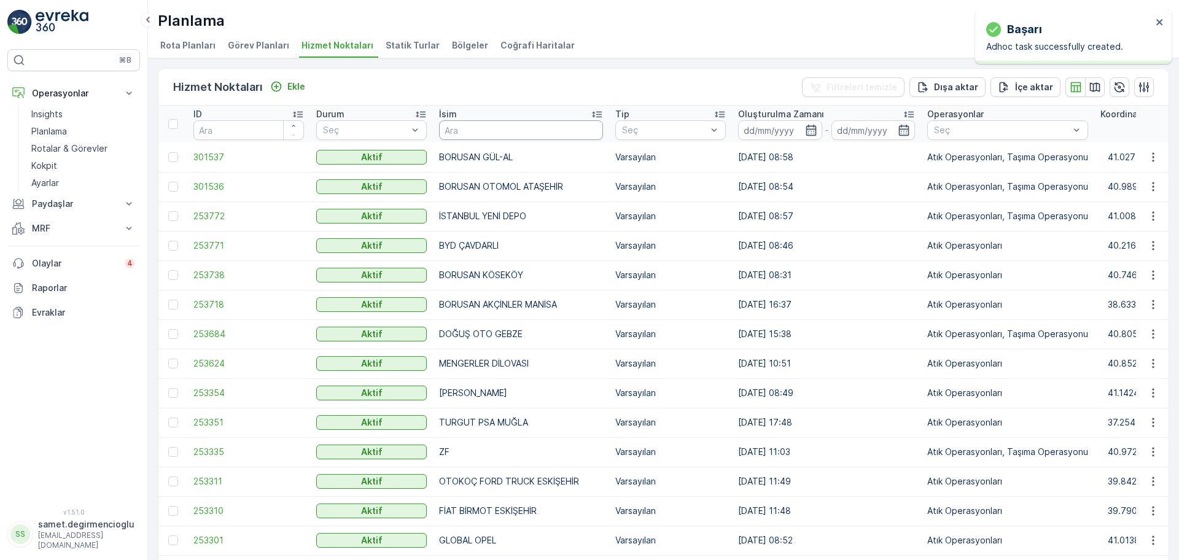
click at [505, 132] on input "text" at bounding box center [521, 130] width 164 height 20
type input "D"
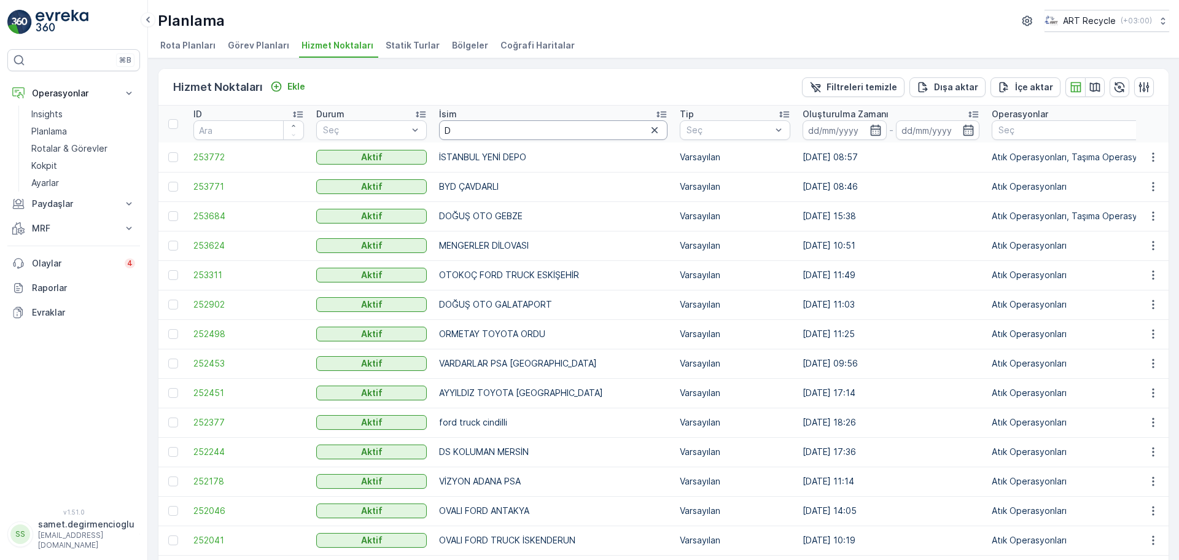
click at [505, 132] on input "D" at bounding box center [553, 130] width 228 height 20
type input "DOĞUŞ OTO"
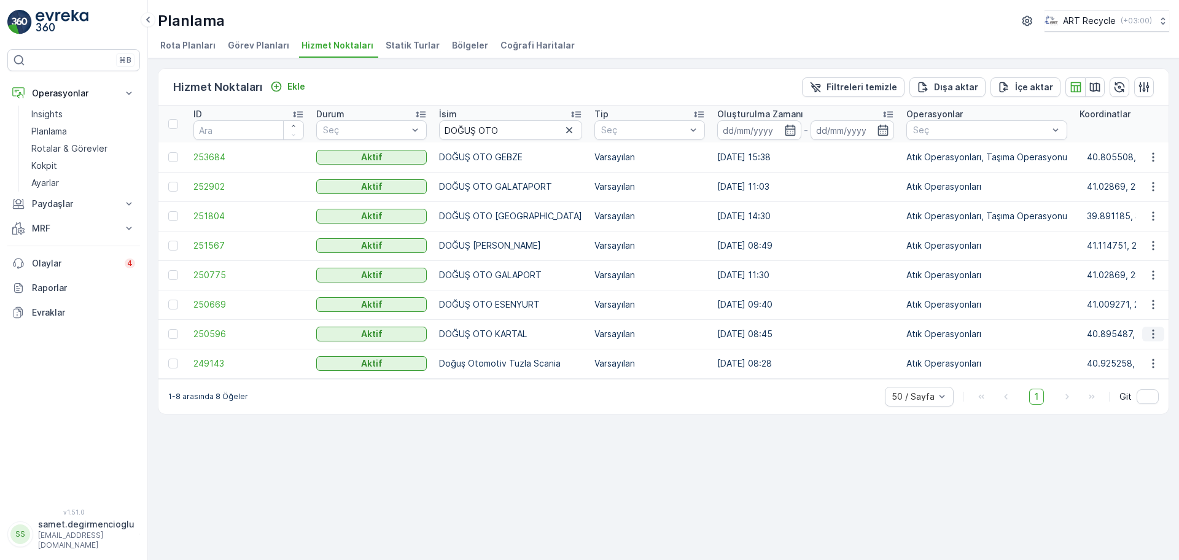
click at [1155, 328] on icon "button" at bounding box center [1153, 334] width 12 height 12
click at [1141, 405] on span "Yeni Ad Hoc Görev Ekle" at bounding box center [1119, 404] width 97 height 12
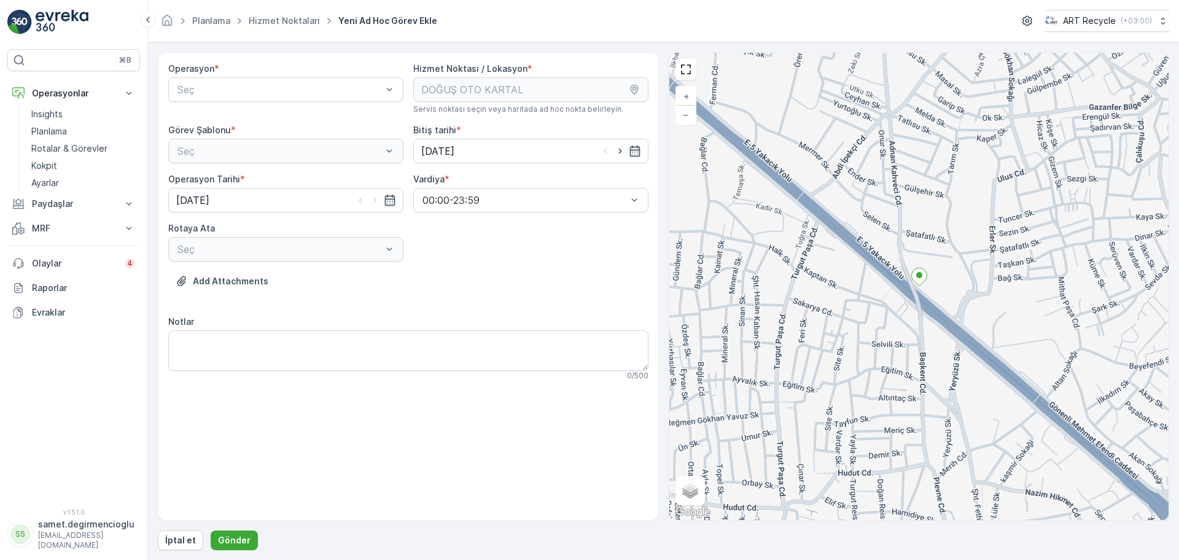
click at [375, 246] on div "Seç" at bounding box center [285, 249] width 235 height 25
click at [384, 248] on div "Seç" at bounding box center [285, 249] width 235 height 25
click at [250, 117] on span "Atık Operasyonları" at bounding box center [217, 119] width 82 height 11
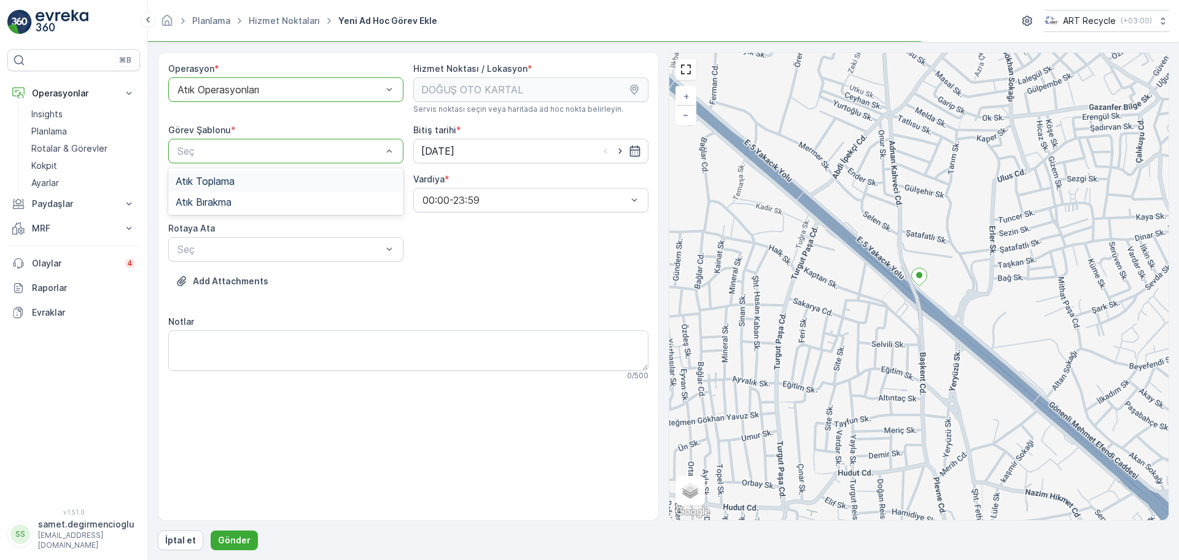
click at [297, 179] on div "Atık Toplama" at bounding box center [286, 181] width 220 height 11
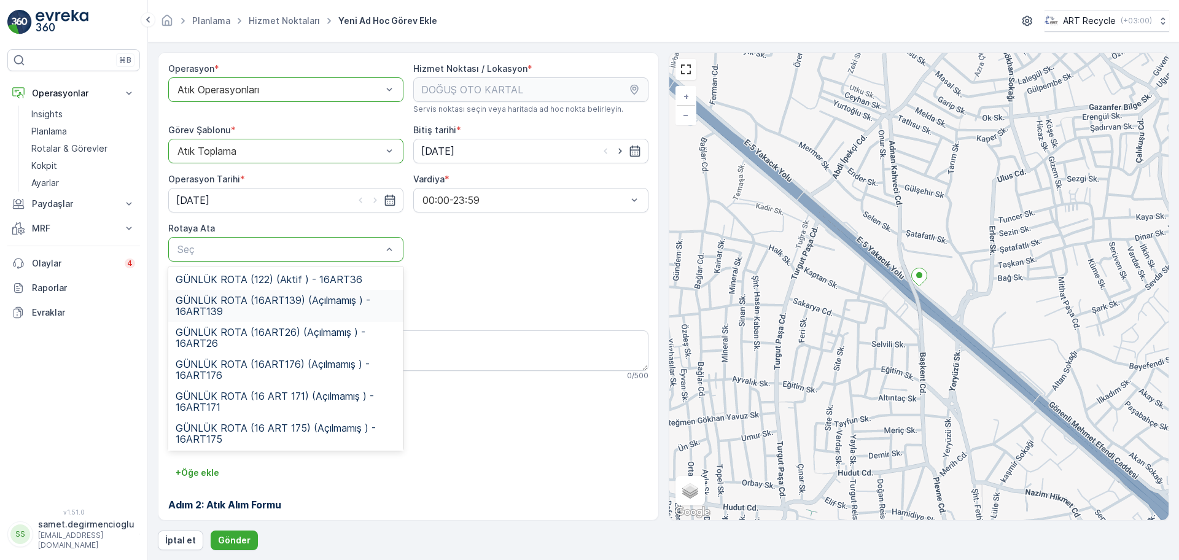
click at [252, 303] on span "GÜNLÜK ROTA (16ART139) (Açılmamış ) - 16ART139" at bounding box center [286, 306] width 220 height 22
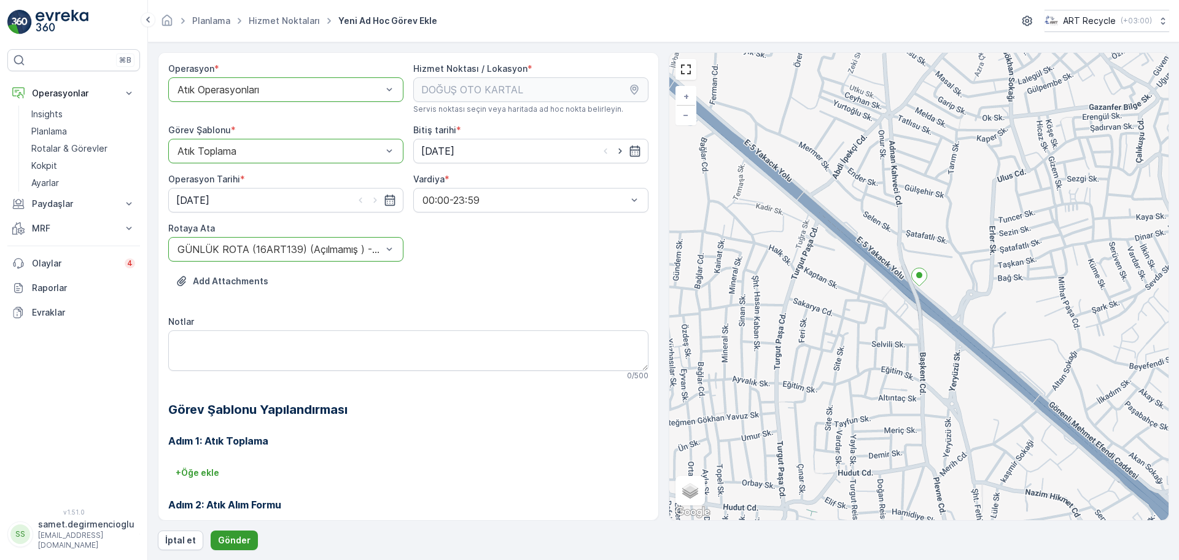
click at [244, 534] on p "Gönder" at bounding box center [234, 540] width 33 height 12
